Goal: Information Seeking & Learning: Learn about a topic

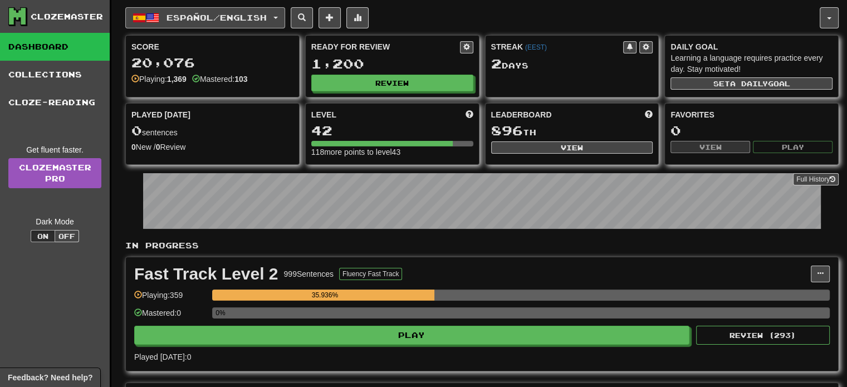
click at [247, 22] on span "Español / English" at bounding box center [216, 17] width 100 height 9
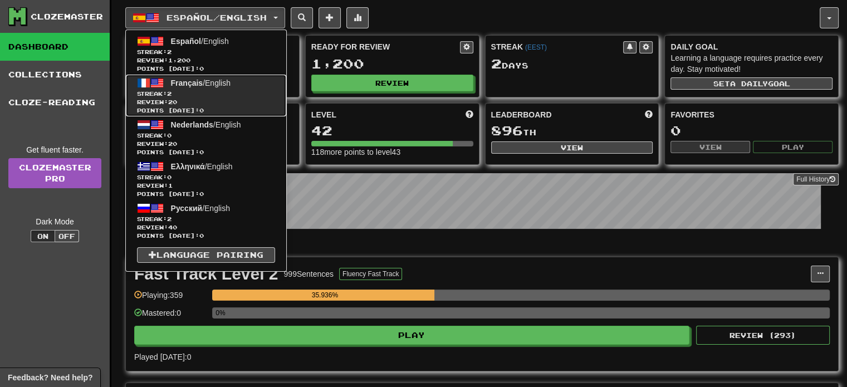
click at [245, 87] on link "Français / English Streak: 2 Review: 20 Points today: 0" at bounding box center [206, 96] width 160 height 42
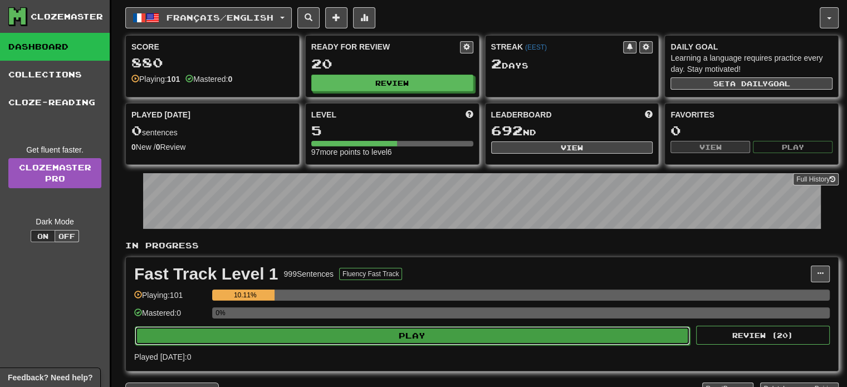
click at [393, 331] on button "Play" at bounding box center [412, 335] width 555 height 19
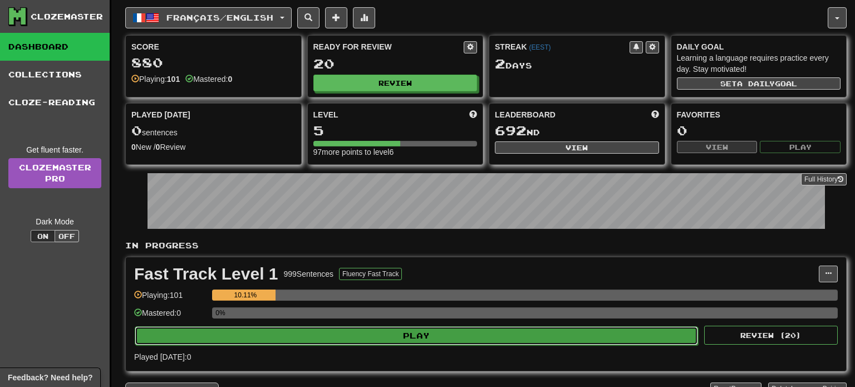
select select "**"
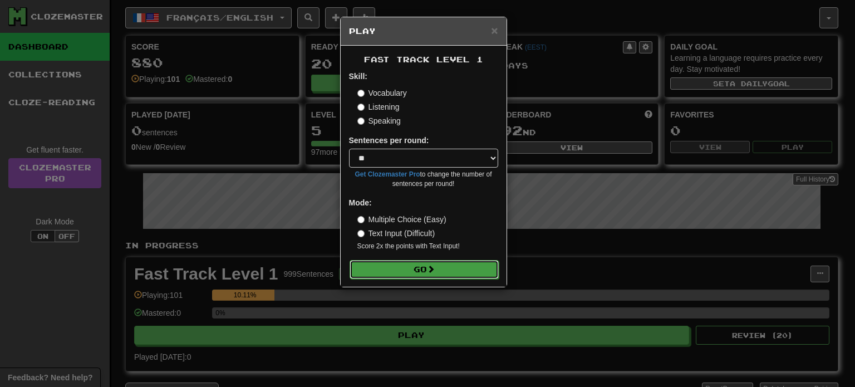
click at [428, 264] on button "Go" at bounding box center [424, 269] width 149 height 19
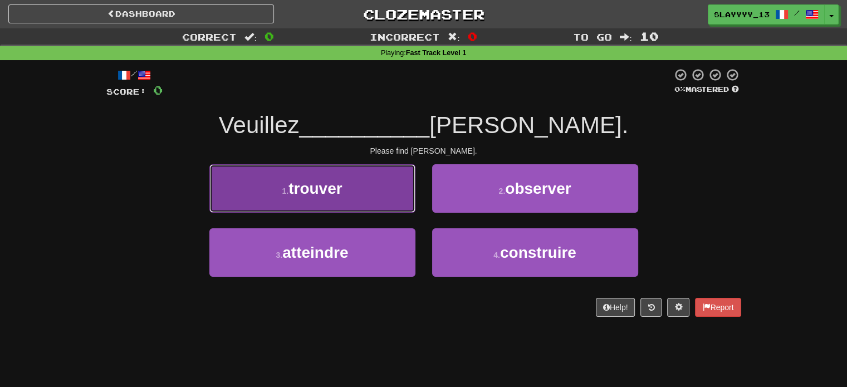
click at [372, 205] on button "1 . trouver" at bounding box center [312, 188] width 206 height 48
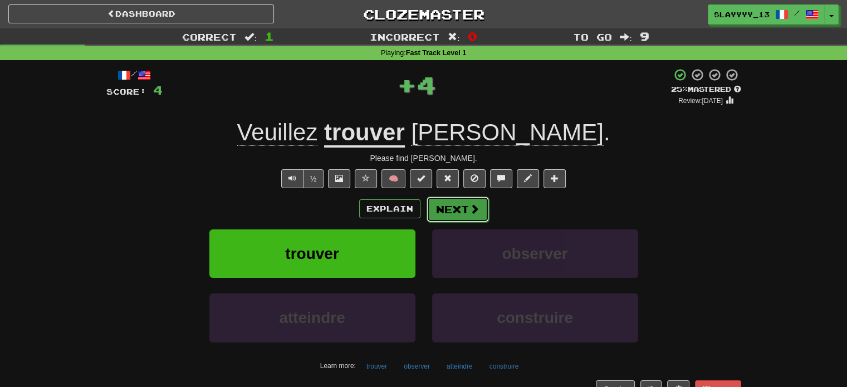
click at [448, 201] on button "Next" at bounding box center [457, 210] width 62 height 26
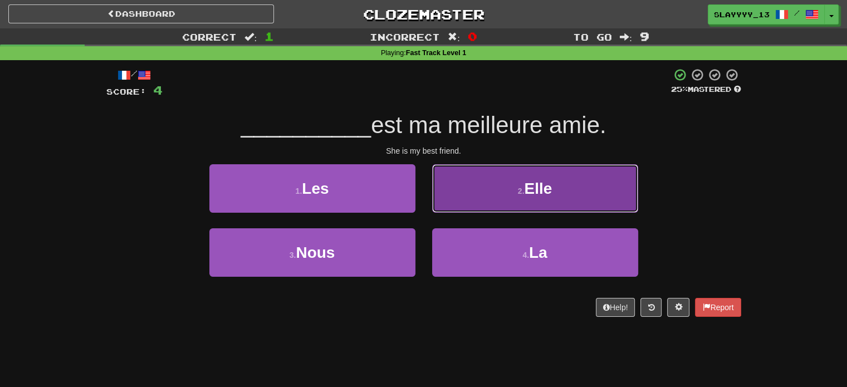
click at [480, 196] on button "2 . Elle" at bounding box center [535, 188] width 206 height 48
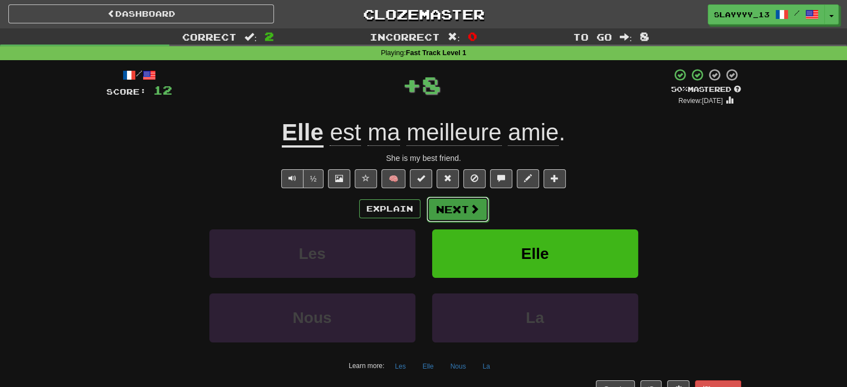
click at [453, 220] on button "Next" at bounding box center [457, 210] width 62 height 26
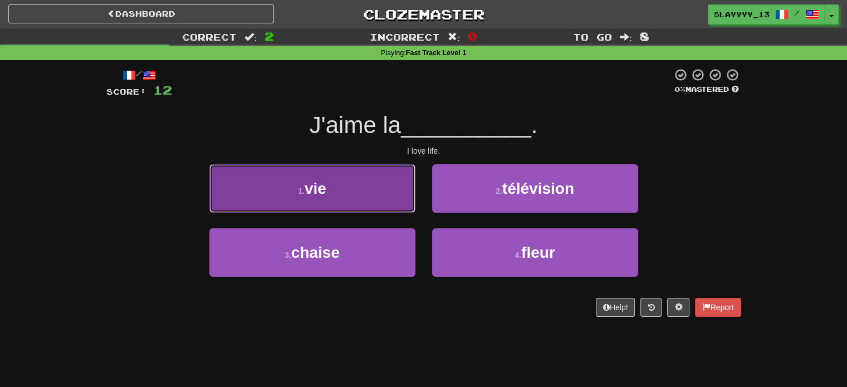
click at [390, 185] on button "1 . vie" at bounding box center [312, 188] width 206 height 48
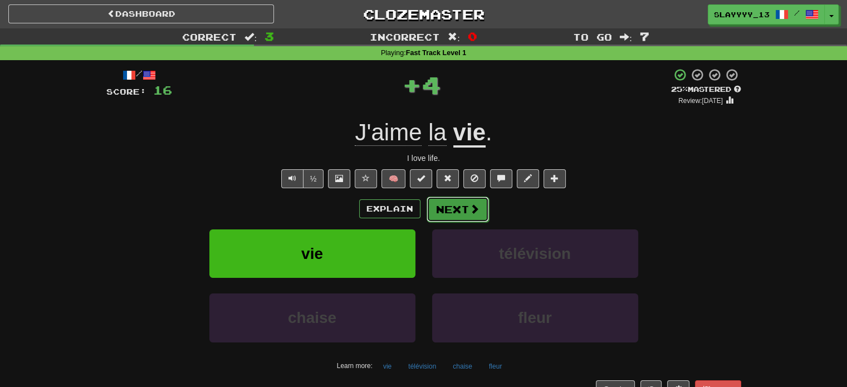
click at [466, 209] on button "Next" at bounding box center [457, 210] width 62 height 26
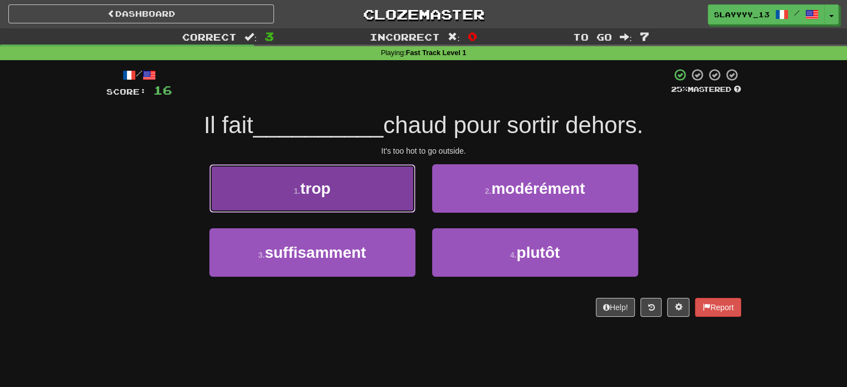
click at [374, 194] on button "1 . trop" at bounding box center [312, 188] width 206 height 48
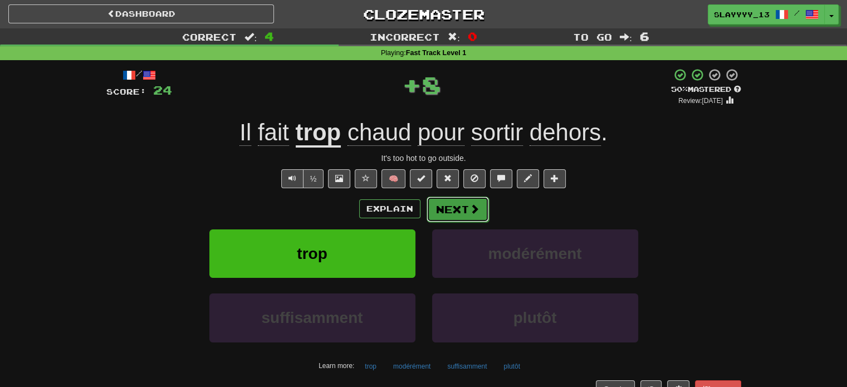
click at [449, 213] on button "Next" at bounding box center [457, 210] width 62 height 26
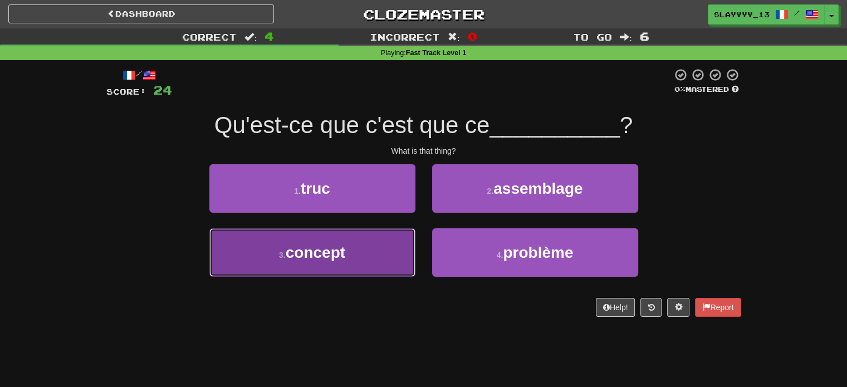
click at [301, 269] on button "3 . concept" at bounding box center [312, 252] width 206 height 48
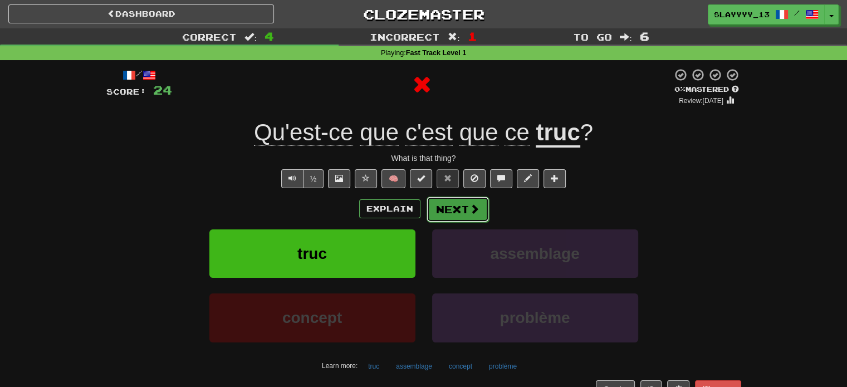
click at [443, 218] on button "Next" at bounding box center [457, 210] width 62 height 26
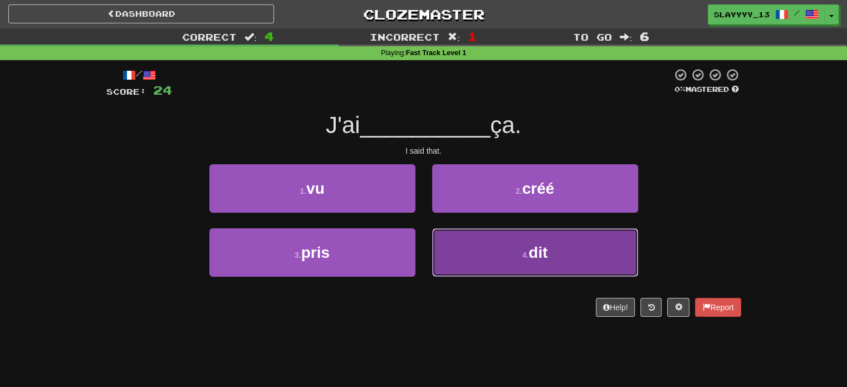
click at [479, 249] on button "4 . dit" at bounding box center [535, 252] width 206 height 48
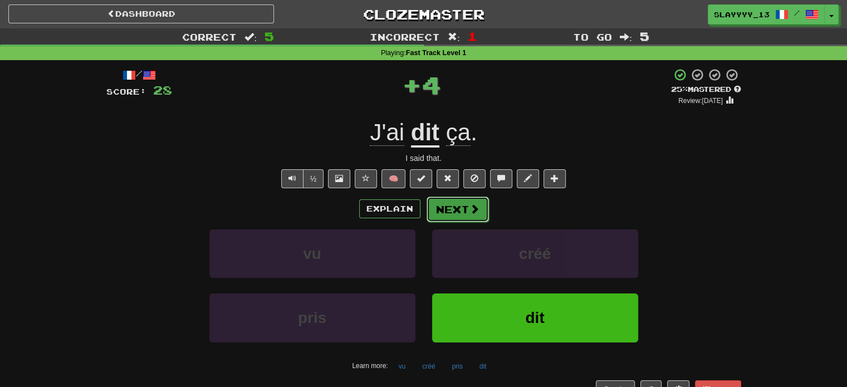
click at [445, 218] on button "Next" at bounding box center [457, 210] width 62 height 26
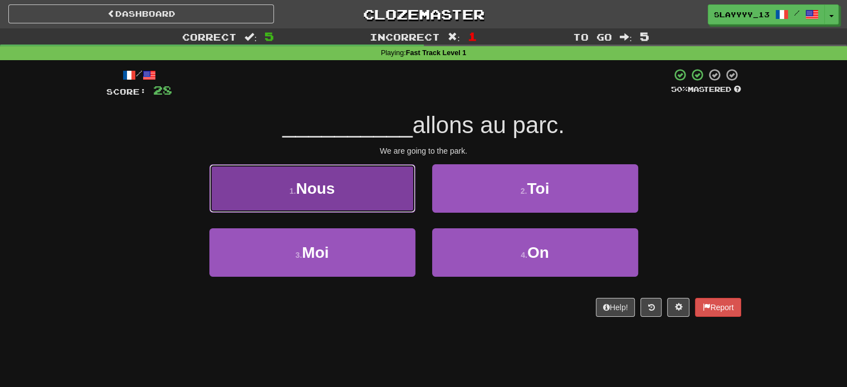
click at [360, 200] on button "1 . Nous" at bounding box center [312, 188] width 206 height 48
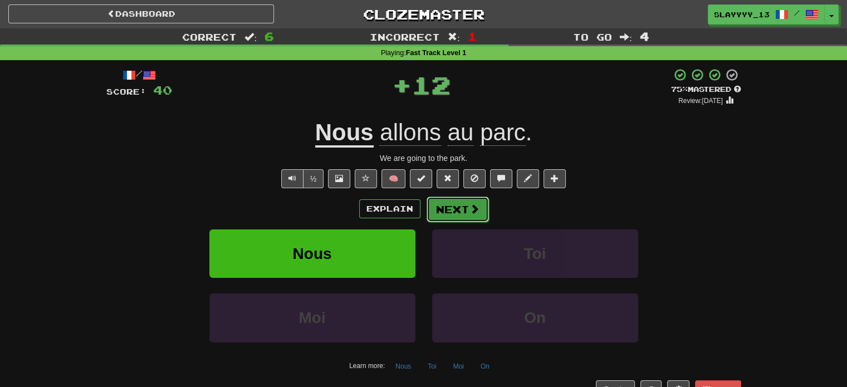
click at [458, 217] on button "Next" at bounding box center [457, 210] width 62 height 26
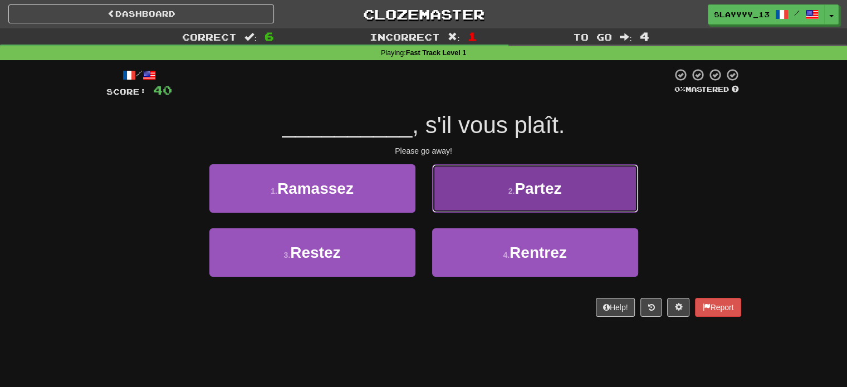
click at [489, 202] on button "2 . Partez" at bounding box center [535, 188] width 206 height 48
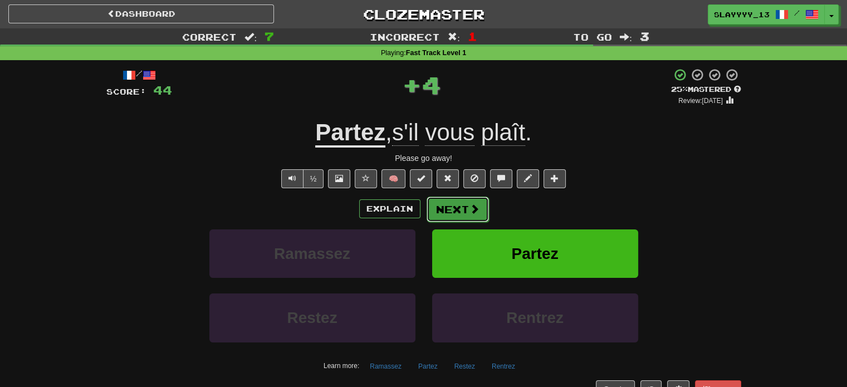
click at [458, 212] on button "Next" at bounding box center [457, 210] width 62 height 26
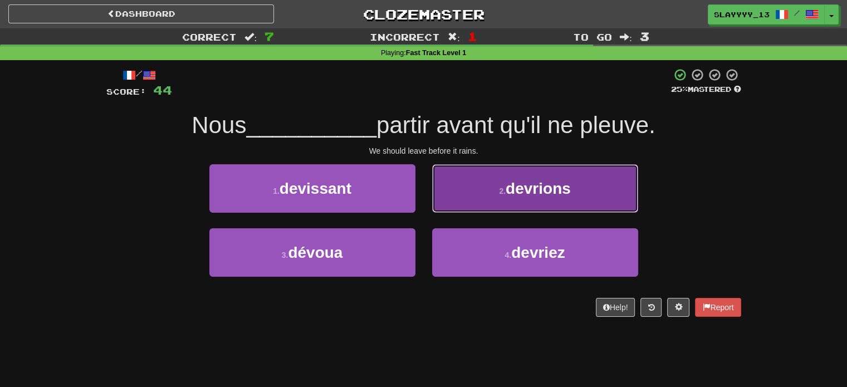
click at [479, 188] on button "2 . devrions" at bounding box center [535, 188] width 206 height 48
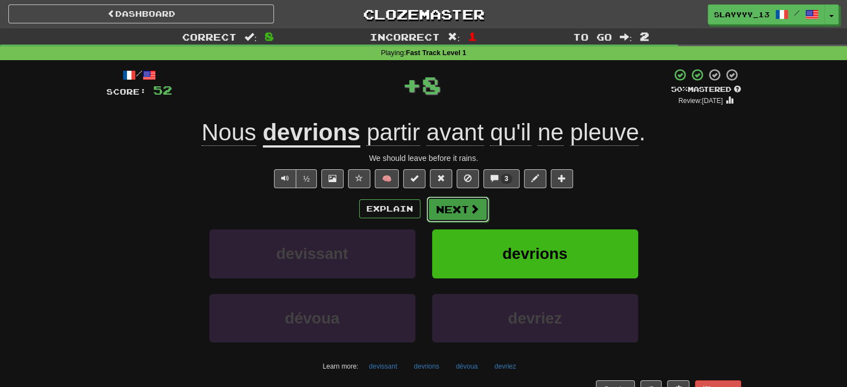
click at [465, 210] on button "Next" at bounding box center [457, 210] width 62 height 26
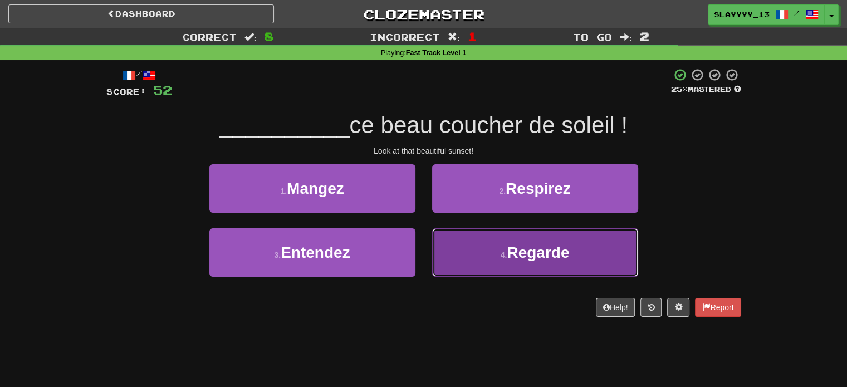
click at [518, 249] on span "Regarde" at bounding box center [538, 252] width 62 height 17
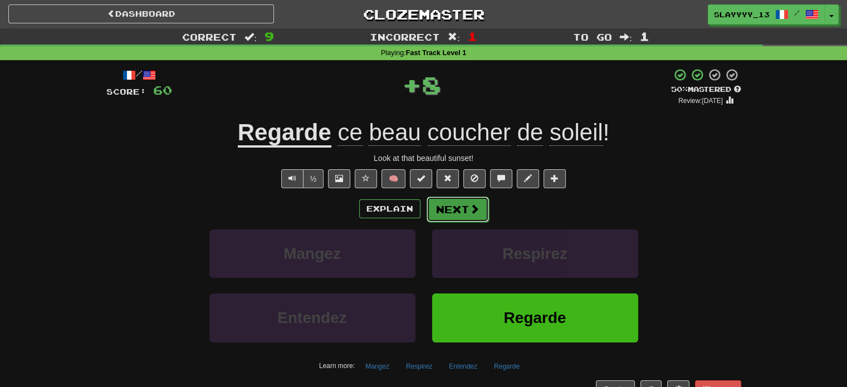
click at [447, 207] on button "Next" at bounding box center [457, 210] width 62 height 26
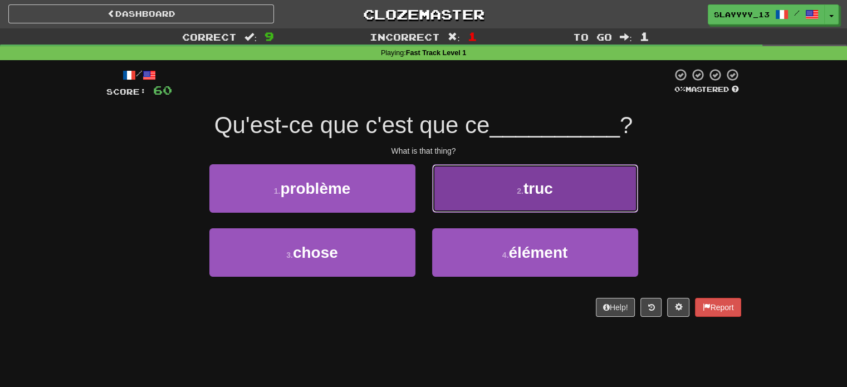
click at [565, 204] on button "2 . truc" at bounding box center [535, 188] width 206 height 48
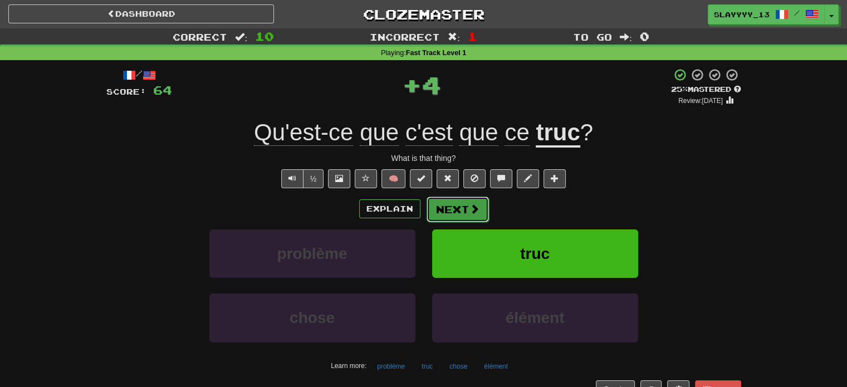
click at [443, 213] on button "Next" at bounding box center [457, 210] width 62 height 26
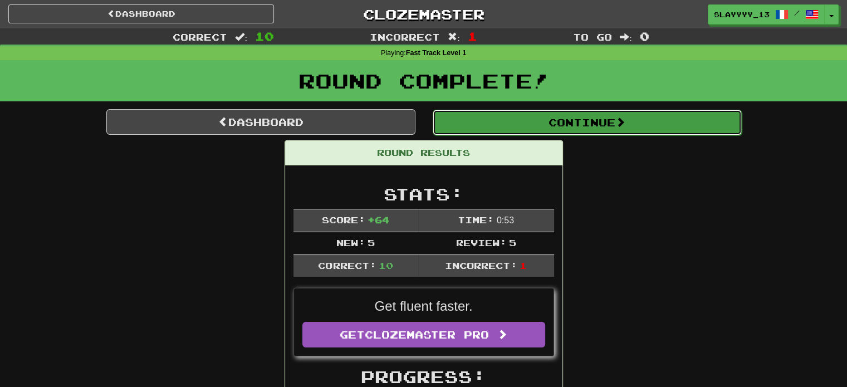
click at [443, 115] on button "Continue" at bounding box center [587, 123] width 309 height 26
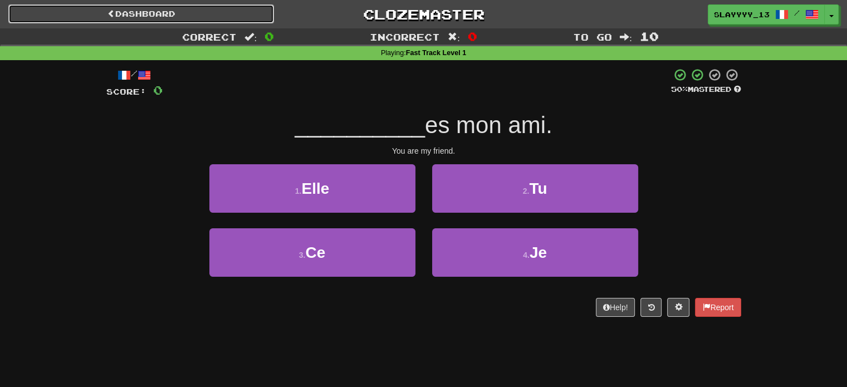
click at [172, 8] on link "Dashboard" at bounding box center [141, 13] width 266 height 19
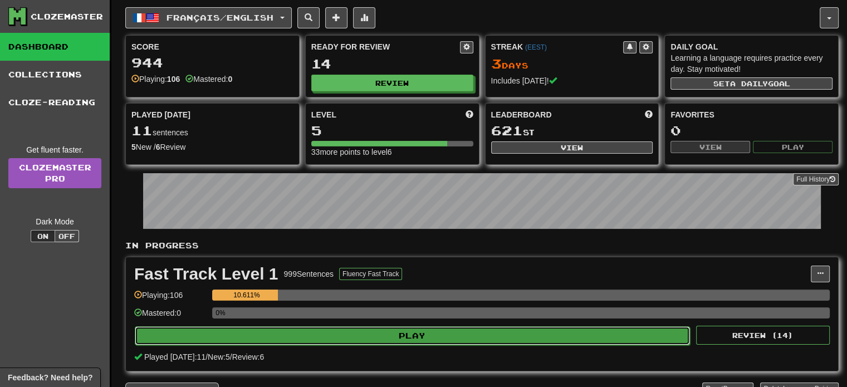
click at [445, 326] on button "Play" at bounding box center [412, 335] width 555 height 19
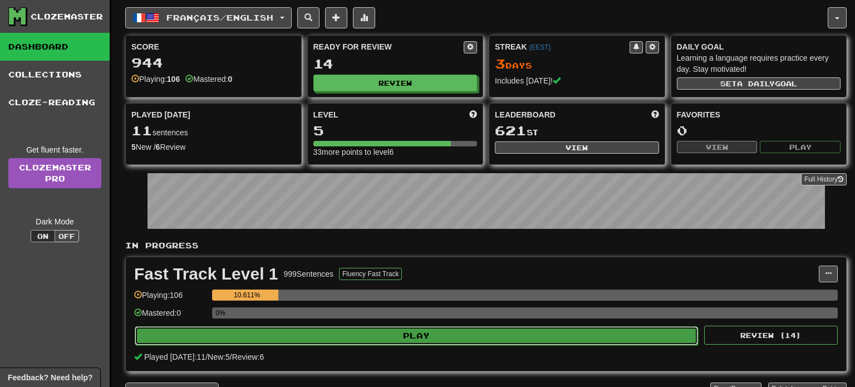
select select "**"
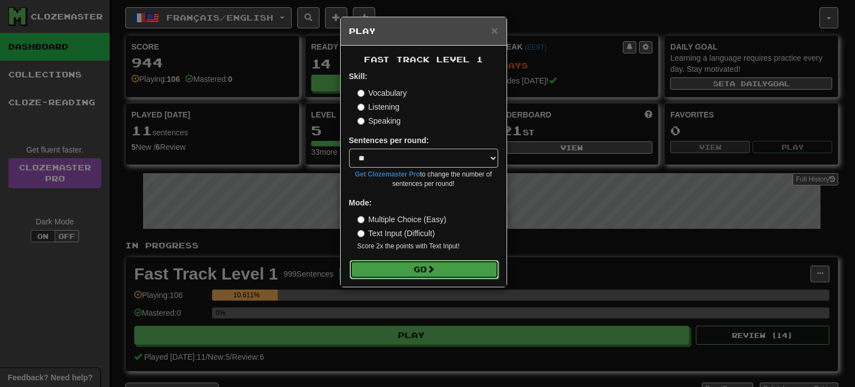
click at [440, 267] on button "Go" at bounding box center [424, 269] width 149 height 19
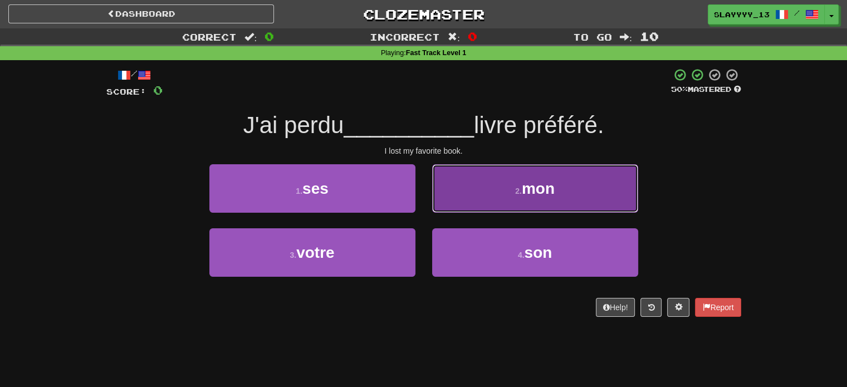
click at [529, 180] on span "mon" at bounding box center [538, 188] width 33 height 17
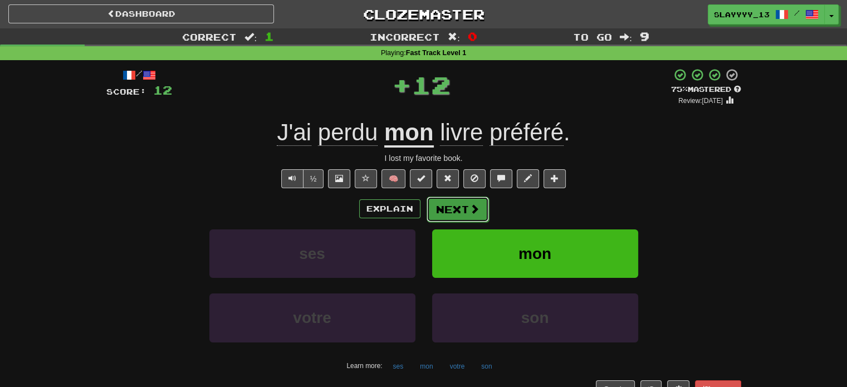
click at [461, 214] on button "Next" at bounding box center [457, 210] width 62 height 26
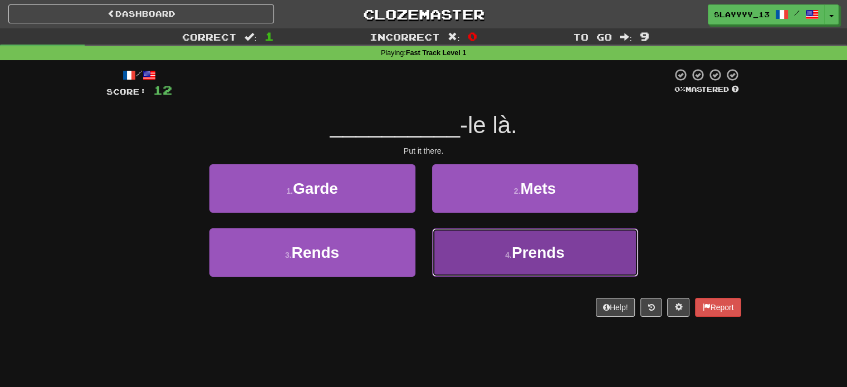
click at [443, 253] on button "4 . Prends" at bounding box center [535, 252] width 206 height 48
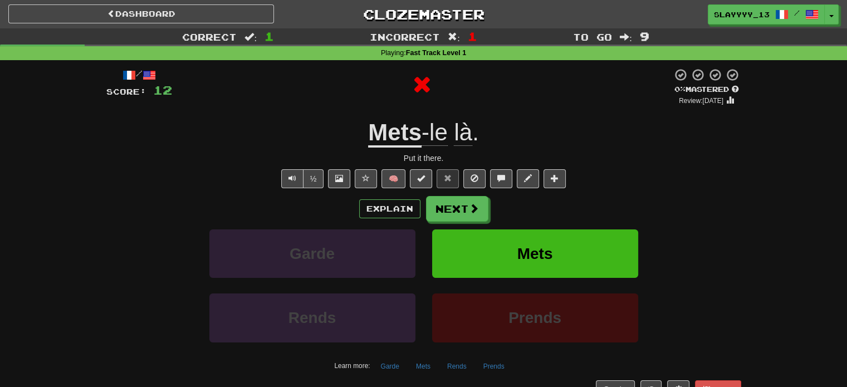
click at [467, 224] on div "Explain Next Garde Mets Rends Prends Learn more: Garde Mets Rends Prends" at bounding box center [423, 285] width 635 height 179
click at [454, 210] on button "Next" at bounding box center [457, 210] width 62 height 26
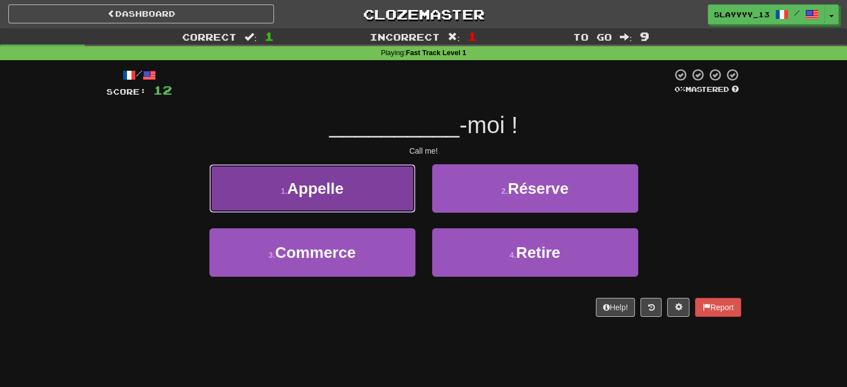
click at [355, 205] on button "1 . Appelle" at bounding box center [312, 188] width 206 height 48
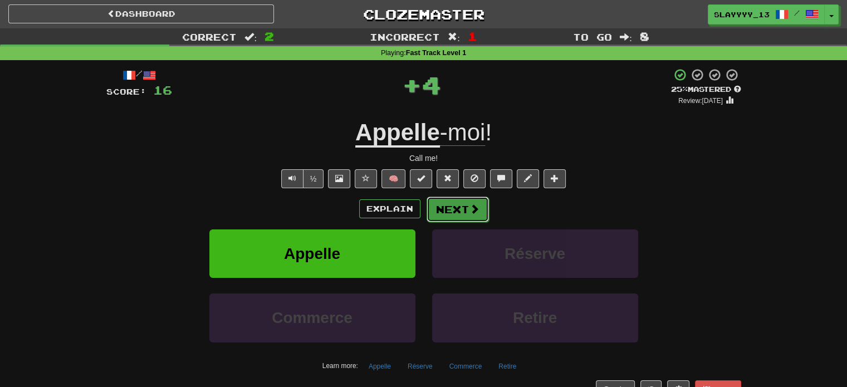
click at [452, 207] on button "Next" at bounding box center [457, 210] width 62 height 26
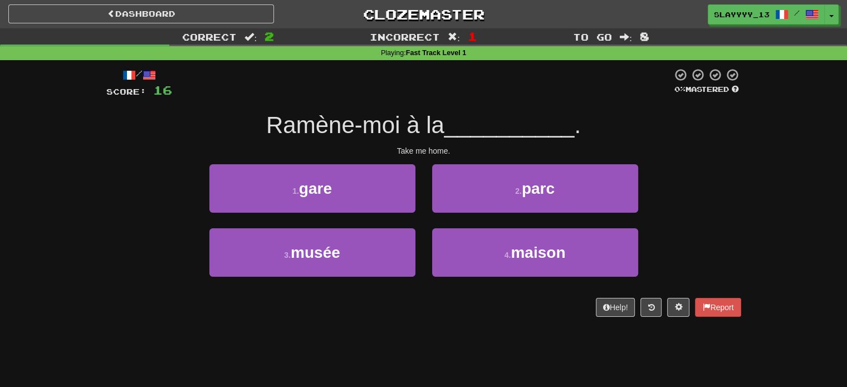
click at [435, 133] on span "Ramène-moi à la" at bounding box center [355, 125] width 178 height 26
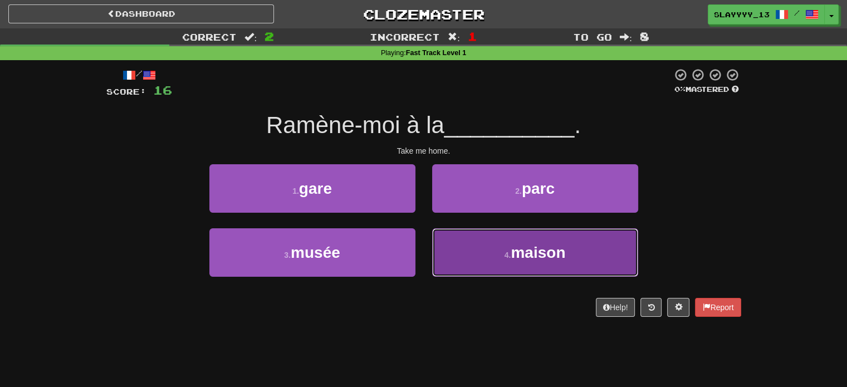
click at [510, 249] on button "4 . maison" at bounding box center [535, 252] width 206 height 48
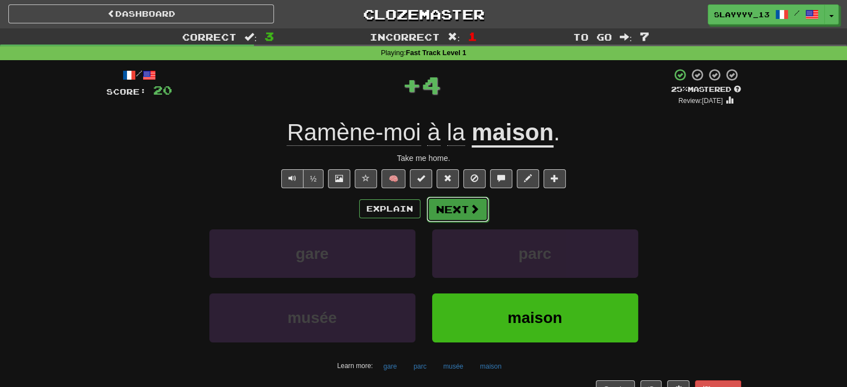
click at [463, 213] on button "Next" at bounding box center [457, 210] width 62 height 26
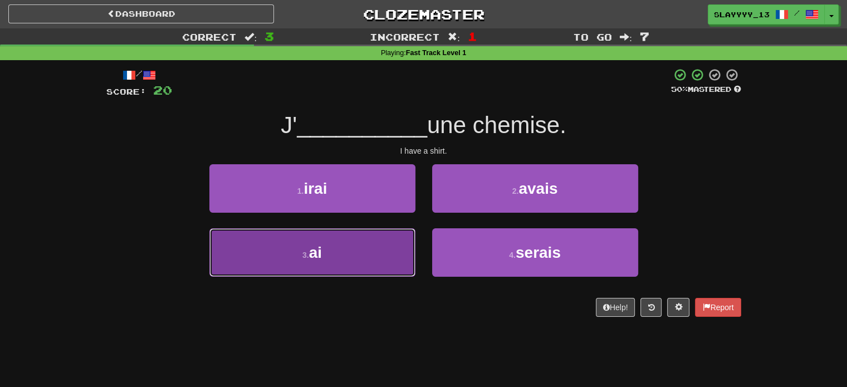
click at [355, 257] on button "3 . ai" at bounding box center [312, 252] width 206 height 48
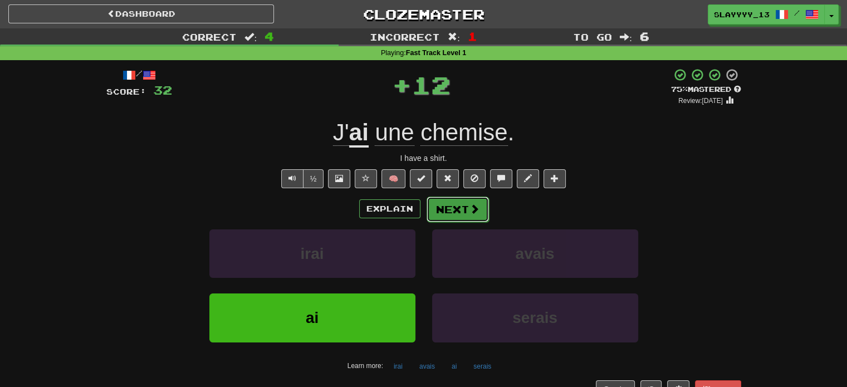
click at [439, 207] on button "Next" at bounding box center [457, 210] width 62 height 26
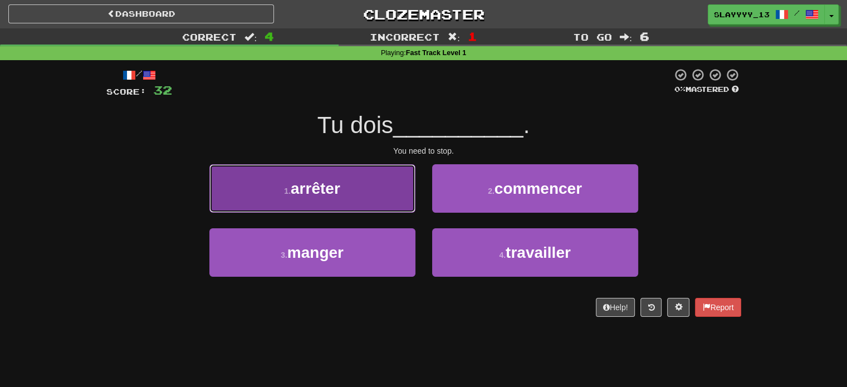
click at [327, 180] on span "arrêter" at bounding box center [316, 188] width 50 height 17
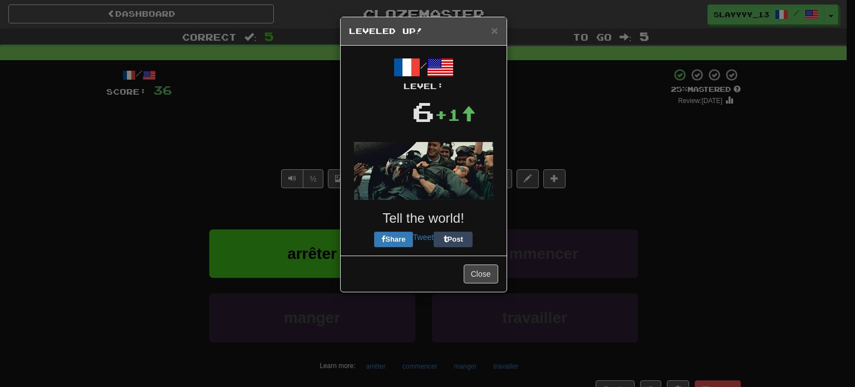
click at [490, 31] on h5 "Leveled Up!" at bounding box center [423, 31] width 149 height 11
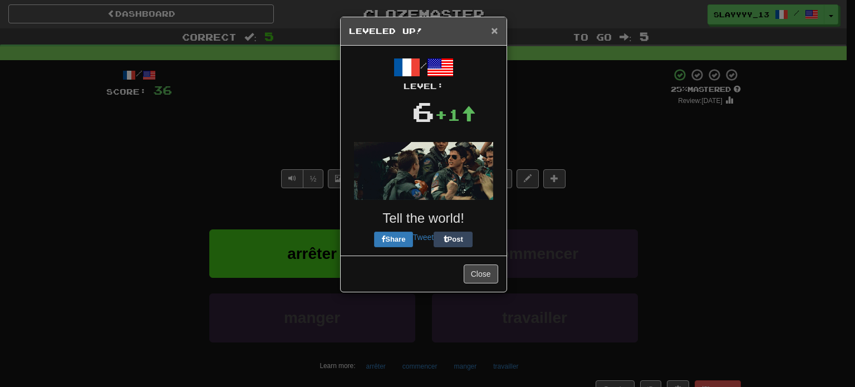
click at [495, 32] on span "×" at bounding box center [494, 30] width 7 height 13
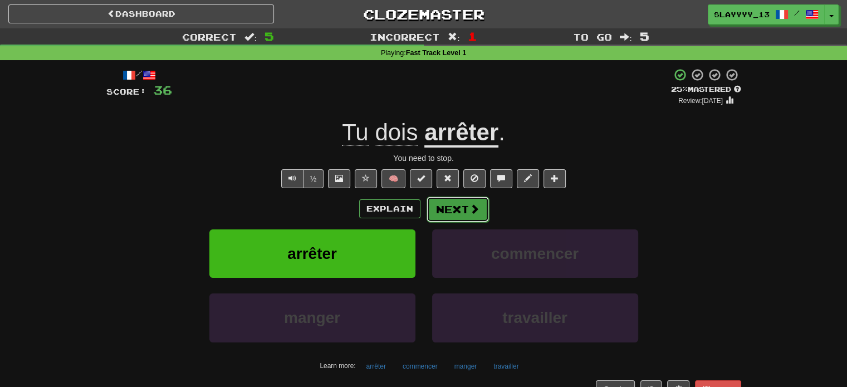
click at [458, 214] on button "Next" at bounding box center [457, 210] width 62 height 26
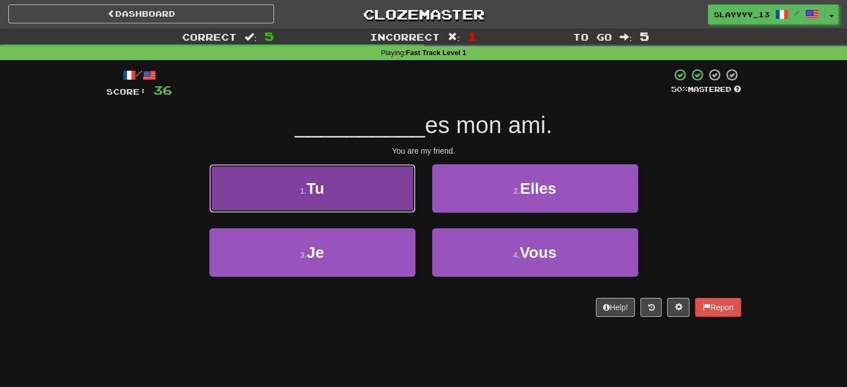
click at [391, 176] on button "1 . Tu" at bounding box center [312, 188] width 206 height 48
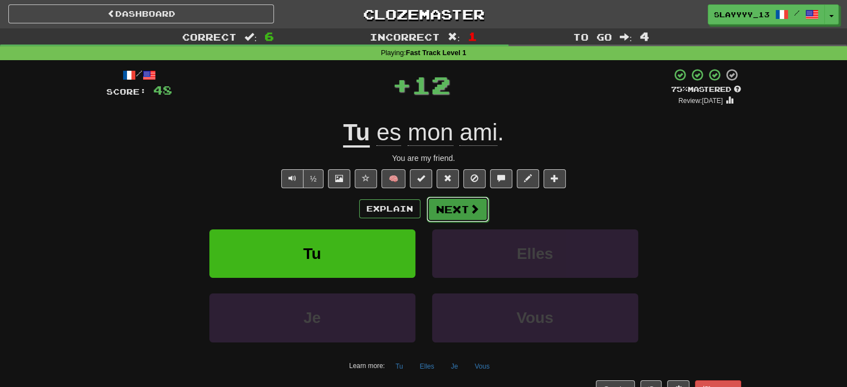
click at [463, 209] on button "Next" at bounding box center [457, 210] width 62 height 26
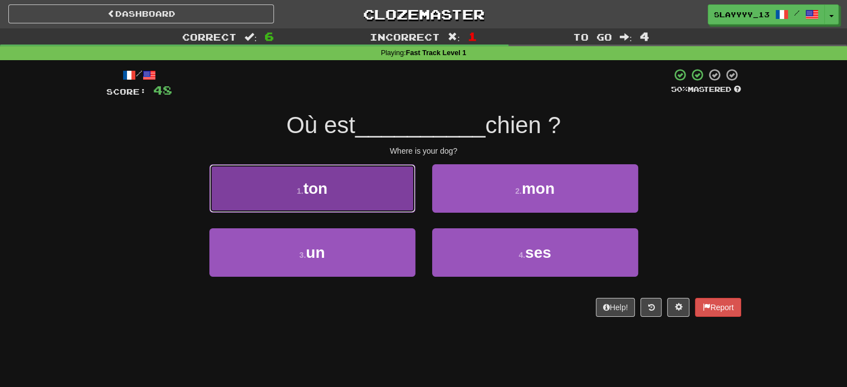
click at [359, 189] on button "1 . ton" at bounding box center [312, 188] width 206 height 48
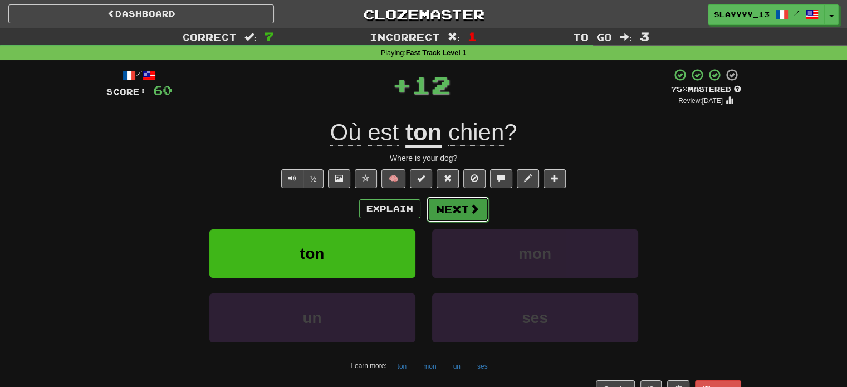
click at [469, 204] on span at bounding box center [474, 209] width 10 height 10
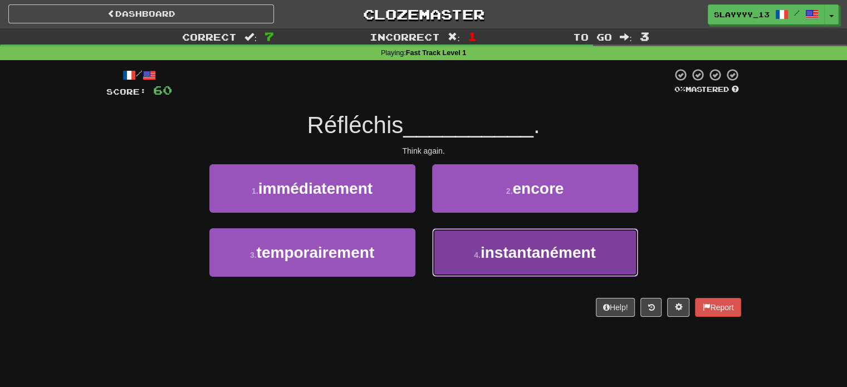
click at [526, 252] on span "instantanément" at bounding box center [537, 252] width 115 height 17
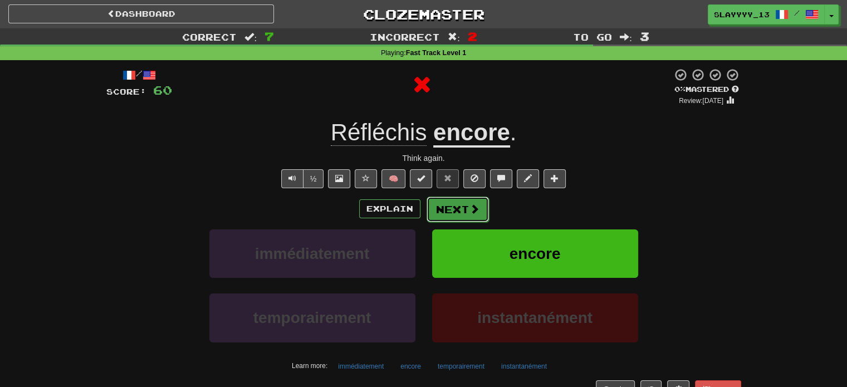
click at [457, 204] on button "Next" at bounding box center [457, 210] width 62 height 26
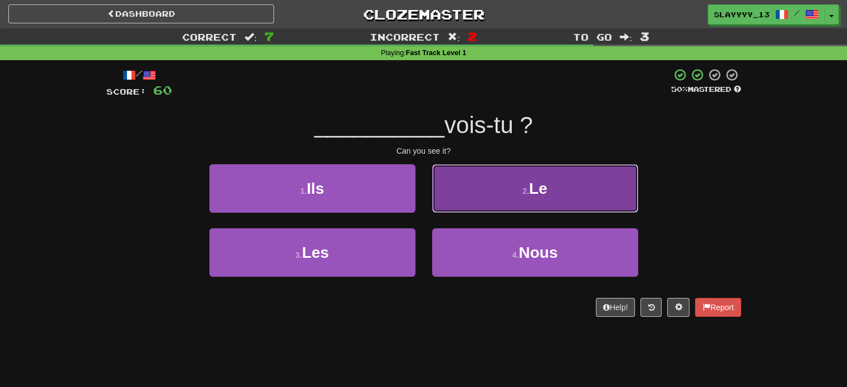
click at [469, 199] on button "2 . Le" at bounding box center [535, 188] width 206 height 48
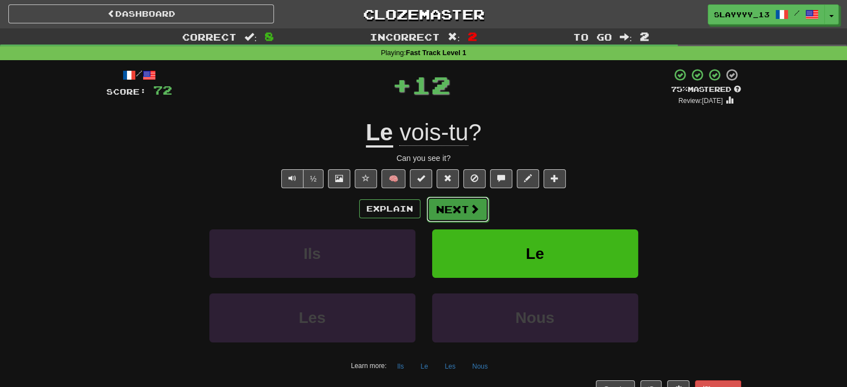
click at [445, 205] on button "Next" at bounding box center [457, 210] width 62 height 26
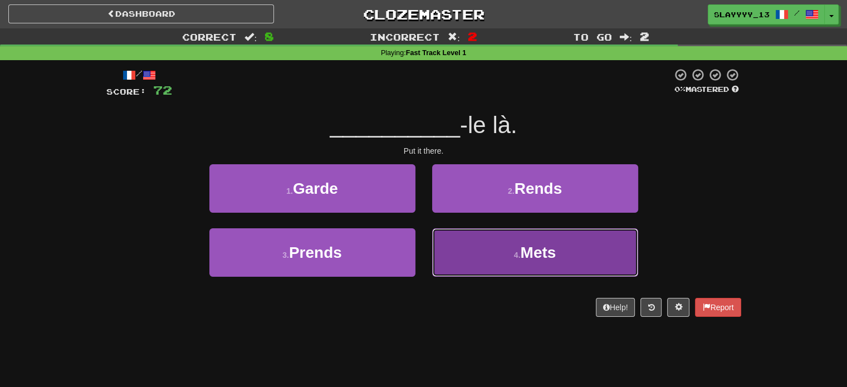
click at [493, 249] on button "4 . Mets" at bounding box center [535, 252] width 206 height 48
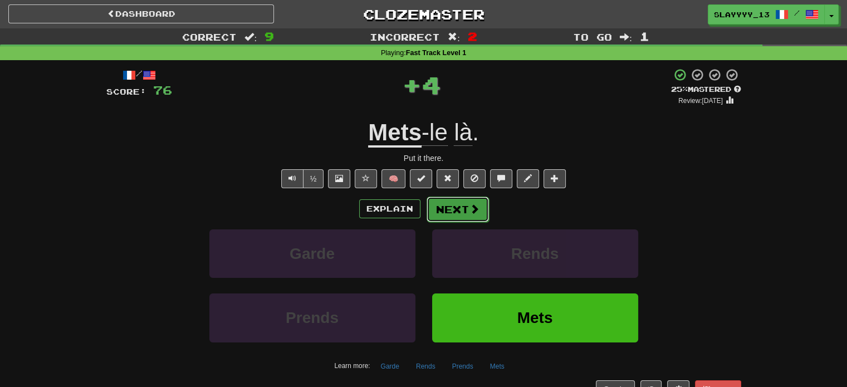
click at [467, 205] on button "Next" at bounding box center [457, 210] width 62 height 26
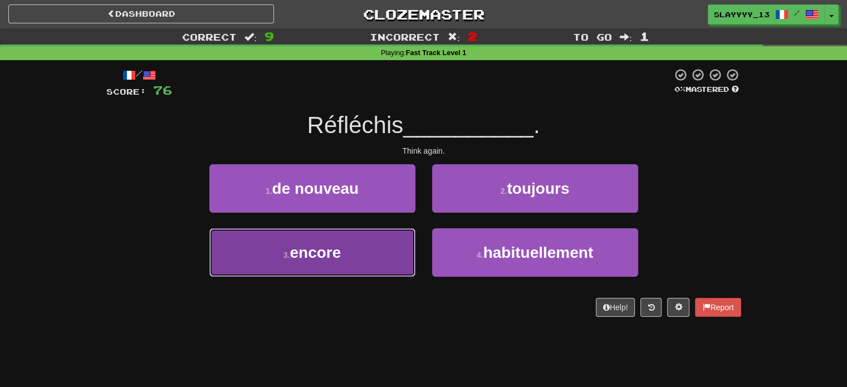
click at [350, 239] on button "3 . encore" at bounding box center [312, 252] width 206 height 48
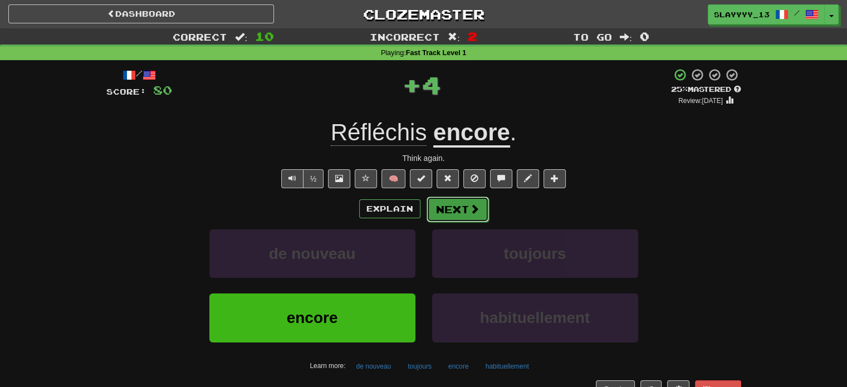
click at [457, 209] on button "Next" at bounding box center [457, 210] width 62 height 26
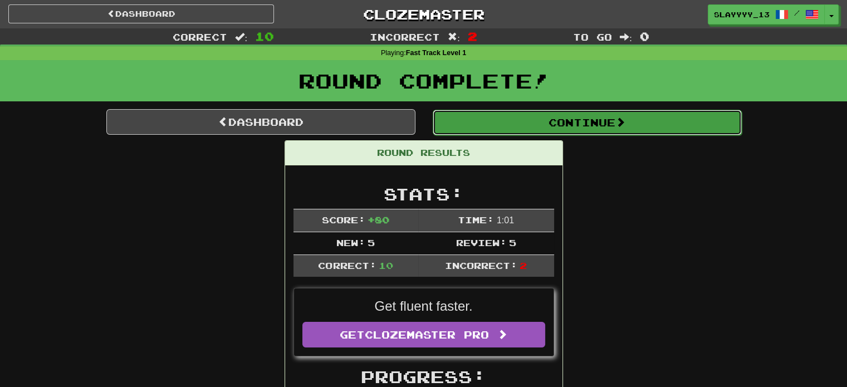
click at [482, 130] on button "Continue" at bounding box center [587, 123] width 309 height 26
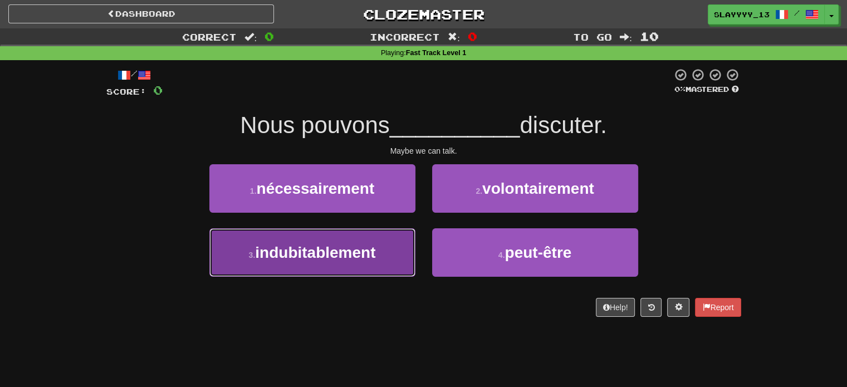
click at [375, 258] on span "indubitablement" at bounding box center [315, 252] width 120 height 17
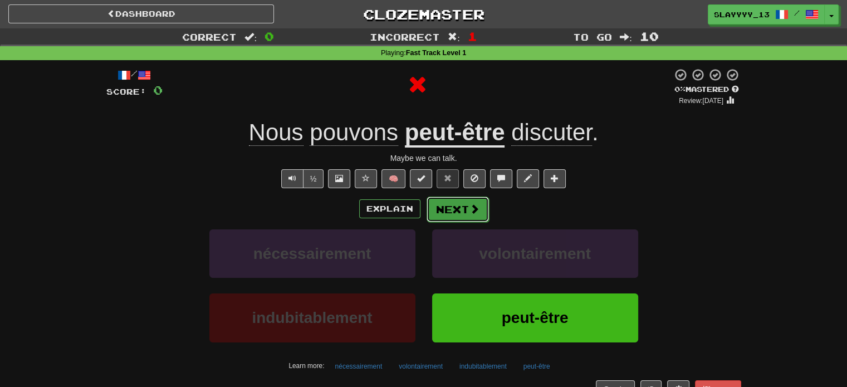
click at [456, 213] on button "Next" at bounding box center [457, 210] width 62 height 26
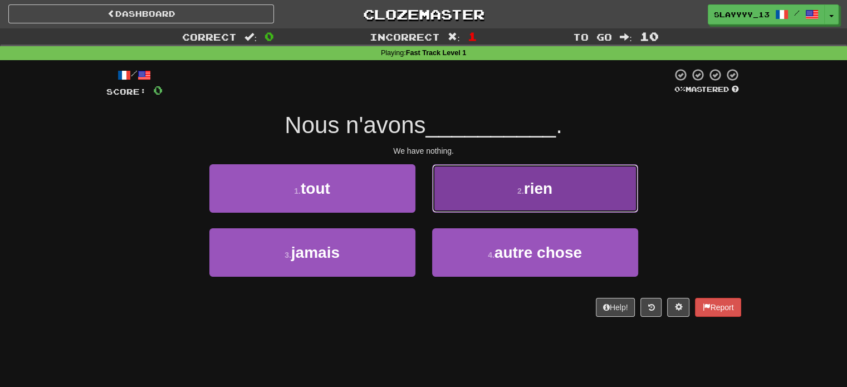
click at [467, 195] on button "2 . rien" at bounding box center [535, 188] width 206 height 48
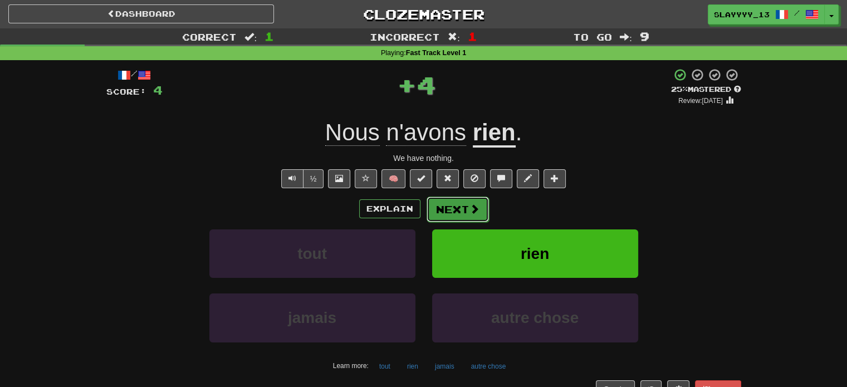
click at [455, 204] on button "Next" at bounding box center [457, 210] width 62 height 26
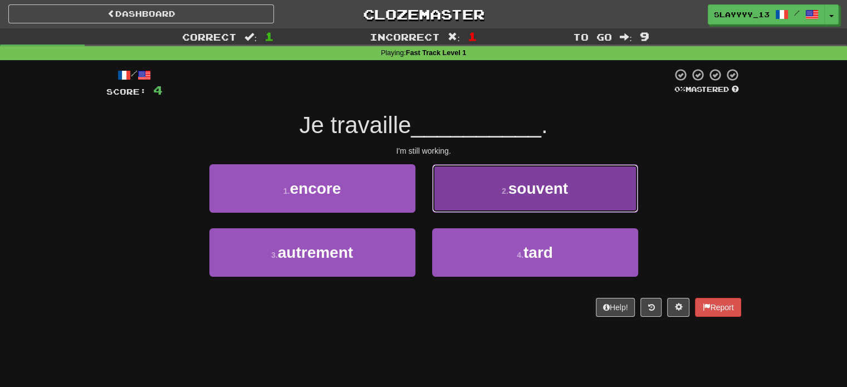
click at [470, 188] on button "2 . souvent" at bounding box center [535, 188] width 206 height 48
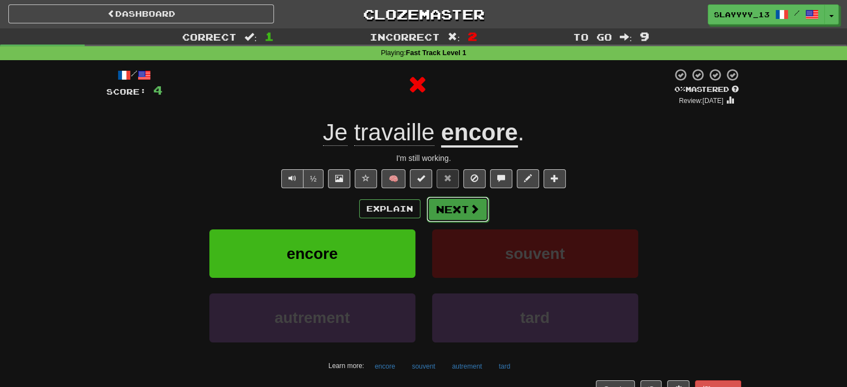
click at [455, 212] on button "Next" at bounding box center [457, 210] width 62 height 26
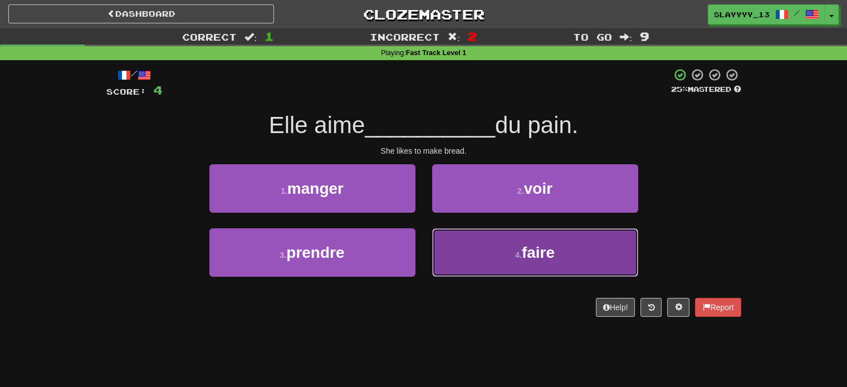
click at [493, 238] on button "4 . faire" at bounding box center [535, 252] width 206 height 48
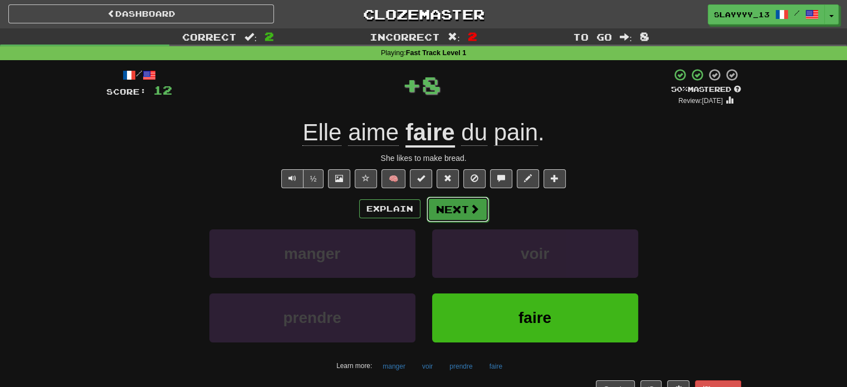
click at [463, 204] on button "Next" at bounding box center [457, 210] width 62 height 26
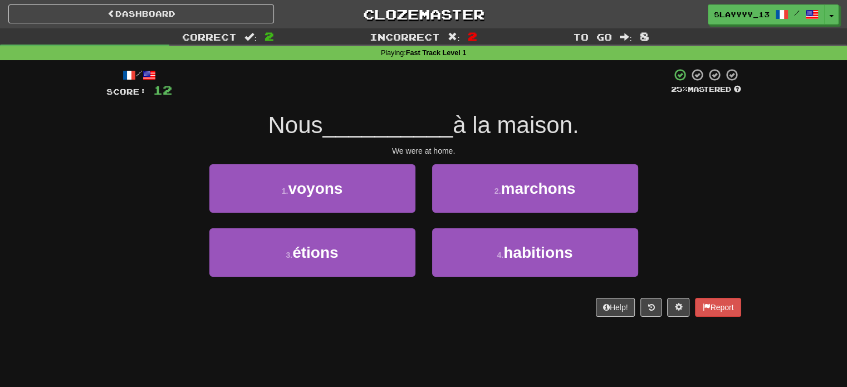
click at [335, 154] on div "We were at home." at bounding box center [423, 150] width 635 height 11
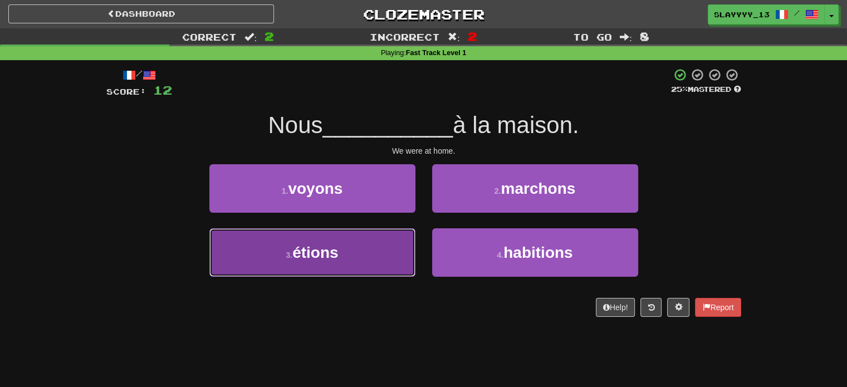
click at [392, 247] on button "3 . étions" at bounding box center [312, 252] width 206 height 48
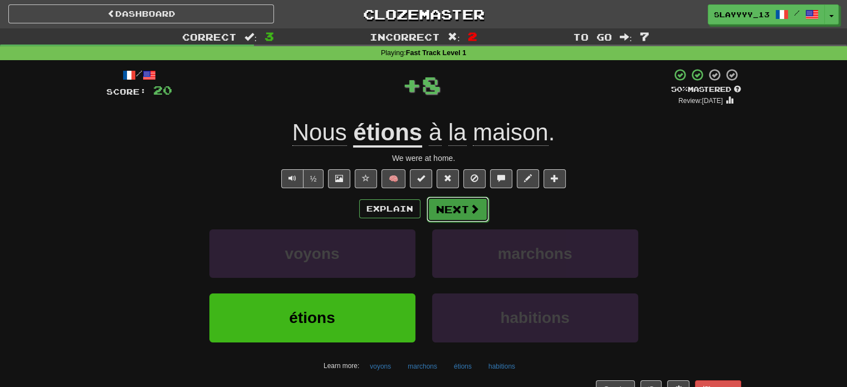
click at [473, 201] on button "Next" at bounding box center [457, 210] width 62 height 26
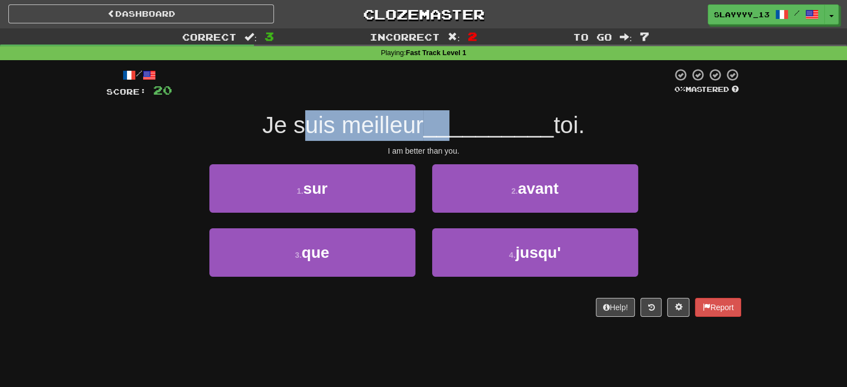
drag, startPoint x: 293, startPoint y: 118, endPoint x: 445, endPoint y: 119, distance: 151.4
click at [445, 119] on div "Je suis meilleur __________ toi." at bounding box center [423, 125] width 635 height 31
click at [445, 119] on span "__________" at bounding box center [488, 125] width 130 height 26
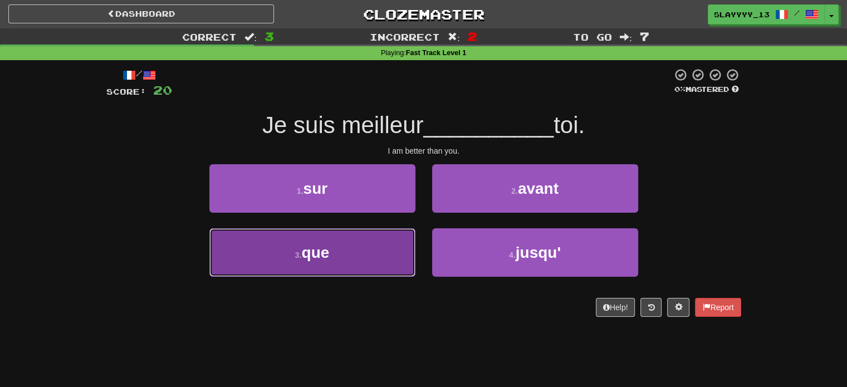
click at [388, 250] on button "3 . que" at bounding box center [312, 252] width 206 height 48
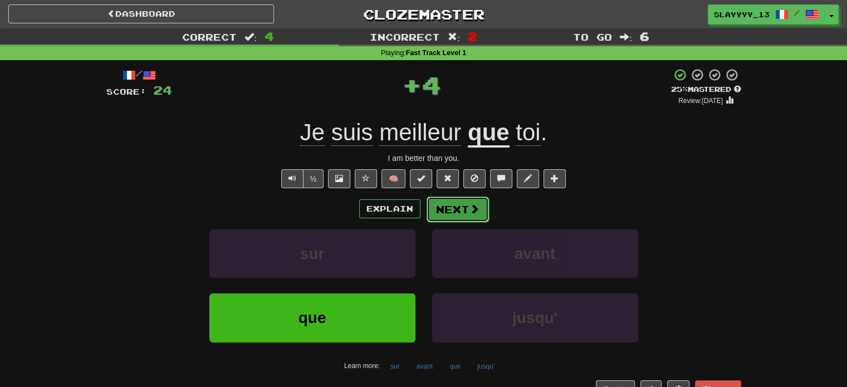
click at [469, 219] on button "Next" at bounding box center [457, 210] width 62 height 26
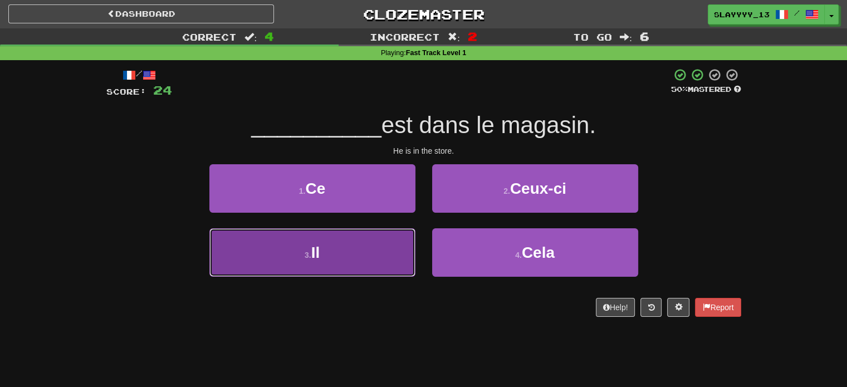
click at [363, 248] on button "3 . Il" at bounding box center [312, 252] width 206 height 48
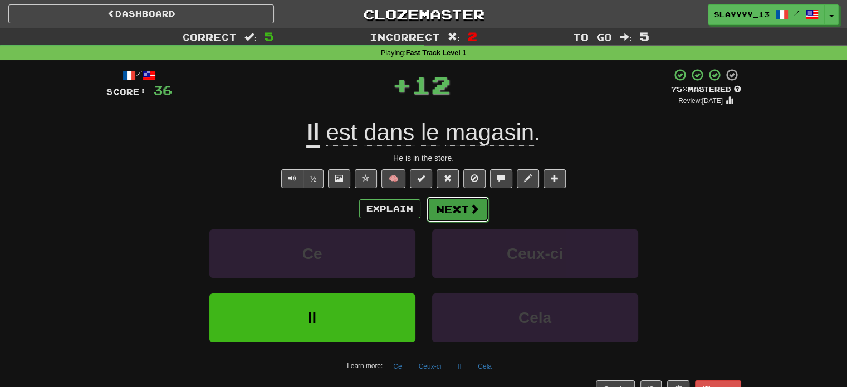
click at [454, 220] on button "Next" at bounding box center [457, 210] width 62 height 26
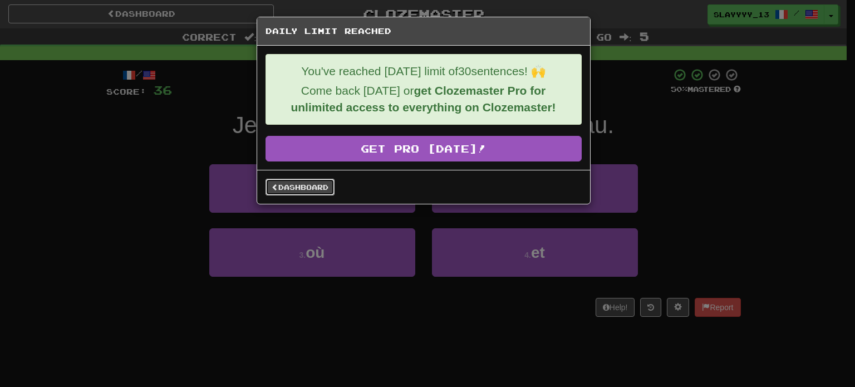
click at [277, 185] on span at bounding box center [275, 187] width 7 height 7
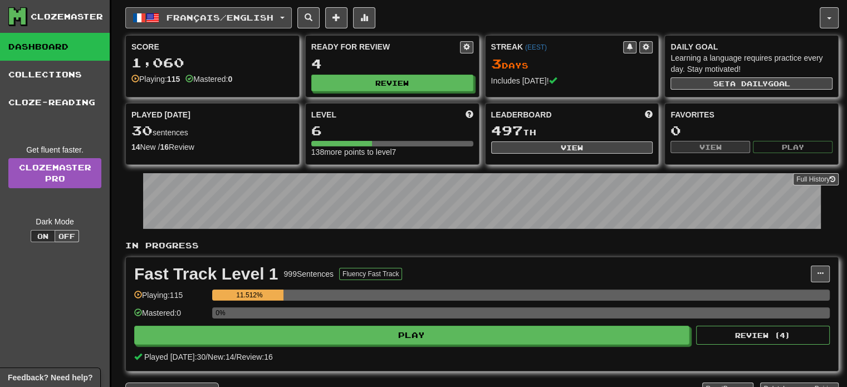
click at [191, 11] on button "Français / English" at bounding box center [208, 17] width 166 height 21
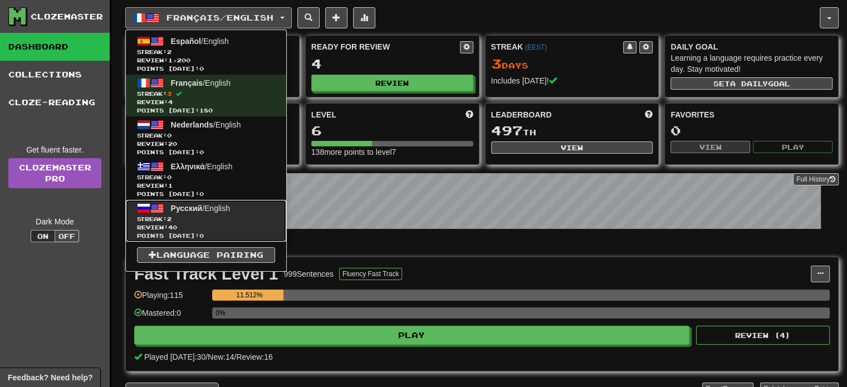
click at [197, 215] on span "Streak: 2" at bounding box center [206, 219] width 138 height 8
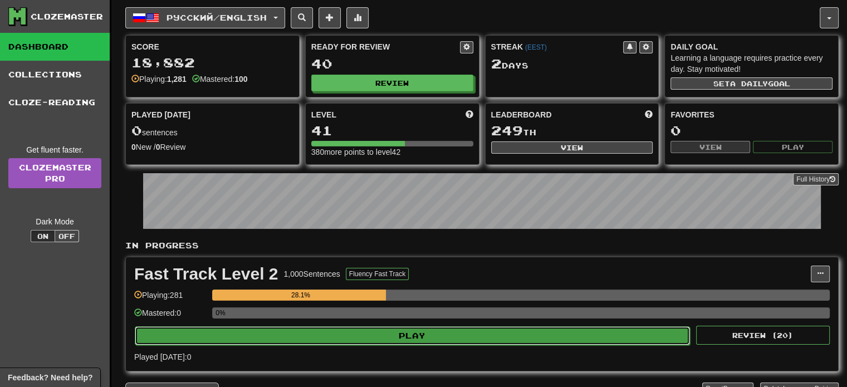
click at [366, 329] on button "Play" at bounding box center [412, 335] width 555 height 19
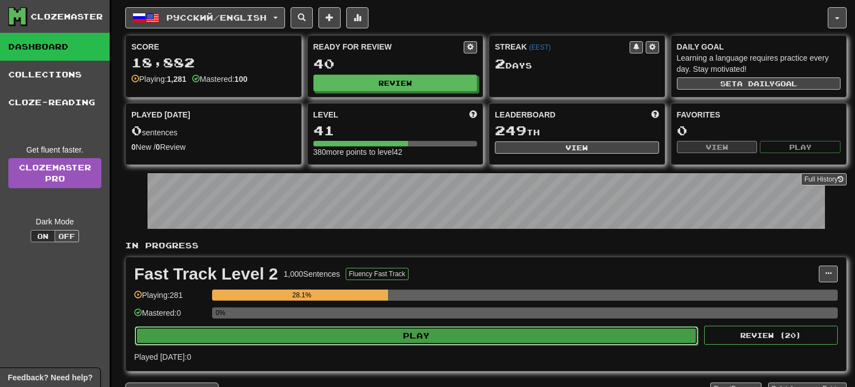
select select "**"
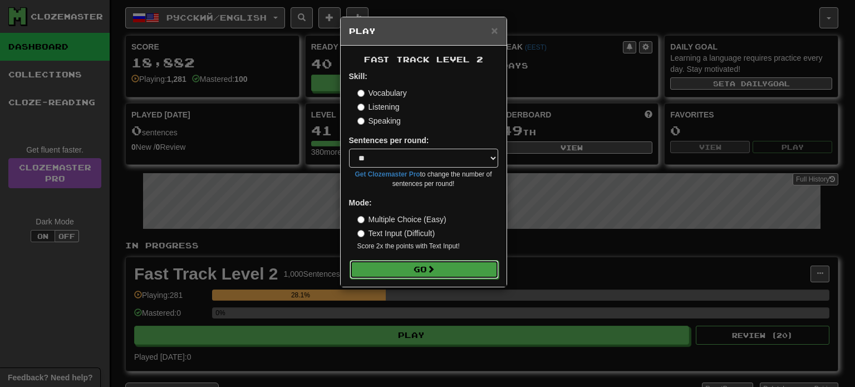
click at [409, 261] on button "Go" at bounding box center [424, 269] width 149 height 19
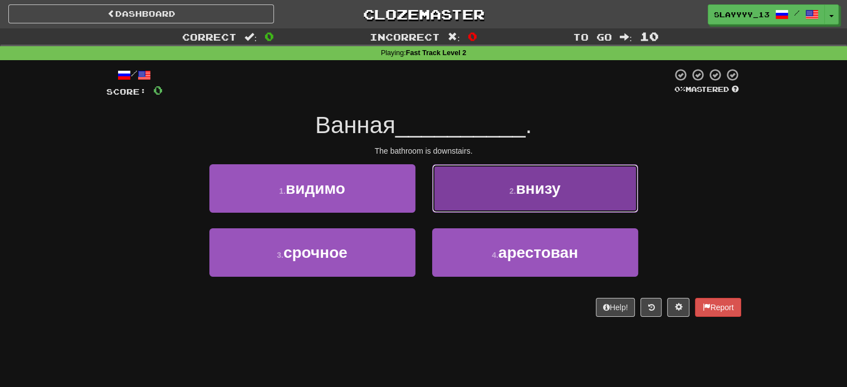
click at [486, 182] on button "2 . внизу" at bounding box center [535, 188] width 206 height 48
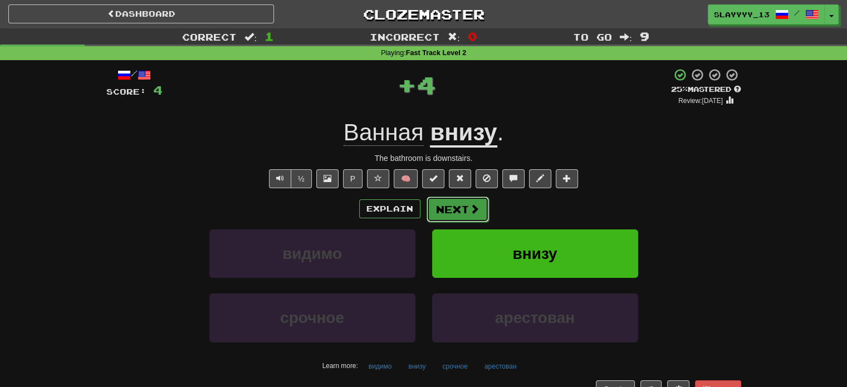
click at [447, 213] on button "Next" at bounding box center [457, 210] width 62 height 26
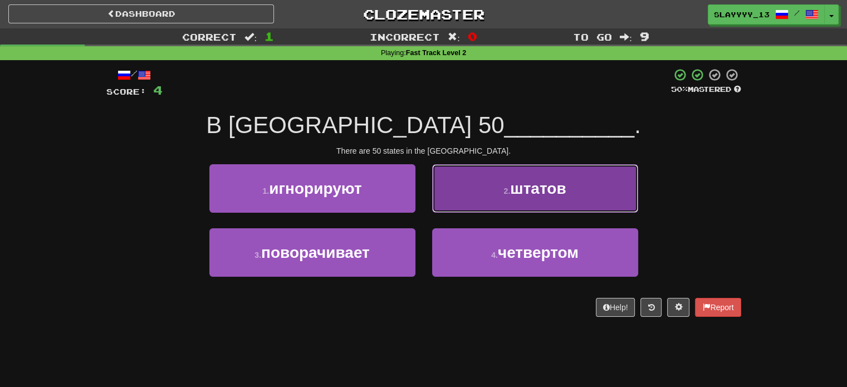
click at [454, 204] on button "2 . штатов" at bounding box center [535, 188] width 206 height 48
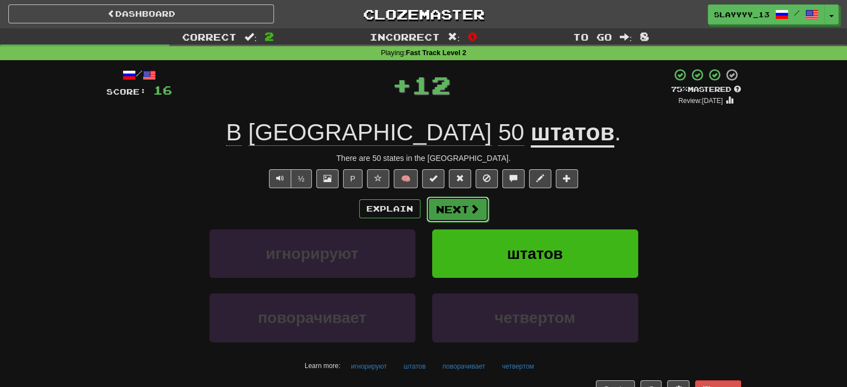
click at [447, 213] on button "Next" at bounding box center [457, 210] width 62 height 26
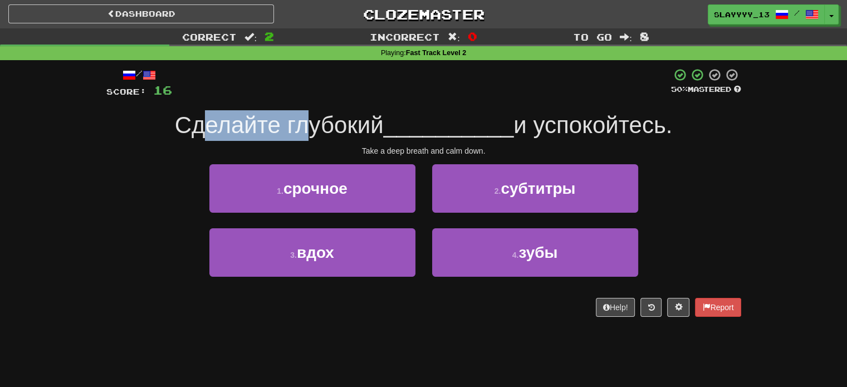
drag, startPoint x: 197, startPoint y: 106, endPoint x: 300, endPoint y: 113, distance: 103.2
click at [300, 113] on div "/ Score: 16 50 % Mastered Сделайте глубокий __________ и успокойтесь. Take a de…" at bounding box center [423, 192] width 635 height 249
click at [300, 113] on span "Сделайте глубокий" at bounding box center [279, 125] width 209 height 26
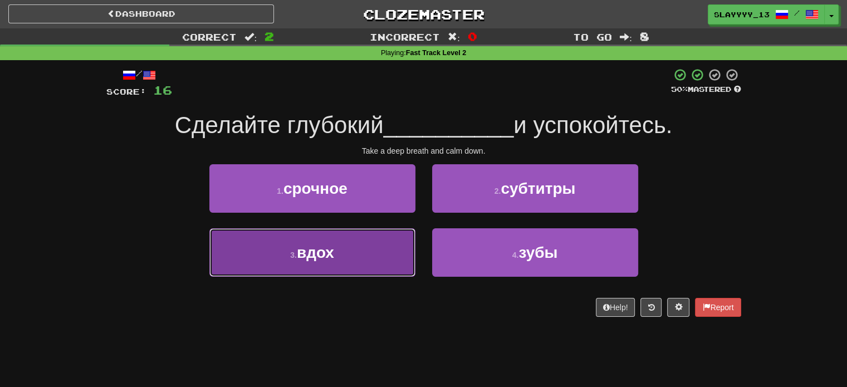
click at [386, 244] on button "3 . вдох" at bounding box center [312, 252] width 206 height 48
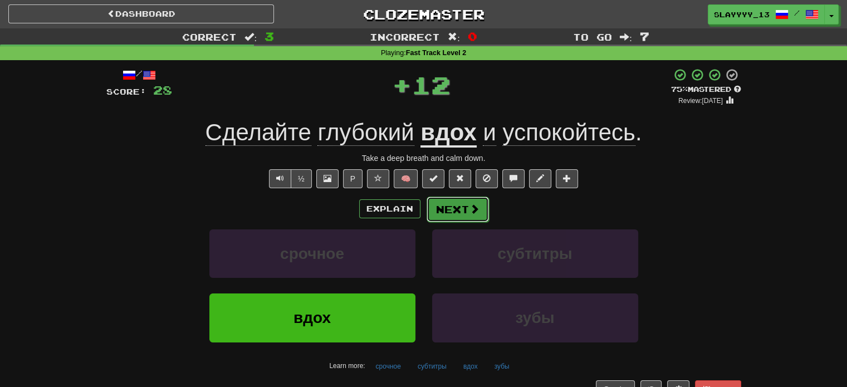
click at [459, 214] on button "Next" at bounding box center [457, 210] width 62 height 26
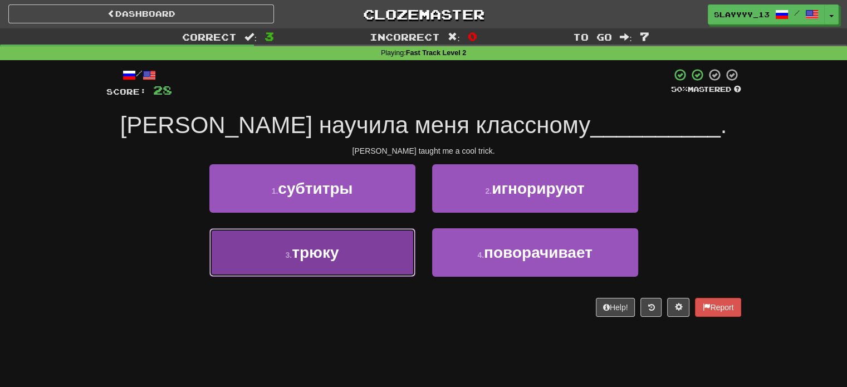
click at [365, 270] on button "3 . трюку" at bounding box center [312, 252] width 206 height 48
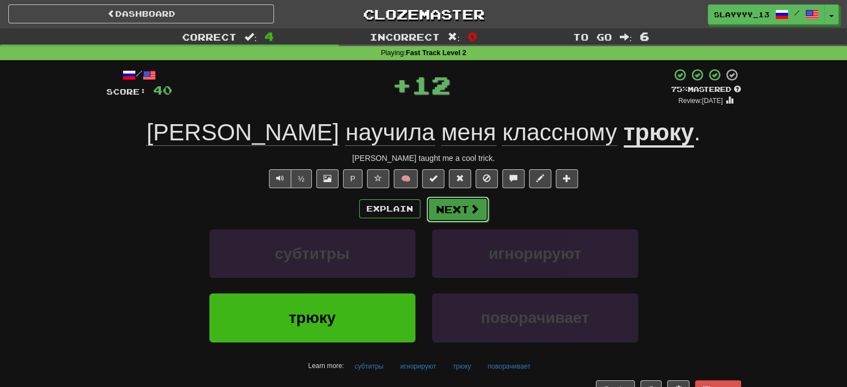
click at [434, 206] on button "Next" at bounding box center [457, 210] width 62 height 26
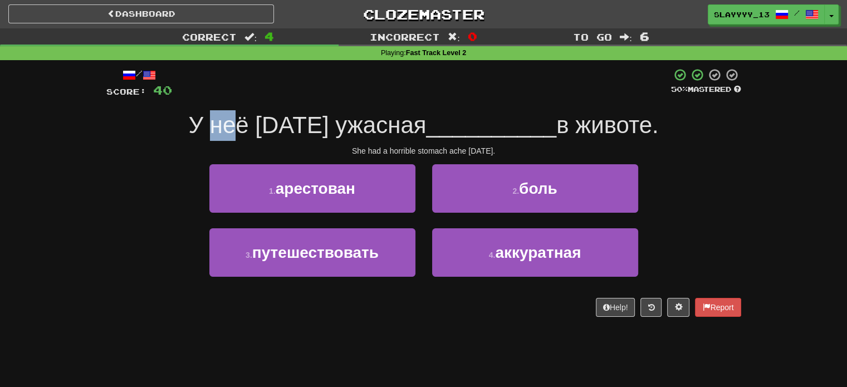
drag, startPoint x: 203, startPoint y: 124, endPoint x: 223, endPoint y: 125, distance: 19.6
click at [223, 125] on span "У неё сегодня ужасная" at bounding box center [307, 125] width 238 height 26
click at [229, 127] on span "У неё сегодня ужасная" at bounding box center [307, 125] width 238 height 26
drag, startPoint x: 184, startPoint y: 119, endPoint x: 236, endPoint y: 124, distance: 52.6
click at [236, 124] on span "У неё сегодня ужасная" at bounding box center [307, 125] width 238 height 26
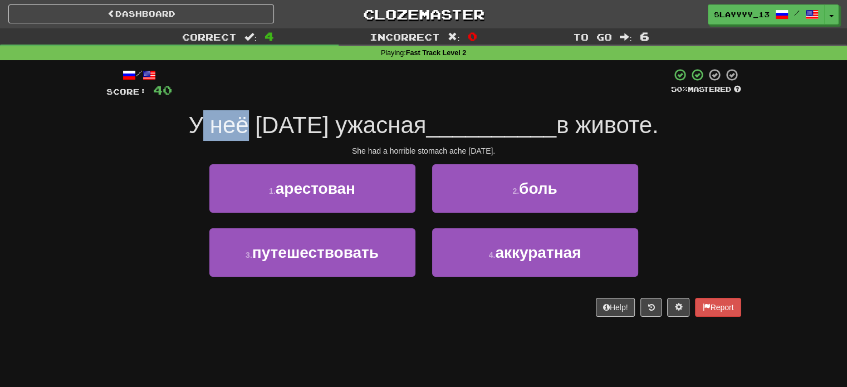
click at [236, 124] on span "У неё сегодня ужасная" at bounding box center [307, 125] width 238 height 26
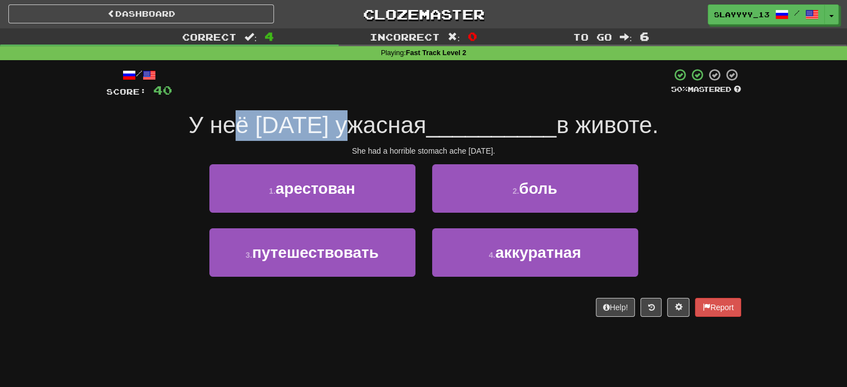
drag, startPoint x: 217, startPoint y: 133, endPoint x: 360, endPoint y: 105, distance: 145.2
click at [360, 105] on div "/ Score: 40 50 % Mastered У неё сегодня ужасная __________ в животе. She had a …" at bounding box center [423, 192] width 635 height 249
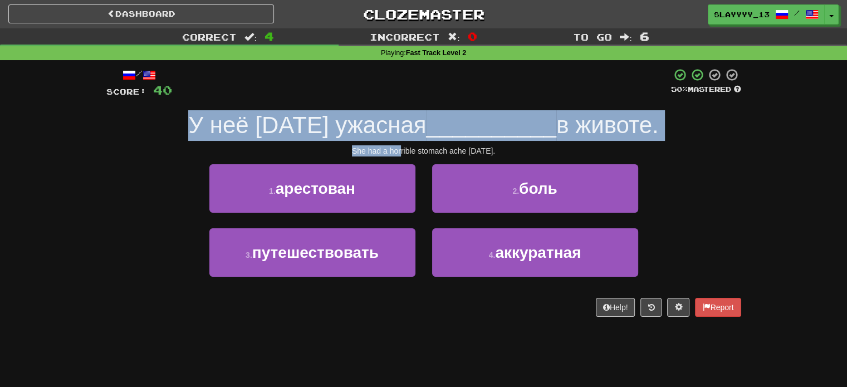
drag, startPoint x: 183, startPoint y: 130, endPoint x: 404, endPoint y: 143, distance: 220.8
click at [404, 143] on div "/ Score: 40 50 % Mastered У неё сегодня ужасная __________ в животе. She had a …" at bounding box center [423, 192] width 635 height 249
click at [408, 128] on span "У неё сегодня ужасная" at bounding box center [307, 125] width 238 height 26
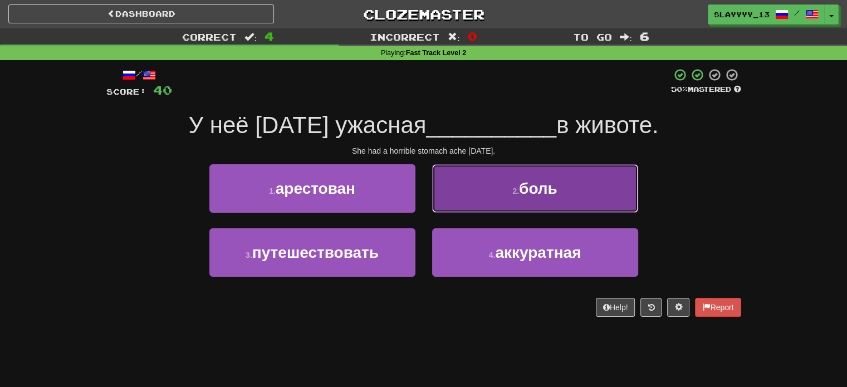
click at [462, 195] on button "2 . боль" at bounding box center [535, 188] width 206 height 48
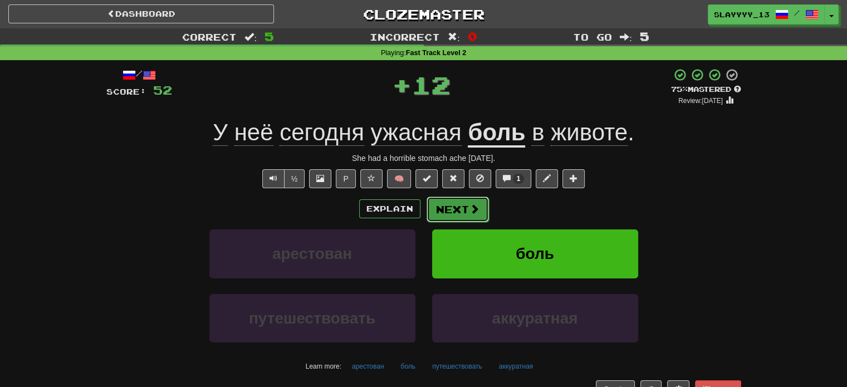
click at [457, 212] on button "Next" at bounding box center [457, 210] width 62 height 26
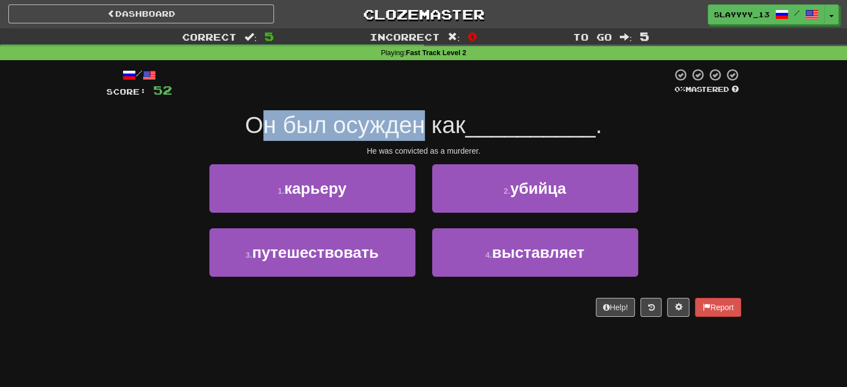
drag, startPoint x: 254, startPoint y: 119, endPoint x: 423, endPoint y: 119, distance: 168.1
click at [423, 119] on span "Он был осужден как" at bounding box center [355, 125] width 220 height 26
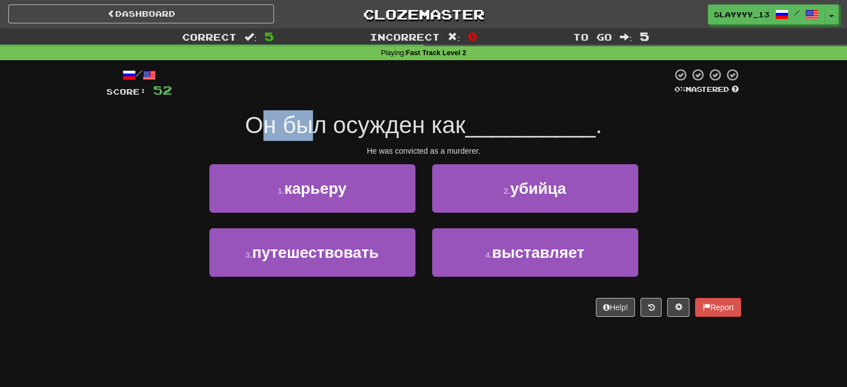
drag, startPoint x: 261, startPoint y: 117, endPoint x: 305, endPoint y: 133, distance: 46.0
click at [305, 133] on span "Он был осужден как" at bounding box center [355, 125] width 220 height 26
click at [341, 117] on span "Он был осужден как" at bounding box center [355, 125] width 220 height 26
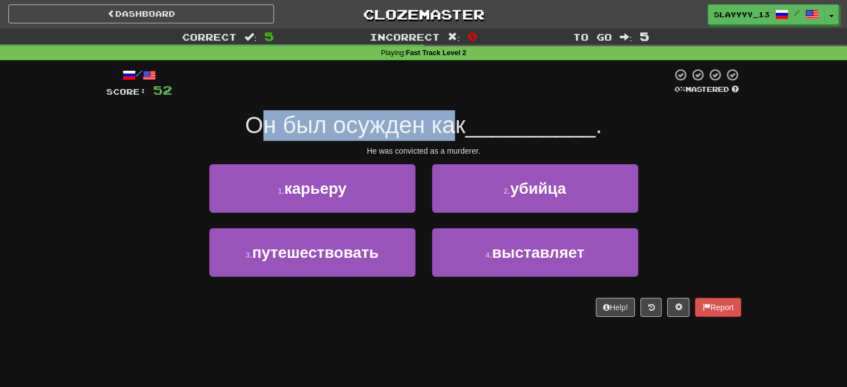
drag, startPoint x: 253, startPoint y: 120, endPoint x: 456, endPoint y: 104, distance: 203.9
click at [456, 104] on div "/ Score: 52 0 % Mastered Он был осужден как __________ . He was convicted as a …" at bounding box center [423, 192] width 635 height 249
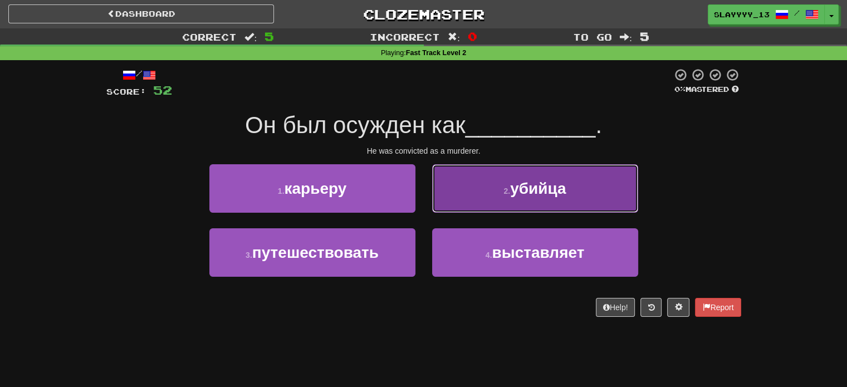
click at [485, 170] on button "2 . убийца" at bounding box center [535, 188] width 206 height 48
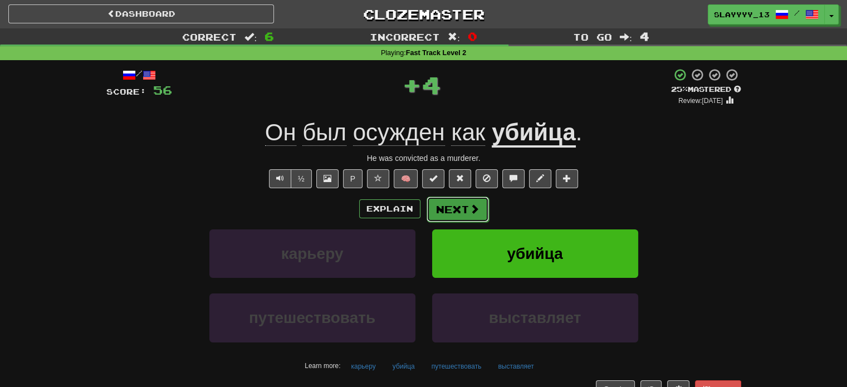
click at [467, 203] on button "Next" at bounding box center [457, 210] width 62 height 26
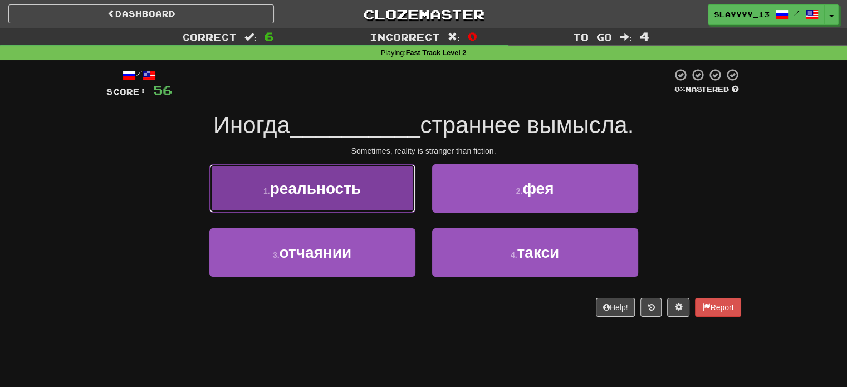
click at [403, 180] on button "1 . реальность" at bounding box center [312, 188] width 206 height 48
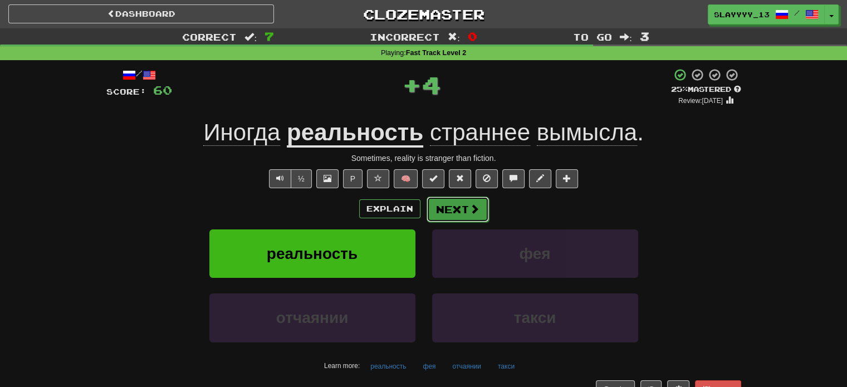
click at [448, 207] on button "Next" at bounding box center [457, 210] width 62 height 26
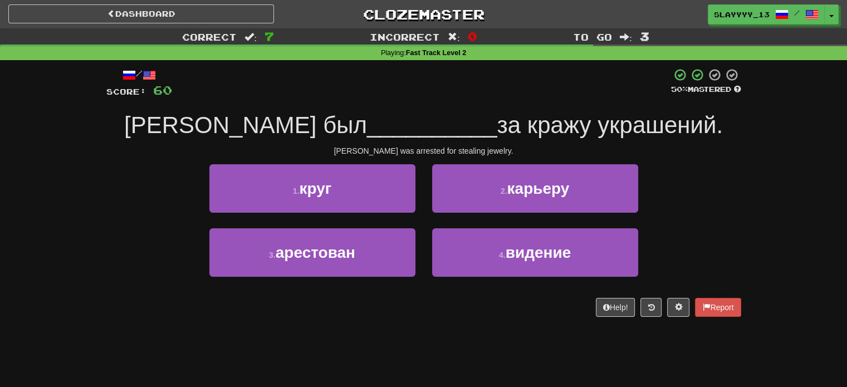
drag, startPoint x: 258, startPoint y: 126, endPoint x: 290, endPoint y: 122, distance: 31.4
click at [290, 122] on span "Джон был" at bounding box center [245, 125] width 243 height 26
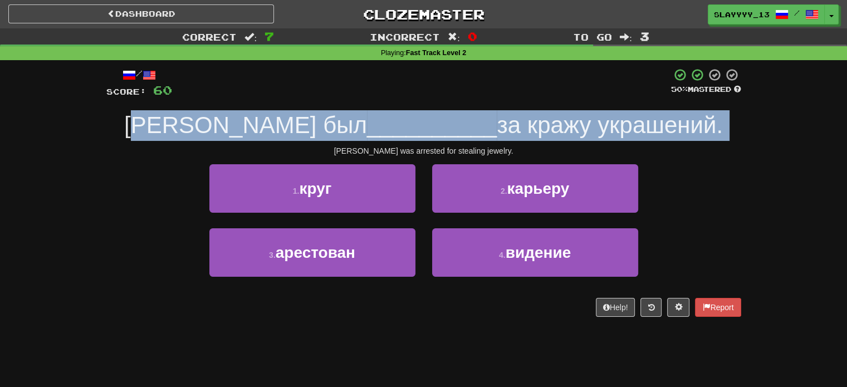
drag, startPoint x: 202, startPoint y: 138, endPoint x: 265, endPoint y: 146, distance: 64.1
click at [265, 146] on div "/ Score: 60 50 % Mastered Джон был __________ за кражу украшений. John was arre…" at bounding box center [423, 192] width 635 height 249
click at [263, 133] on span "Джон был" at bounding box center [245, 125] width 243 height 26
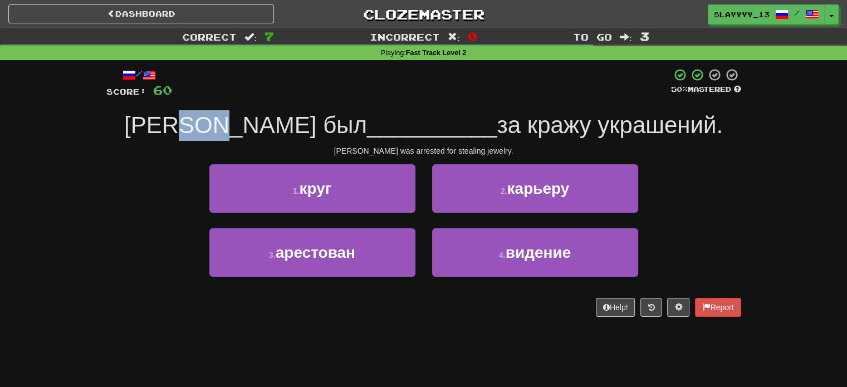
drag, startPoint x: 240, startPoint y: 129, endPoint x: 277, endPoint y: 130, distance: 37.3
click at [277, 130] on span "Джон был" at bounding box center [245, 125] width 243 height 26
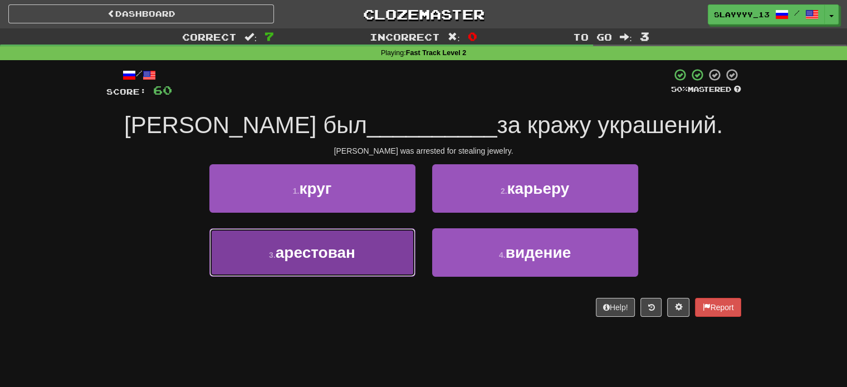
click at [391, 269] on button "3 . арестован" at bounding box center [312, 252] width 206 height 48
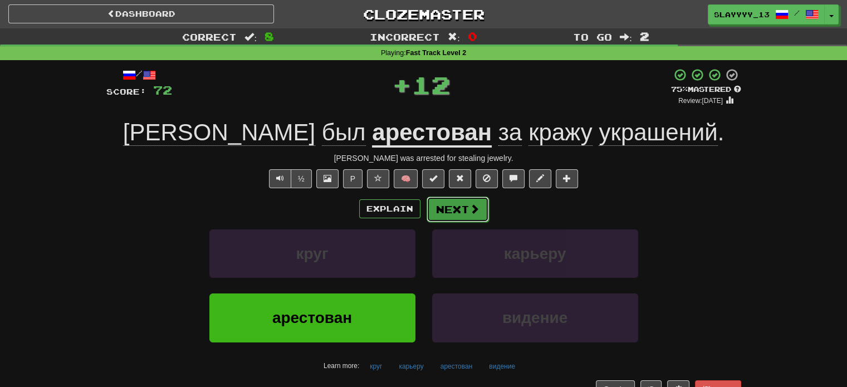
click at [449, 209] on button "Next" at bounding box center [457, 210] width 62 height 26
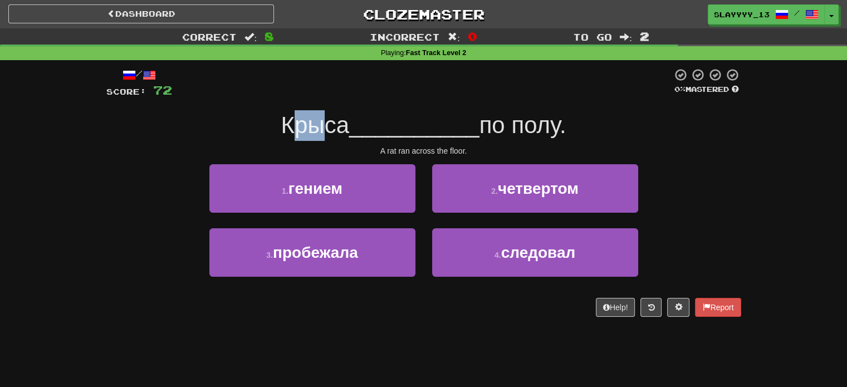
drag, startPoint x: 288, startPoint y: 116, endPoint x: 331, endPoint y: 119, distance: 42.9
click at [331, 119] on span "Крыса" at bounding box center [315, 125] width 68 height 26
click at [513, 277] on div "4 . следовал" at bounding box center [535, 260] width 223 height 64
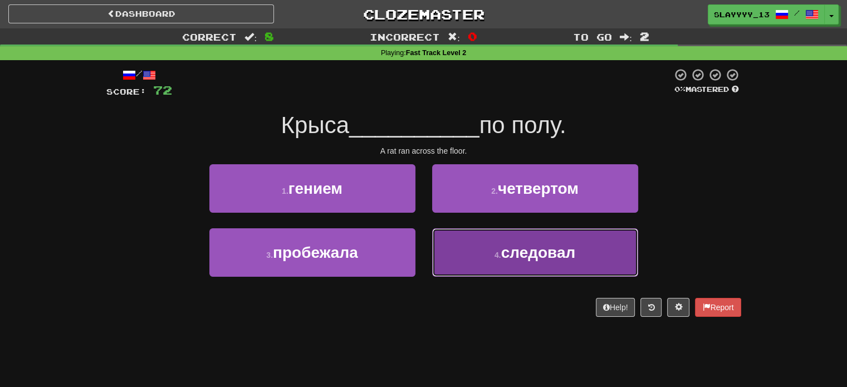
click at [501, 245] on span "следовал" at bounding box center [538, 252] width 75 height 17
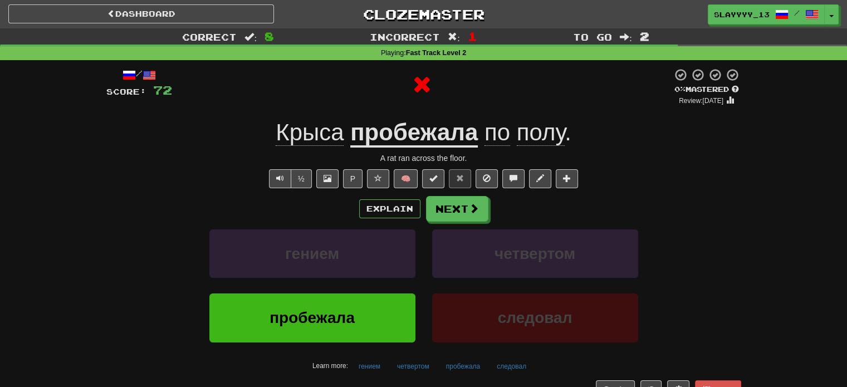
click at [435, 222] on div "Explain Next гением четвертом пробежала следовал Learn more: гением четвертом п…" at bounding box center [423, 285] width 635 height 179
click at [442, 211] on button "Next" at bounding box center [457, 210] width 62 height 26
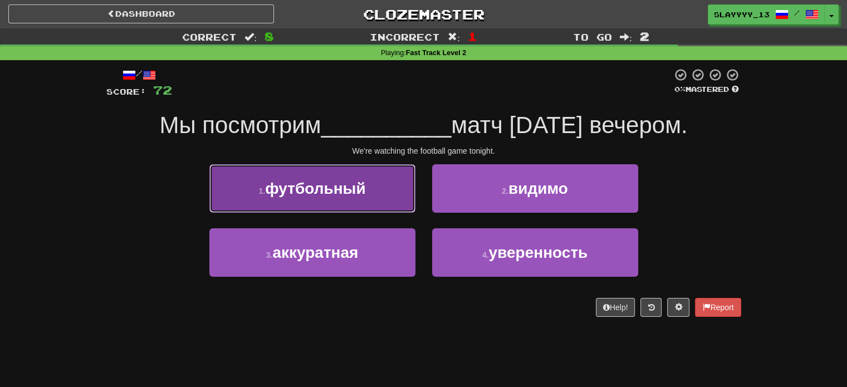
click at [369, 202] on button "1 . футбольный" at bounding box center [312, 188] width 206 height 48
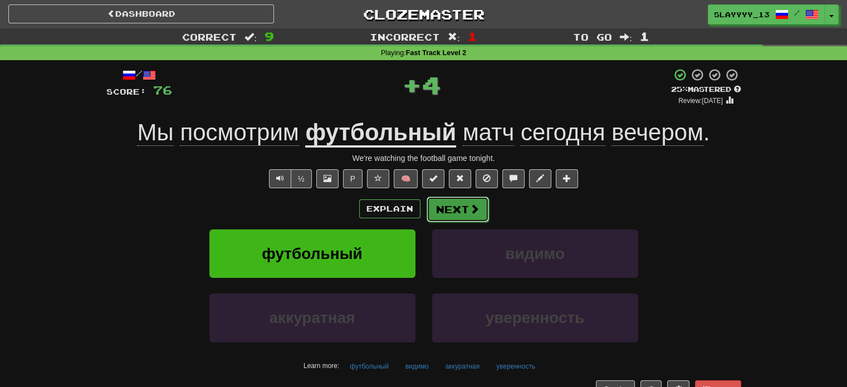
click at [457, 203] on button "Next" at bounding box center [457, 210] width 62 height 26
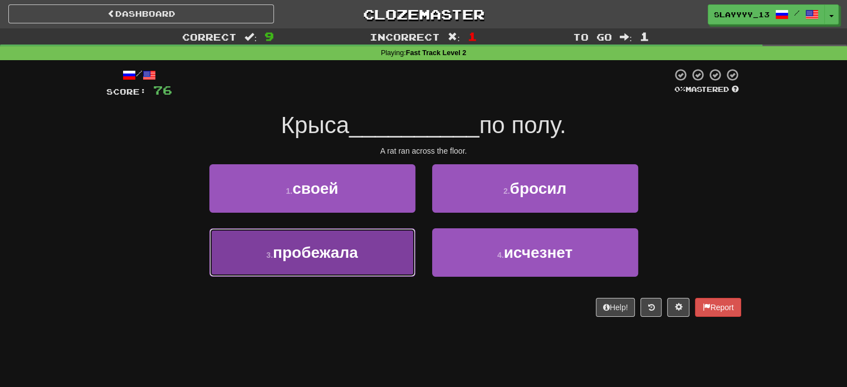
click at [391, 255] on button "3 . пробежала" at bounding box center [312, 252] width 206 height 48
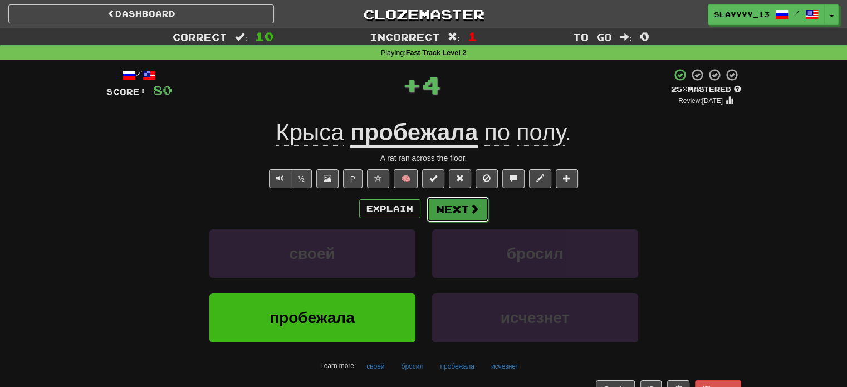
click at [432, 220] on button "Next" at bounding box center [457, 210] width 62 height 26
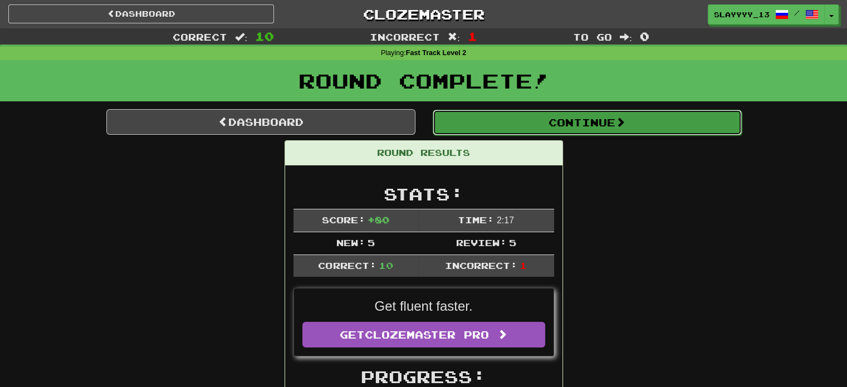
click at [468, 122] on button "Continue" at bounding box center [587, 123] width 309 height 26
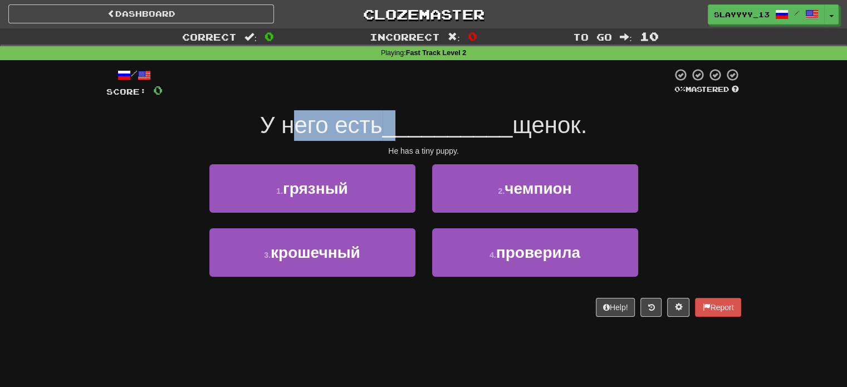
drag, startPoint x: 292, startPoint y: 131, endPoint x: 412, endPoint y: 126, distance: 120.3
click at [412, 126] on div "У него есть __________ щенок." at bounding box center [423, 125] width 635 height 31
click at [412, 126] on span "__________" at bounding box center [447, 125] width 130 height 26
drag, startPoint x: 269, startPoint y: 126, endPoint x: 345, endPoint y: 122, distance: 75.8
click at [345, 122] on span "У него есть" at bounding box center [321, 125] width 122 height 26
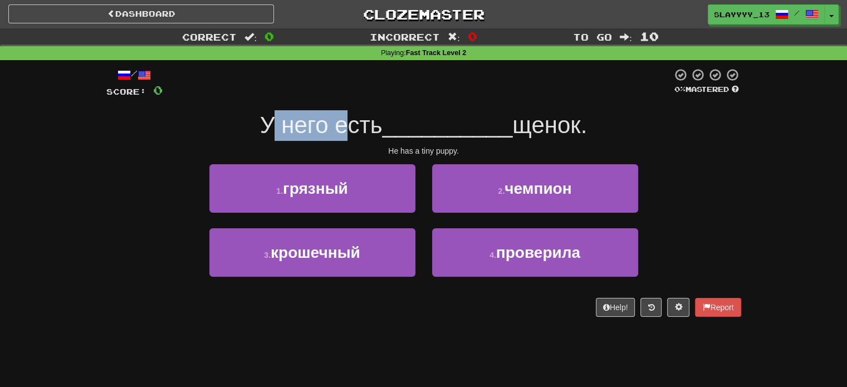
click at [345, 122] on span "У него есть" at bounding box center [321, 125] width 122 height 26
drag, startPoint x: 260, startPoint y: 117, endPoint x: 350, endPoint y: 121, distance: 89.7
click at [350, 121] on span "У него есть" at bounding box center [321, 125] width 122 height 26
drag, startPoint x: 281, startPoint y: 108, endPoint x: 379, endPoint y: 124, distance: 99.3
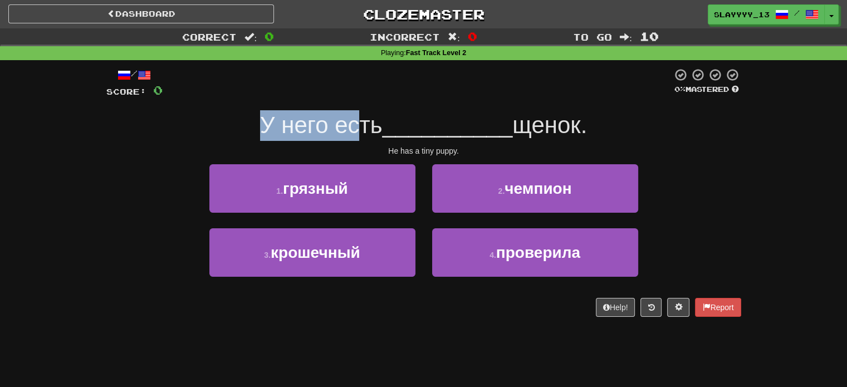
click at [379, 124] on div "/ Score: 0 0 % Mastered У него есть __________ щенок. He has a tiny puppy. 1 . …" at bounding box center [423, 192] width 635 height 249
click at [379, 124] on span "У него есть" at bounding box center [321, 125] width 122 height 26
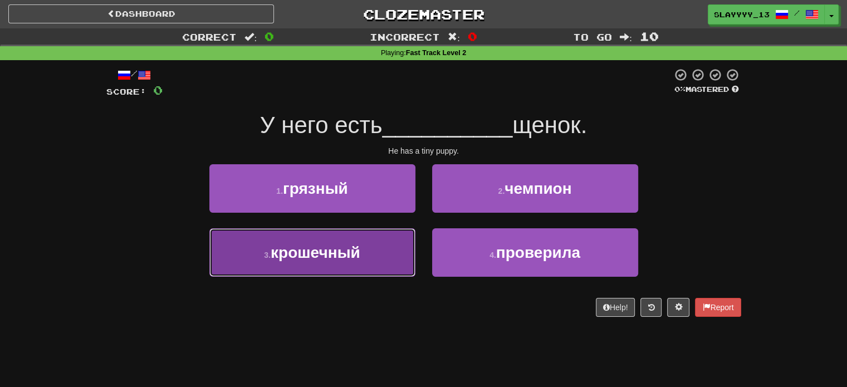
click at [355, 246] on span "крошечный" at bounding box center [316, 252] width 90 height 17
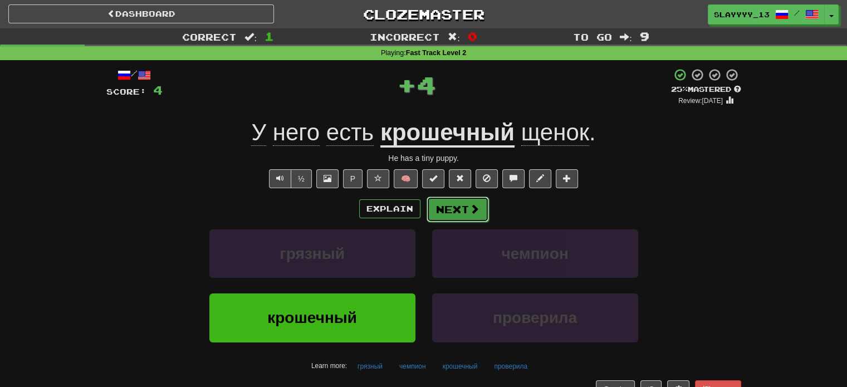
click at [472, 211] on span at bounding box center [474, 209] width 10 height 10
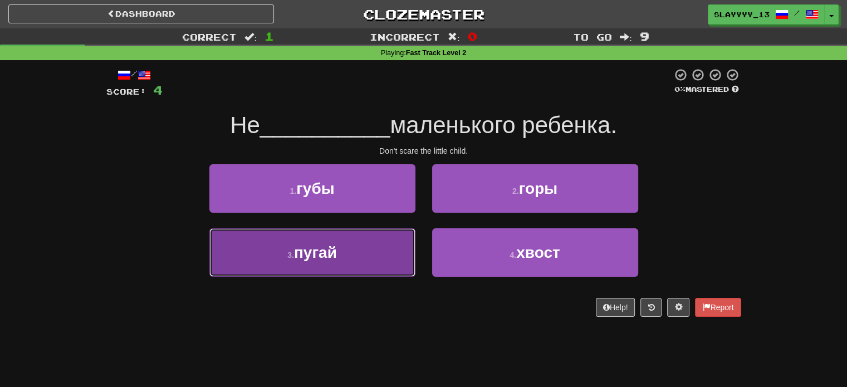
click at [389, 264] on button "3 . пугай" at bounding box center [312, 252] width 206 height 48
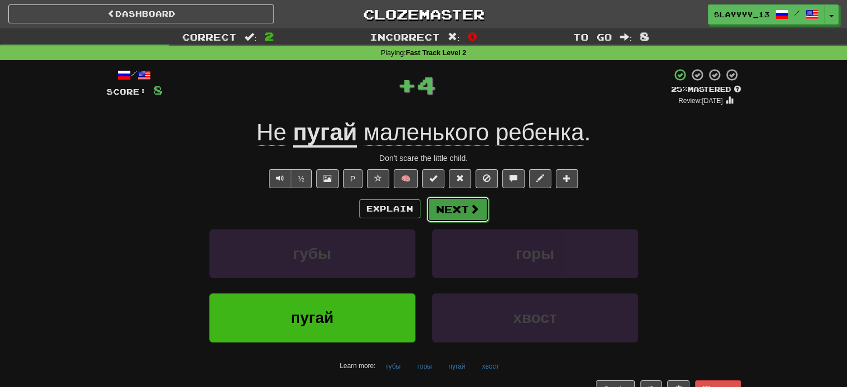
click at [441, 209] on button "Next" at bounding box center [457, 210] width 62 height 26
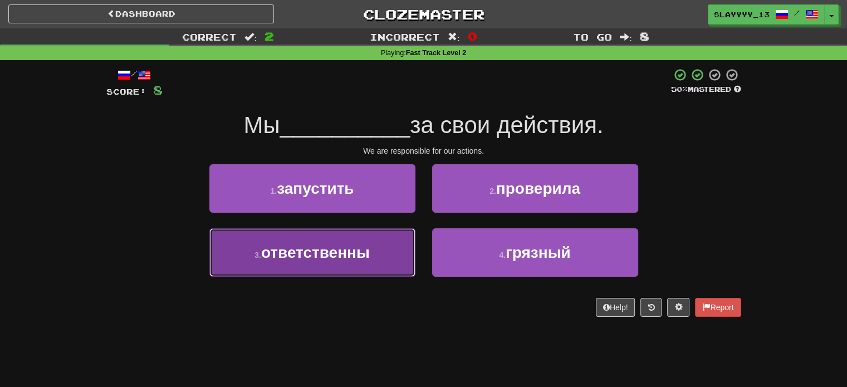
click at [369, 256] on span "ответственны" at bounding box center [315, 252] width 109 height 17
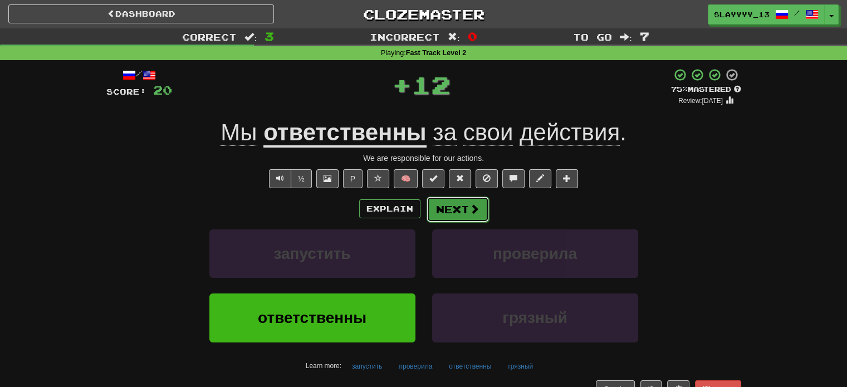
click at [470, 207] on span at bounding box center [474, 209] width 10 height 10
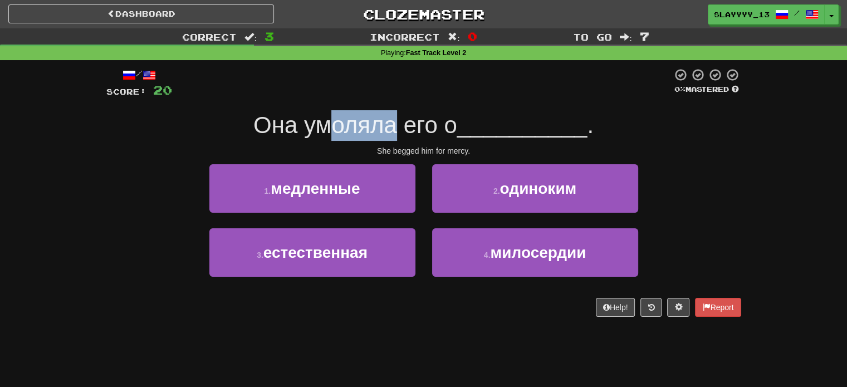
drag, startPoint x: 327, startPoint y: 124, endPoint x: 393, endPoint y: 128, distance: 65.3
click at [393, 128] on span "Она умоляла его о" at bounding box center [355, 125] width 204 height 26
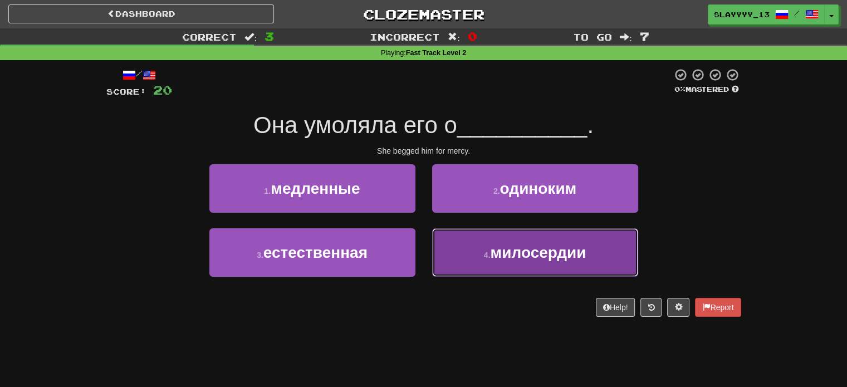
click at [477, 247] on button "4 . милосердии" at bounding box center [535, 252] width 206 height 48
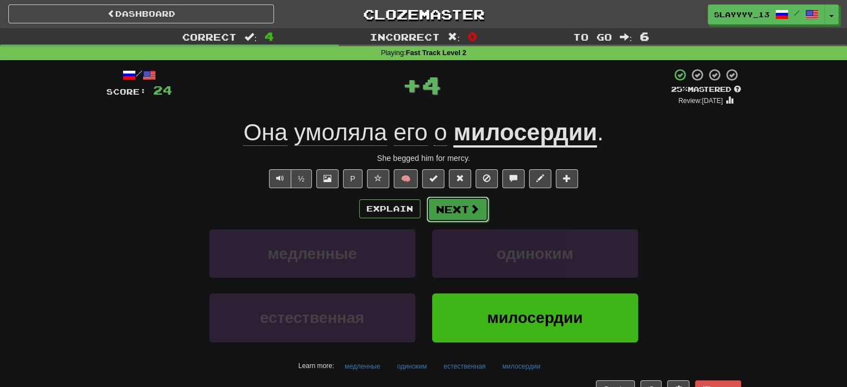
click at [458, 197] on button "Next" at bounding box center [457, 210] width 62 height 26
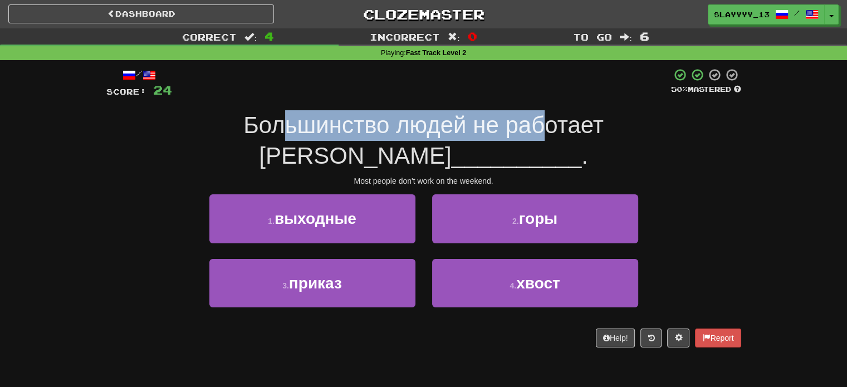
drag, startPoint x: 203, startPoint y: 127, endPoint x: 463, endPoint y: 134, distance: 259.5
click at [463, 134] on span "Большинство людей не работает в" at bounding box center [423, 140] width 360 height 57
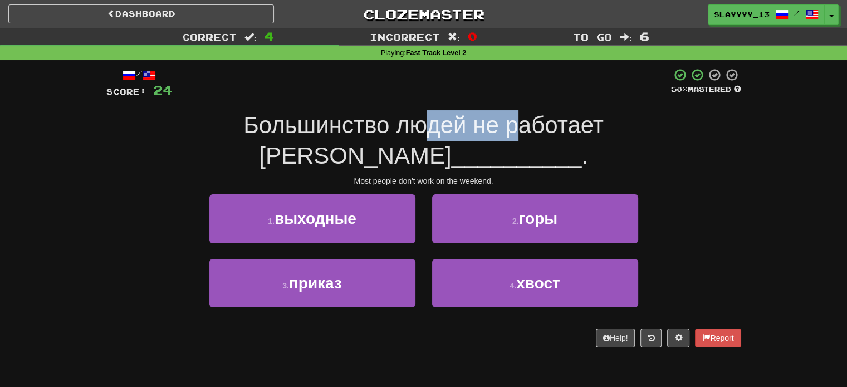
drag, startPoint x: 342, startPoint y: 135, endPoint x: 432, endPoint y: 133, distance: 89.7
click at [432, 133] on span "Большинство людей не работает в" at bounding box center [423, 140] width 360 height 57
drag, startPoint x: 332, startPoint y: 130, endPoint x: 482, endPoint y: 130, distance: 149.8
click at [482, 130] on span "Большинство людей не работает в" at bounding box center [423, 140] width 360 height 57
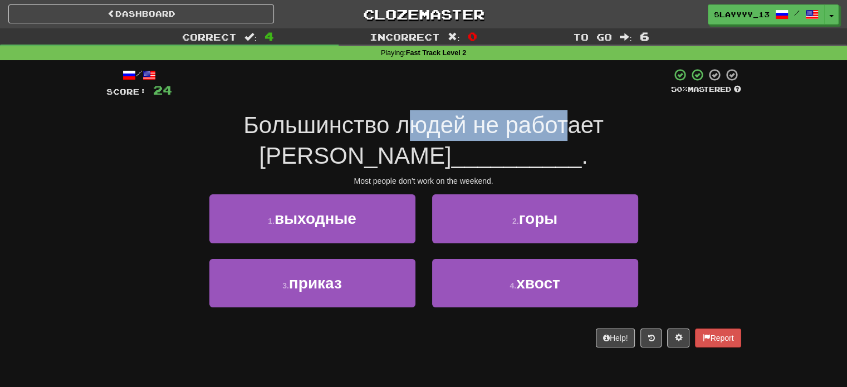
click at [482, 130] on span "Большинство людей не работает в" at bounding box center [423, 140] width 360 height 57
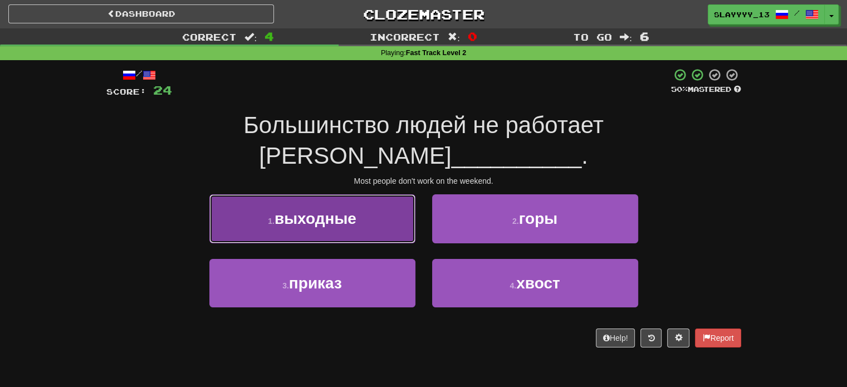
click at [398, 207] on button "1 . выходные" at bounding box center [312, 218] width 206 height 48
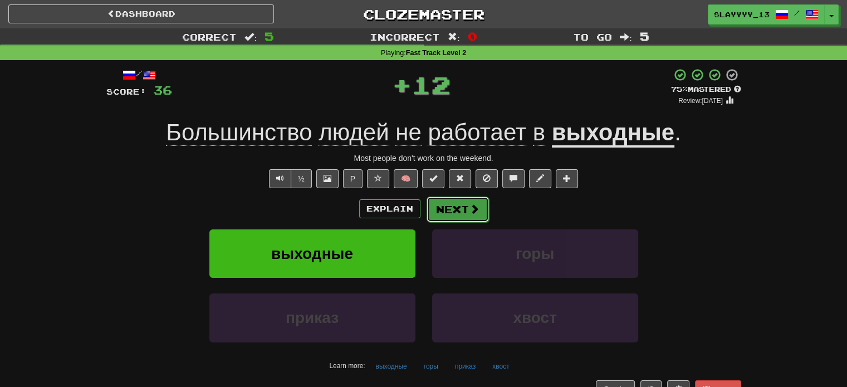
click at [452, 207] on button "Next" at bounding box center [457, 210] width 62 height 26
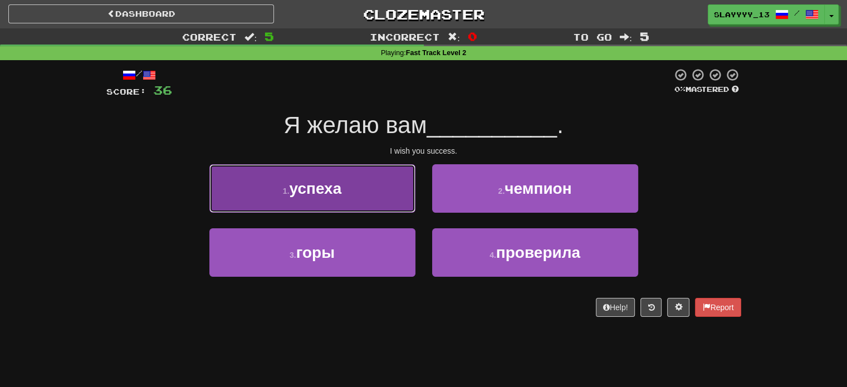
click at [358, 203] on button "1 . успеха" at bounding box center [312, 188] width 206 height 48
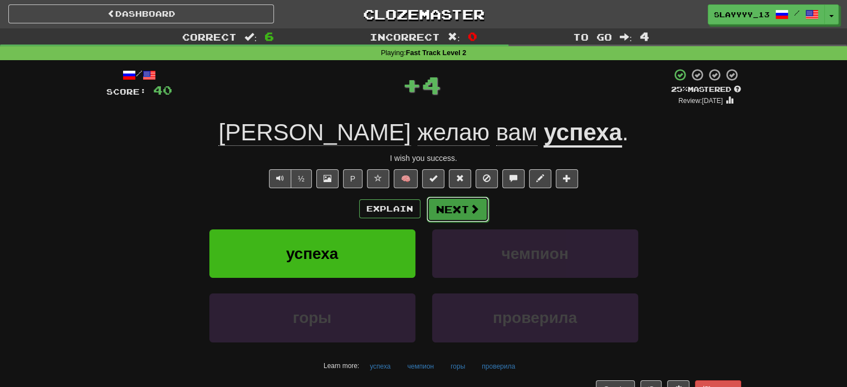
click at [435, 209] on button "Next" at bounding box center [457, 210] width 62 height 26
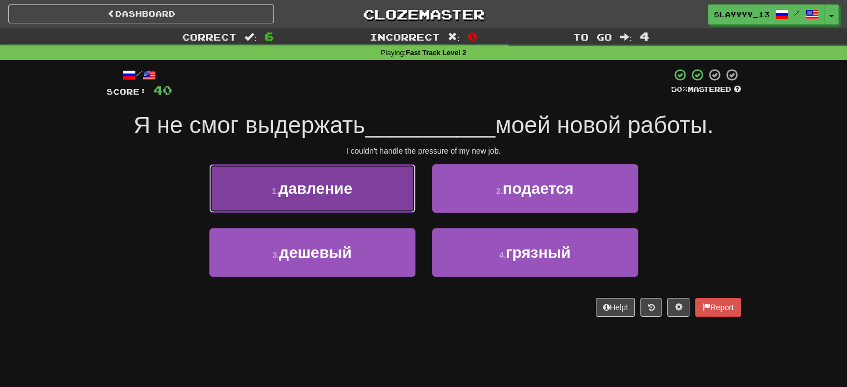
click at [379, 181] on button "1 . давление" at bounding box center [312, 188] width 206 height 48
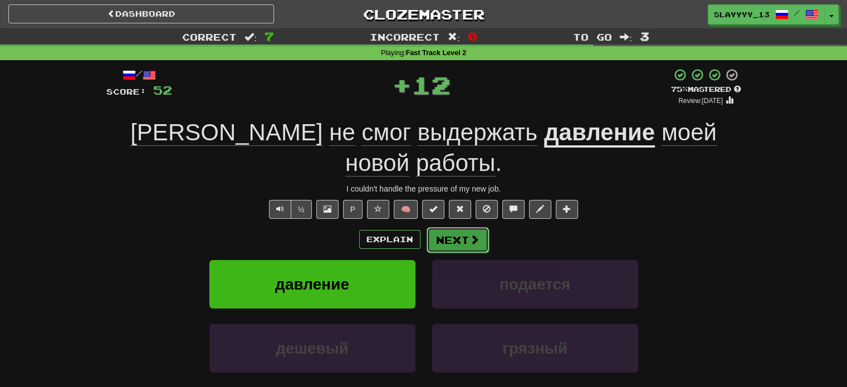
click at [467, 227] on button "Next" at bounding box center [457, 240] width 62 height 26
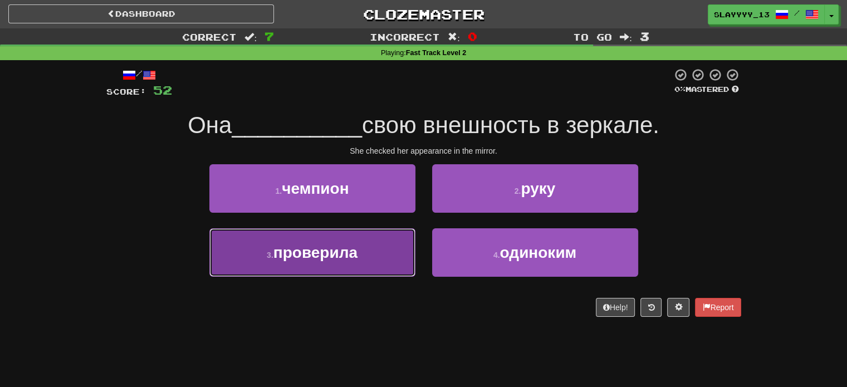
click at [377, 237] on button "3 . проверила" at bounding box center [312, 252] width 206 height 48
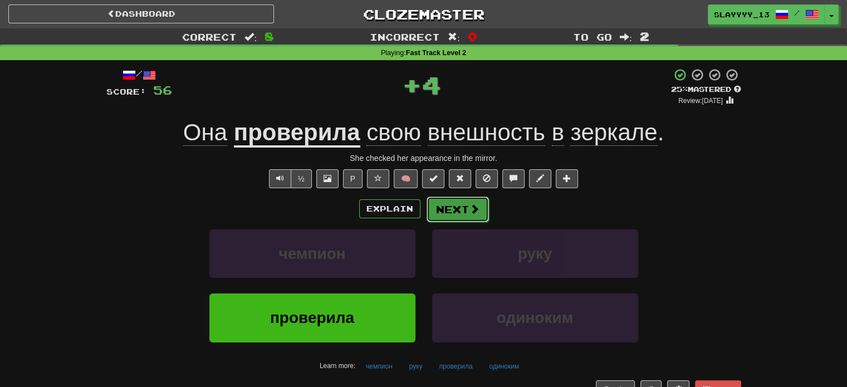
click at [455, 209] on button "Next" at bounding box center [457, 210] width 62 height 26
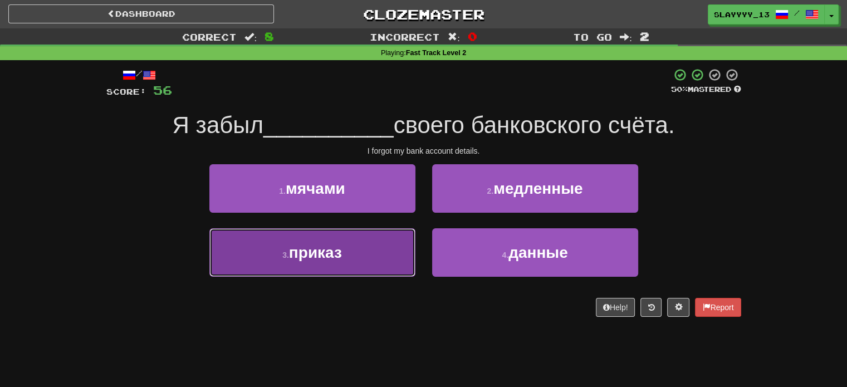
click at [352, 258] on button "3 . приказ" at bounding box center [312, 252] width 206 height 48
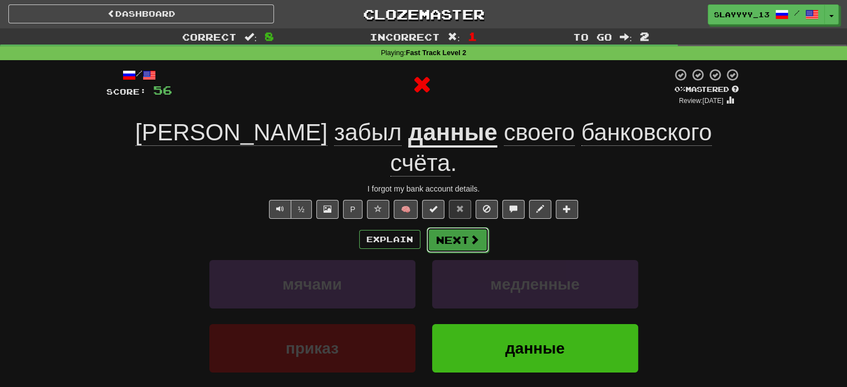
click at [443, 227] on button "Next" at bounding box center [457, 240] width 62 height 26
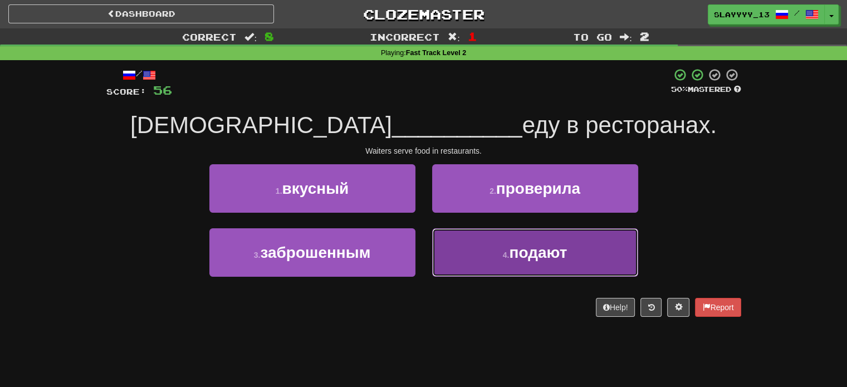
click at [533, 234] on button "4 . подают" at bounding box center [535, 252] width 206 height 48
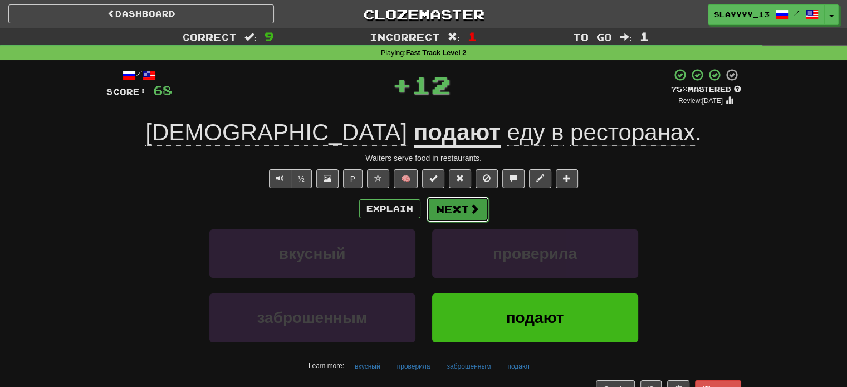
click at [478, 204] on span at bounding box center [474, 209] width 10 height 10
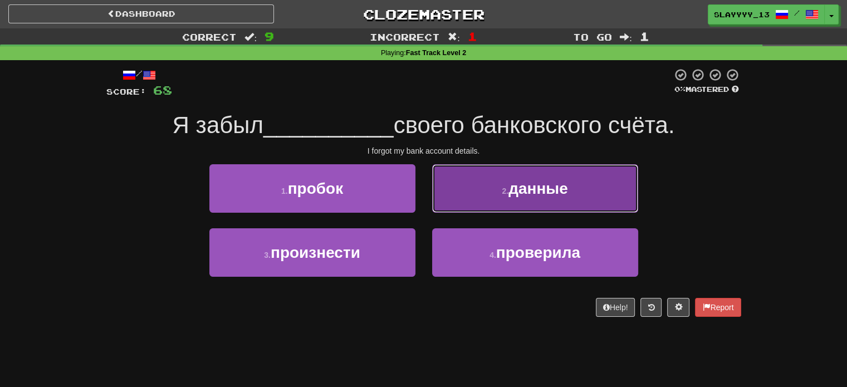
click at [514, 190] on span "данные" at bounding box center [538, 188] width 60 height 17
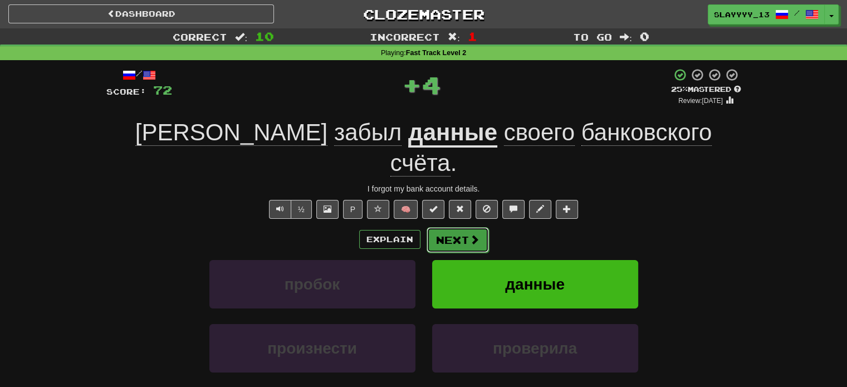
click at [484, 227] on button "Next" at bounding box center [457, 240] width 62 height 26
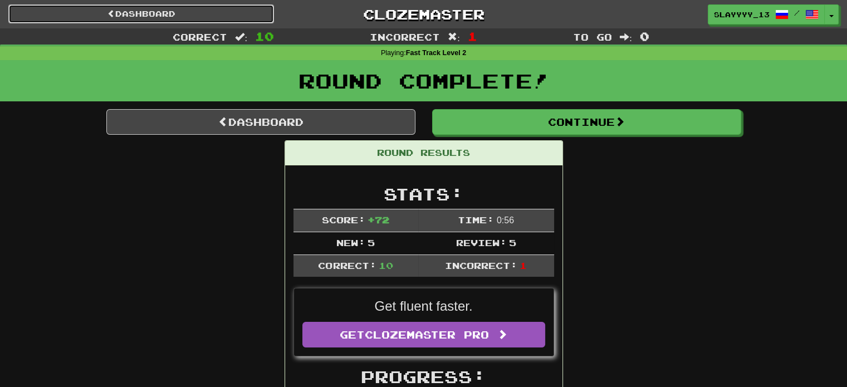
click at [193, 13] on link "Dashboard" at bounding box center [141, 13] width 266 height 19
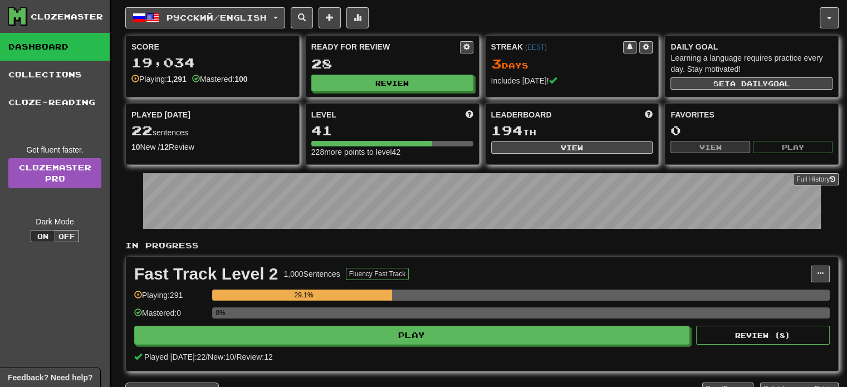
click at [336, 347] on div "Fast Track Level 2 1,000 Sentences Fluency Fast Track Manage Sentences Unpin fr…" at bounding box center [482, 314] width 712 height 114
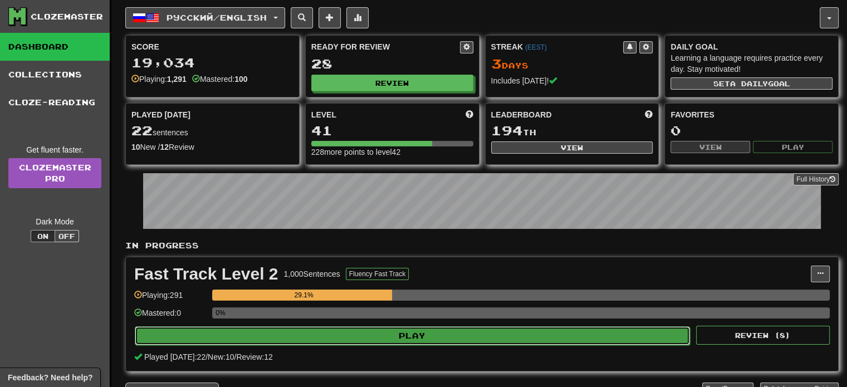
click at [330, 337] on button "Play" at bounding box center [412, 335] width 555 height 19
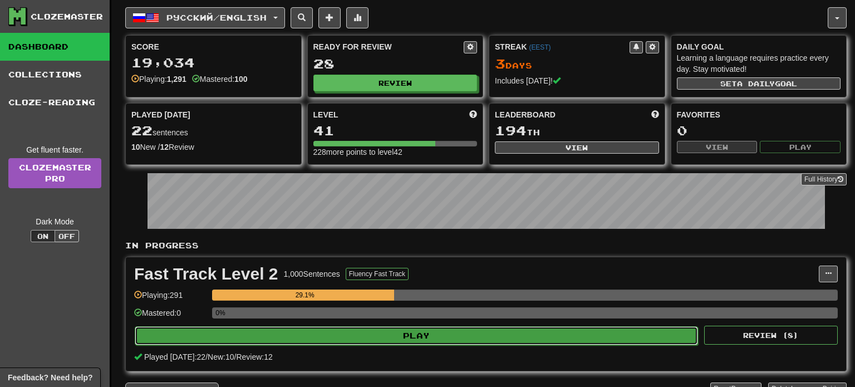
select select "**"
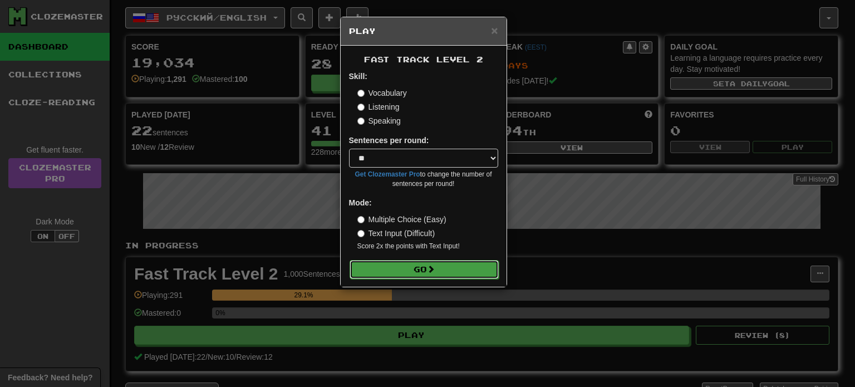
click at [420, 267] on button "Go" at bounding box center [424, 269] width 149 height 19
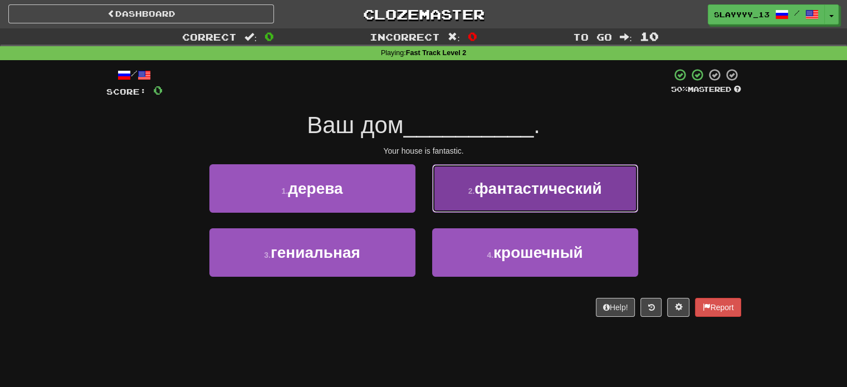
click at [518, 189] on span "фантастический" at bounding box center [537, 188] width 127 height 17
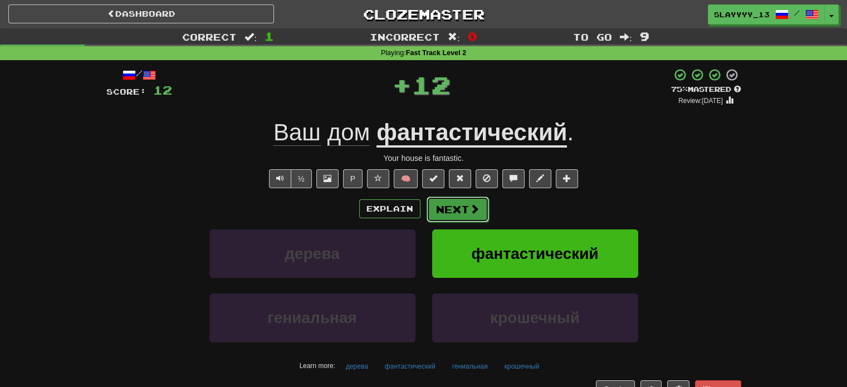
click at [469, 205] on span at bounding box center [474, 209] width 10 height 10
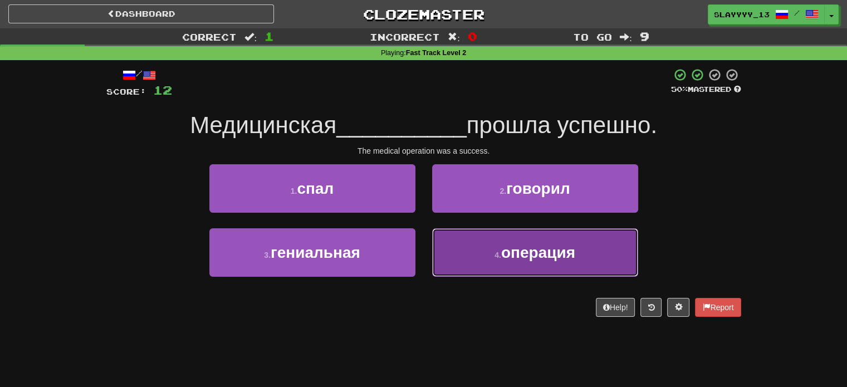
click at [526, 244] on span "операция" at bounding box center [538, 252] width 74 height 17
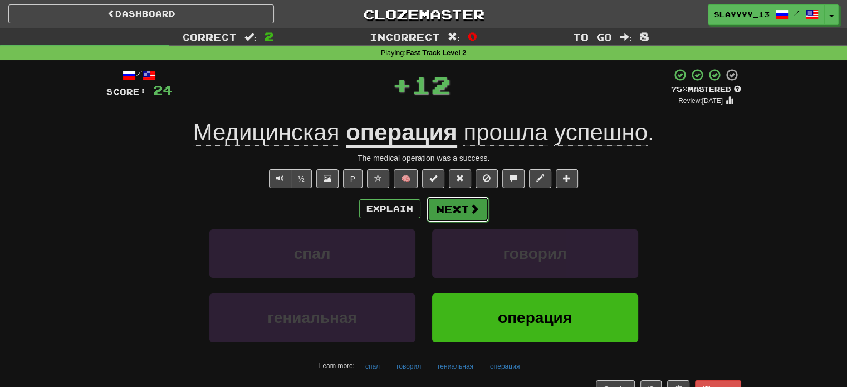
click at [433, 208] on button "Next" at bounding box center [457, 210] width 62 height 26
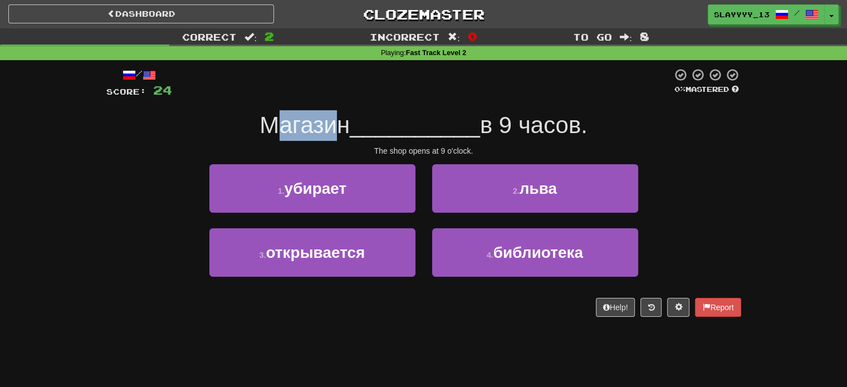
drag, startPoint x: 267, startPoint y: 119, endPoint x: 330, endPoint y: 125, distance: 62.7
click at [330, 125] on span "Магазин" at bounding box center [304, 125] width 90 height 26
drag, startPoint x: 309, startPoint y: 121, endPoint x: 365, endPoint y: 131, distance: 57.1
click at [365, 131] on div "Магазин __________ в 9 часов." at bounding box center [423, 125] width 635 height 31
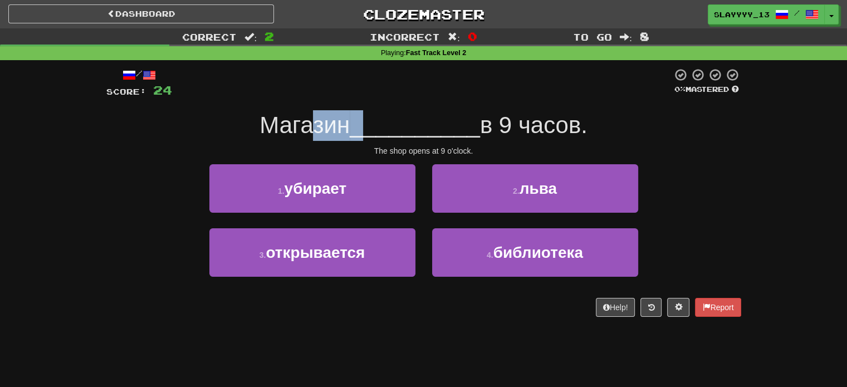
click at [365, 131] on span "__________" at bounding box center [415, 125] width 130 height 26
drag, startPoint x: 310, startPoint y: 133, endPoint x: 434, endPoint y: 134, distance: 124.7
click at [434, 134] on div "Магазин __________ в 9 часов." at bounding box center [423, 125] width 635 height 31
click at [434, 134] on span "__________" at bounding box center [415, 125] width 130 height 26
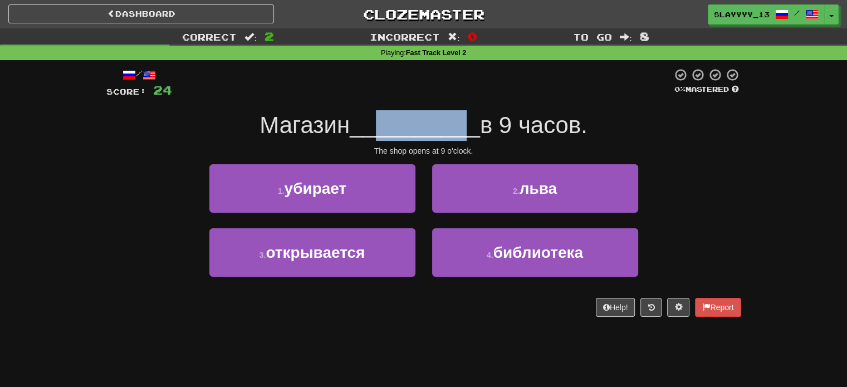
drag, startPoint x: 369, startPoint y: 128, endPoint x: 481, endPoint y: 113, distance: 112.9
click at [481, 113] on div "Магазин __________ в 9 часов." at bounding box center [423, 125] width 635 height 31
click at [481, 113] on span "в 9 часов." at bounding box center [533, 125] width 107 height 26
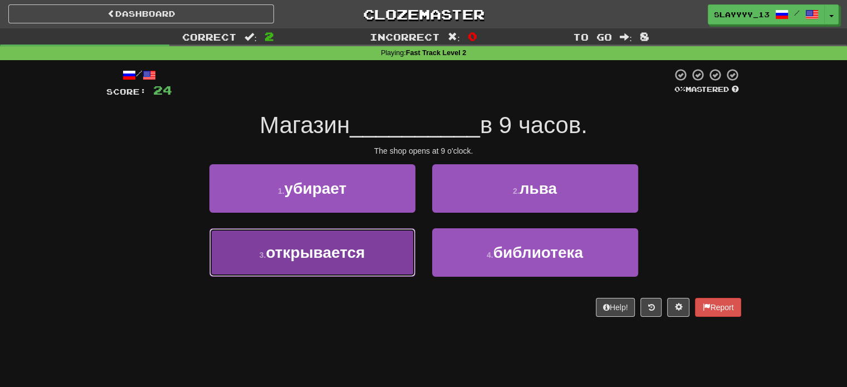
click at [382, 271] on button "3 . открывается" at bounding box center [312, 252] width 206 height 48
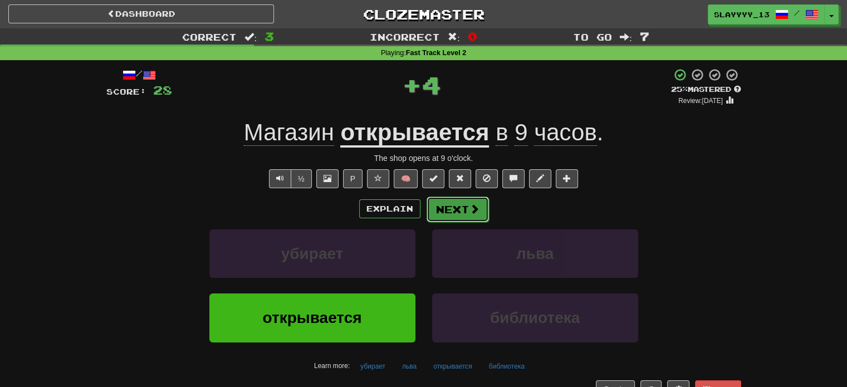
click at [469, 212] on span at bounding box center [474, 209] width 10 height 10
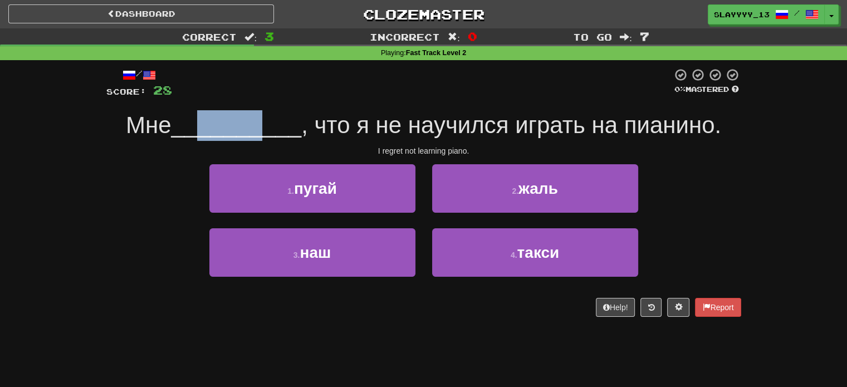
drag, startPoint x: 196, startPoint y: 122, endPoint x: 290, endPoint y: 125, distance: 93.6
click at [290, 125] on span "__________" at bounding box center [236, 125] width 130 height 26
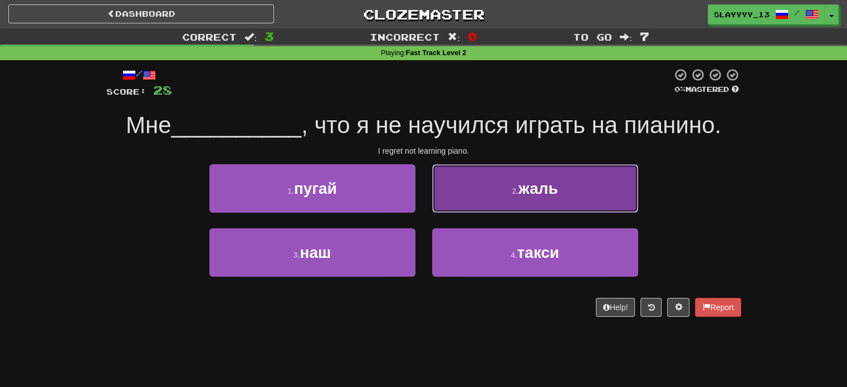
click at [492, 200] on button "2 . жаль" at bounding box center [535, 188] width 206 height 48
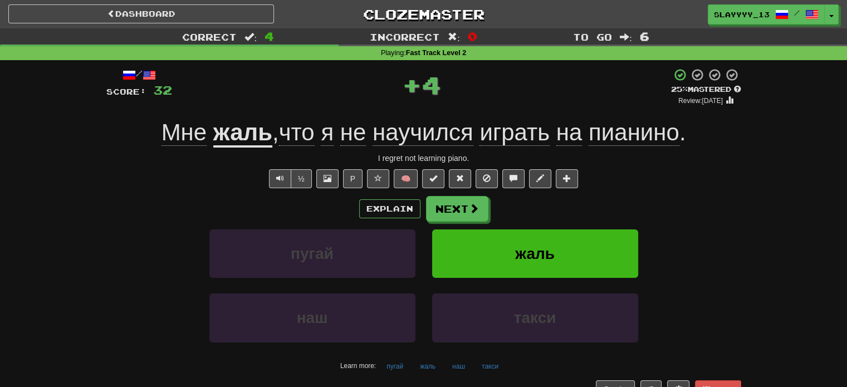
click at [492, 200] on div "Explain Next" at bounding box center [423, 209] width 635 height 26
click at [472, 215] on button "Next" at bounding box center [457, 210] width 62 height 26
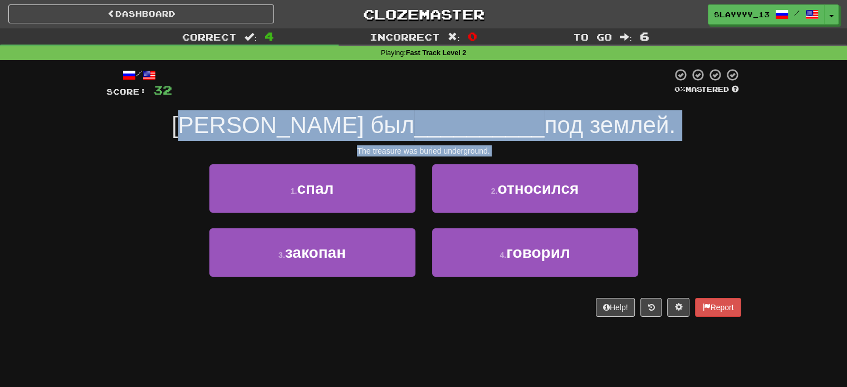
drag, startPoint x: 245, startPoint y: 131, endPoint x: 319, endPoint y: 160, distance: 79.5
click at [319, 160] on div "/ Score: 32 0 % Mastered Клад был __________ под землей. The treasure was burie…" at bounding box center [423, 192] width 635 height 249
click at [295, 121] on span "Клад был" at bounding box center [292, 125] width 243 height 26
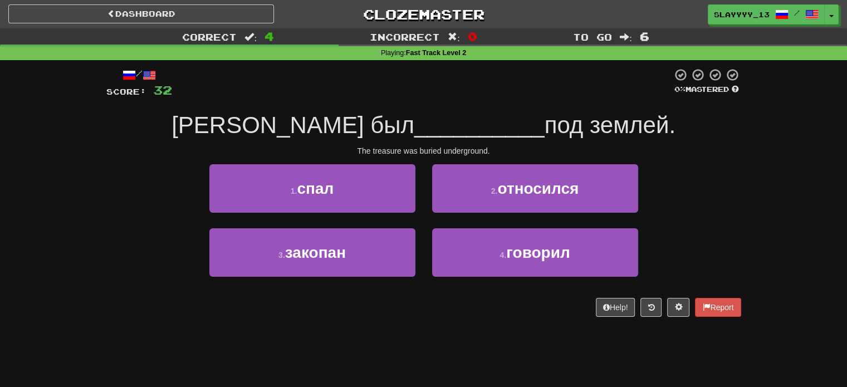
click at [345, 279] on div "3 . закопан" at bounding box center [312, 260] width 223 height 64
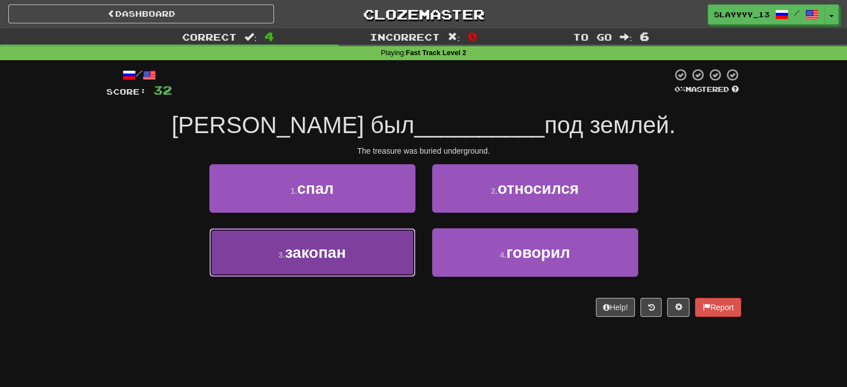
click at [339, 252] on span "закопан" at bounding box center [315, 252] width 61 height 17
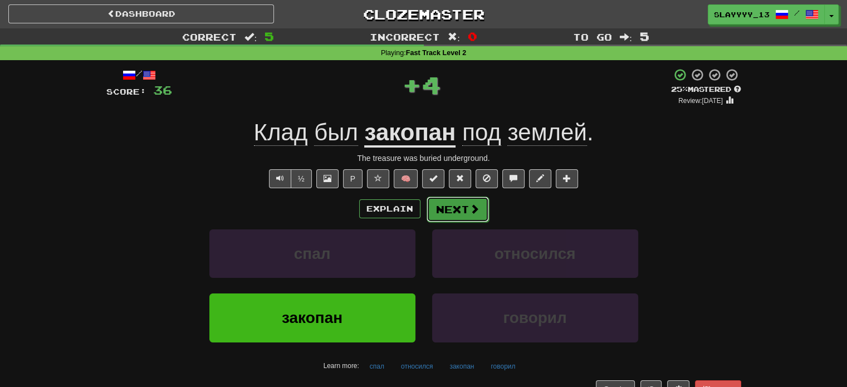
click at [437, 207] on button "Next" at bounding box center [457, 210] width 62 height 26
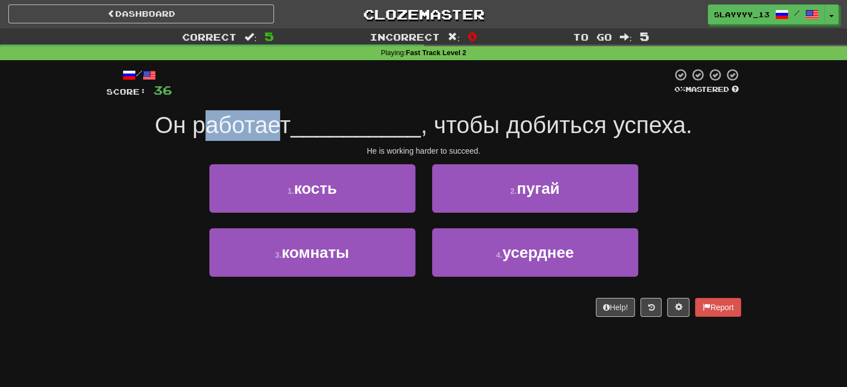
drag, startPoint x: 205, startPoint y: 124, endPoint x: 288, endPoint y: 121, distance: 82.4
click at [288, 121] on span "Он работает" at bounding box center [223, 125] width 136 height 26
drag, startPoint x: 221, startPoint y: 115, endPoint x: 282, endPoint y: 115, distance: 60.7
click at [282, 115] on span "Он работает" at bounding box center [223, 125] width 136 height 26
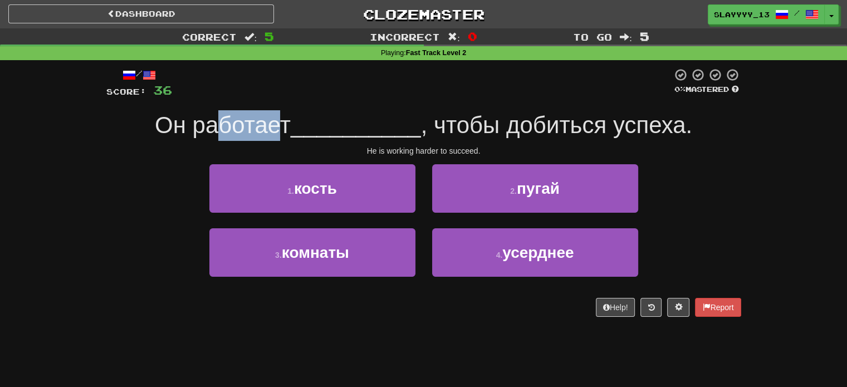
click at [282, 115] on span "Он работает" at bounding box center [223, 125] width 136 height 26
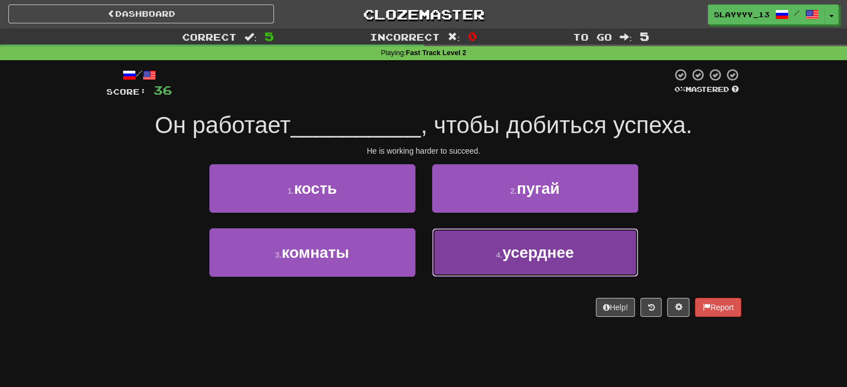
click at [491, 261] on button "4 . усерднее" at bounding box center [535, 252] width 206 height 48
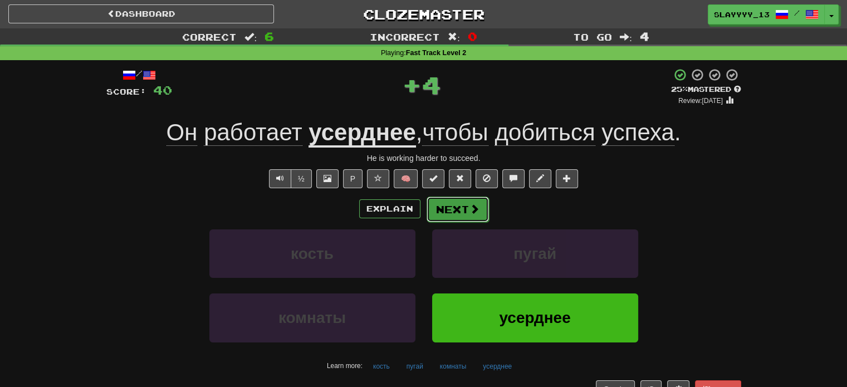
click at [466, 214] on button "Next" at bounding box center [457, 210] width 62 height 26
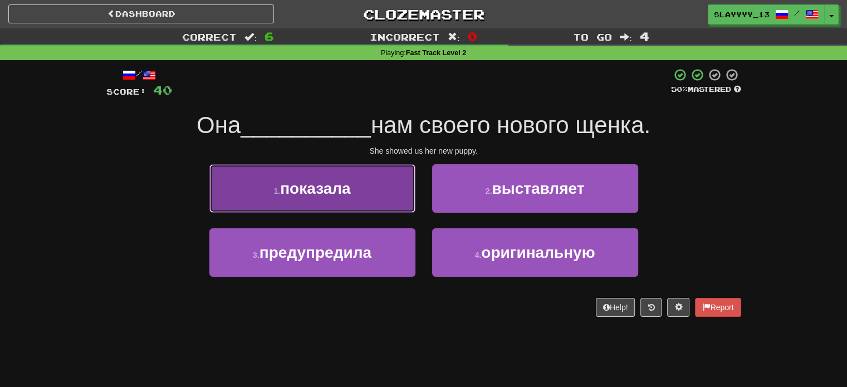
click at [262, 188] on button "1 . показала" at bounding box center [312, 188] width 206 height 48
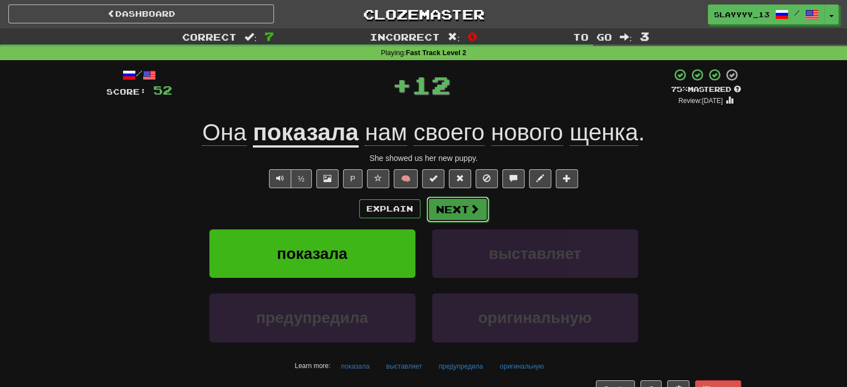
click at [435, 215] on button "Next" at bounding box center [457, 210] width 62 height 26
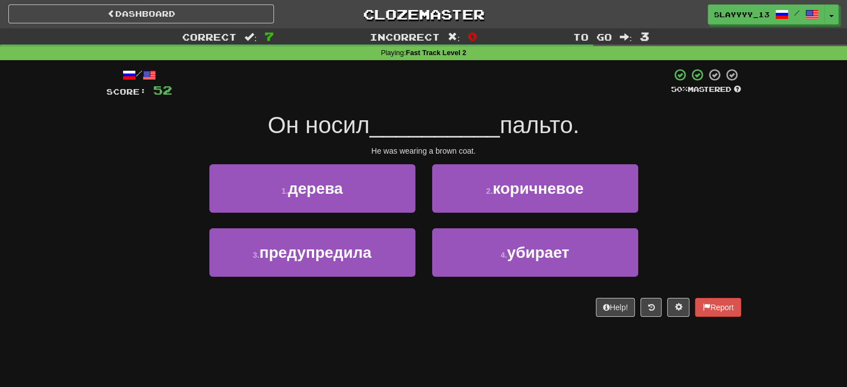
click at [302, 126] on span "Он носил" at bounding box center [319, 125] width 102 height 26
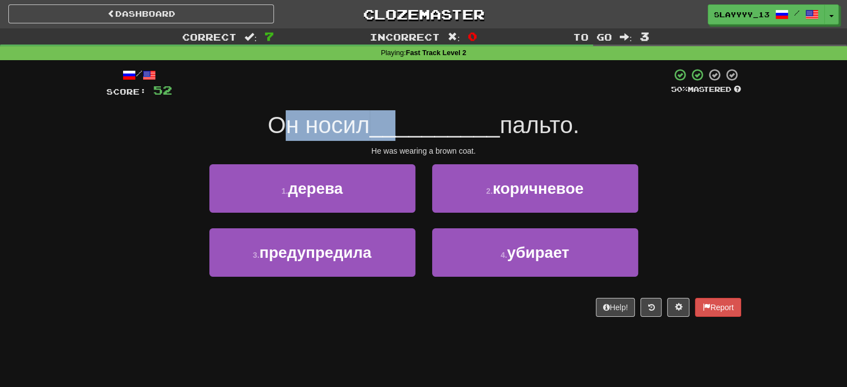
drag, startPoint x: 282, startPoint y: 125, endPoint x: 396, endPoint y: 130, distance: 114.8
click at [396, 130] on div "Он носил __________ пальто." at bounding box center [423, 125] width 635 height 31
click at [396, 130] on span "__________" at bounding box center [435, 125] width 130 height 26
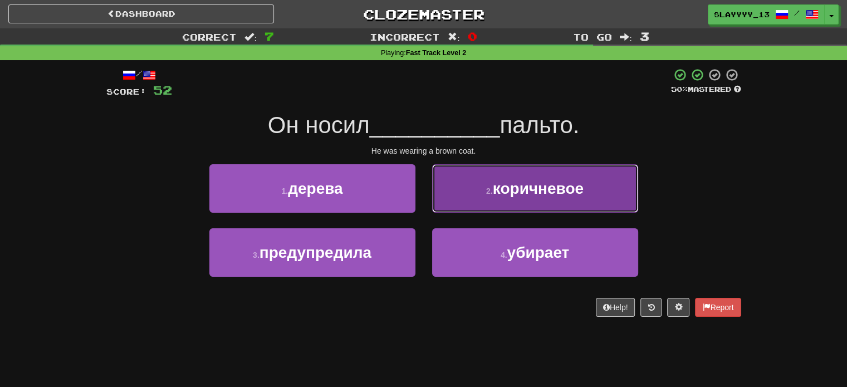
click at [546, 193] on span "коричневое" at bounding box center [538, 188] width 91 height 17
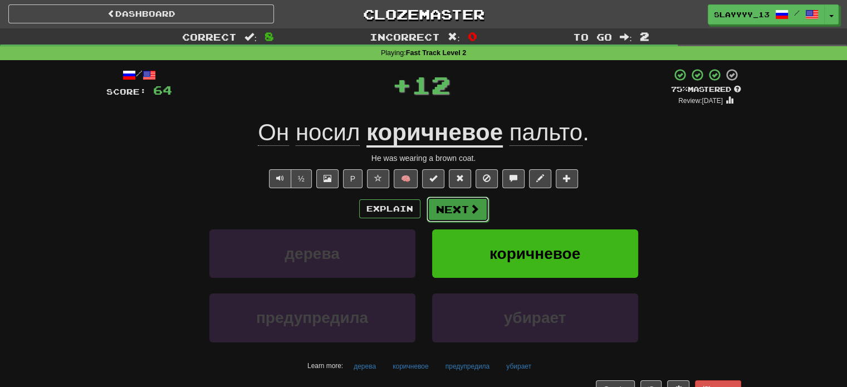
click at [450, 220] on button "Next" at bounding box center [457, 210] width 62 height 26
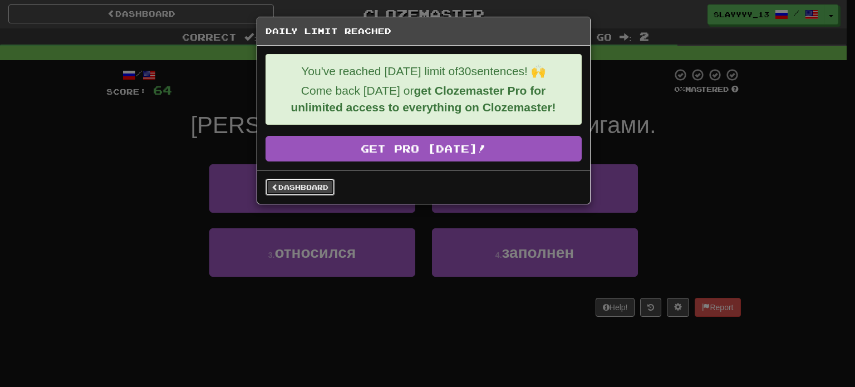
click at [276, 181] on link "Dashboard" at bounding box center [300, 187] width 69 height 17
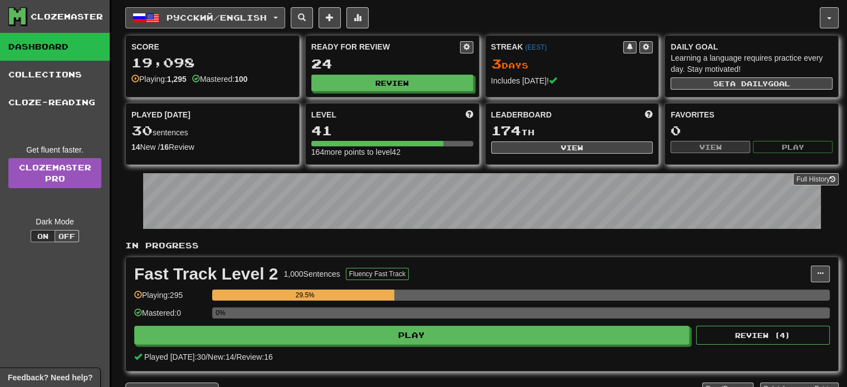
click at [182, 16] on span "Русский / English" at bounding box center [216, 17] width 100 height 9
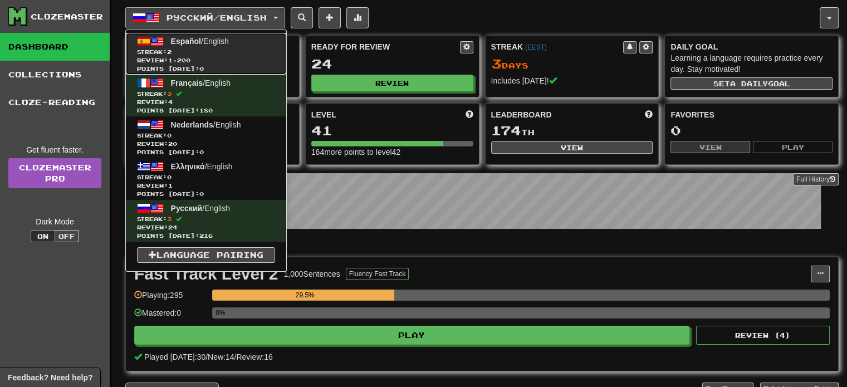
click at [258, 51] on span "Streak: 2" at bounding box center [206, 52] width 138 height 8
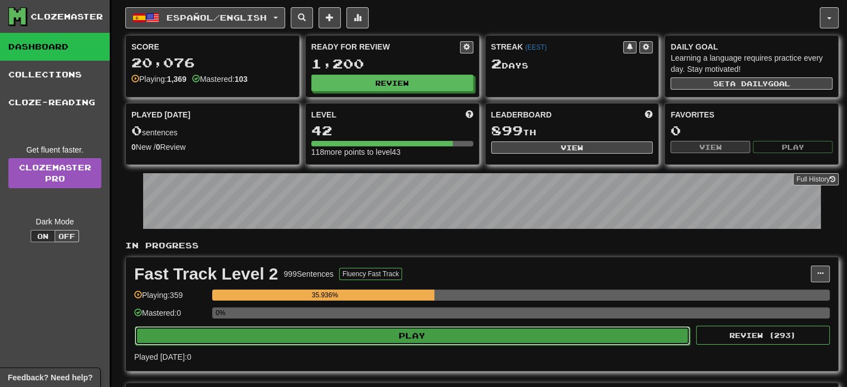
click at [488, 335] on button "Play" at bounding box center [412, 335] width 555 height 19
select select "**"
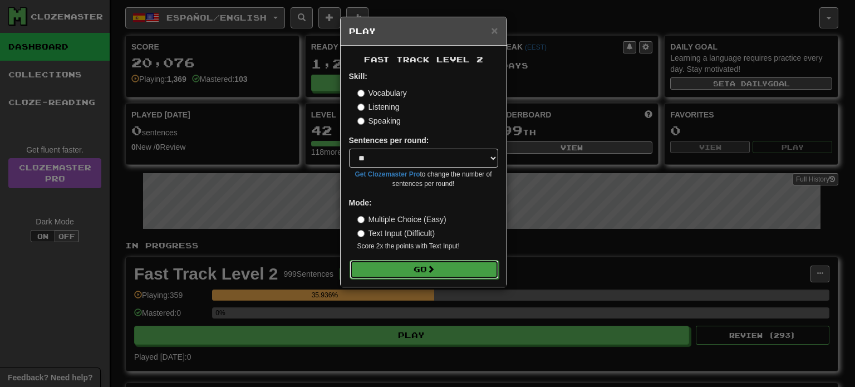
click at [475, 269] on button "Go" at bounding box center [424, 269] width 149 height 19
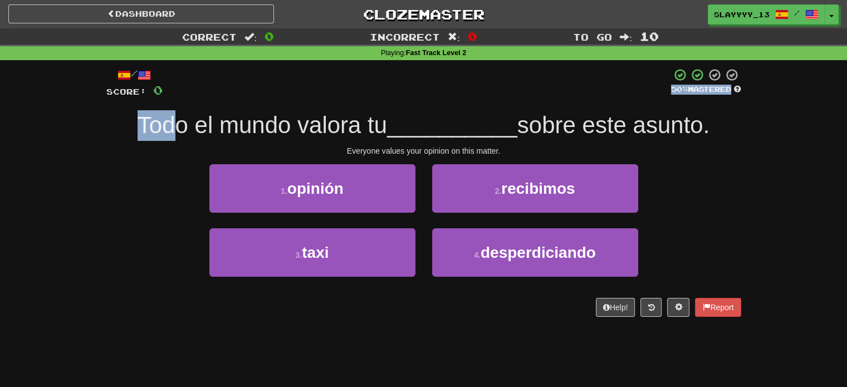
drag, startPoint x: 165, startPoint y: 132, endPoint x: 412, endPoint y: 99, distance: 249.4
click at [412, 99] on div "/ Score: 0 50 % Mastered Todo el mundo valora tu __________ sobre este asunto. …" at bounding box center [423, 192] width 635 height 249
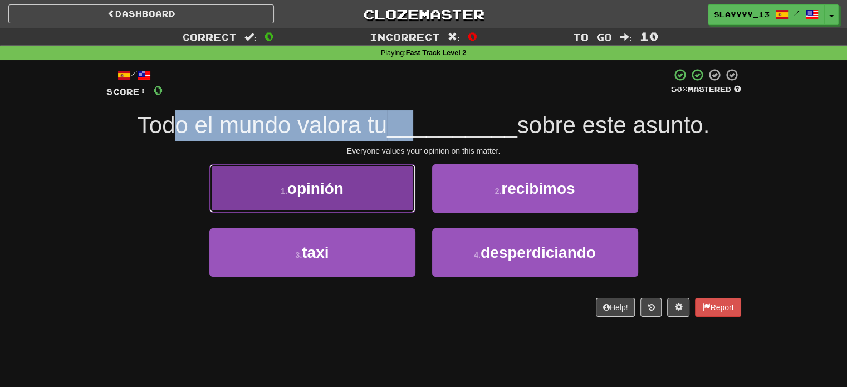
click at [384, 194] on button "1 . opinión" at bounding box center [312, 188] width 206 height 48
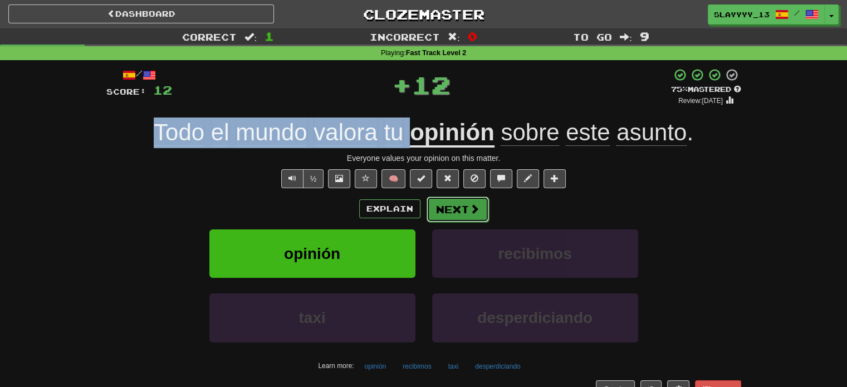
click at [473, 207] on span at bounding box center [474, 209] width 10 height 10
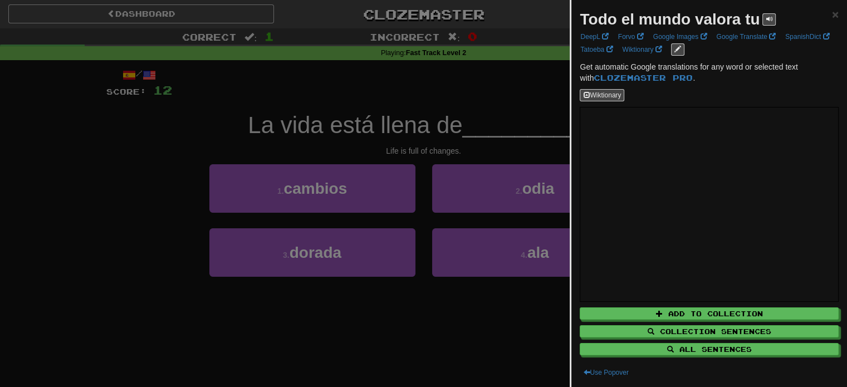
click at [292, 119] on div at bounding box center [423, 193] width 847 height 387
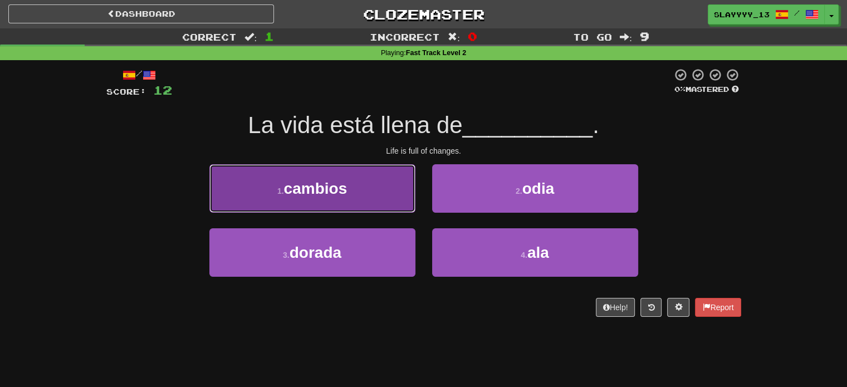
click at [348, 200] on button "1 . cambios" at bounding box center [312, 188] width 206 height 48
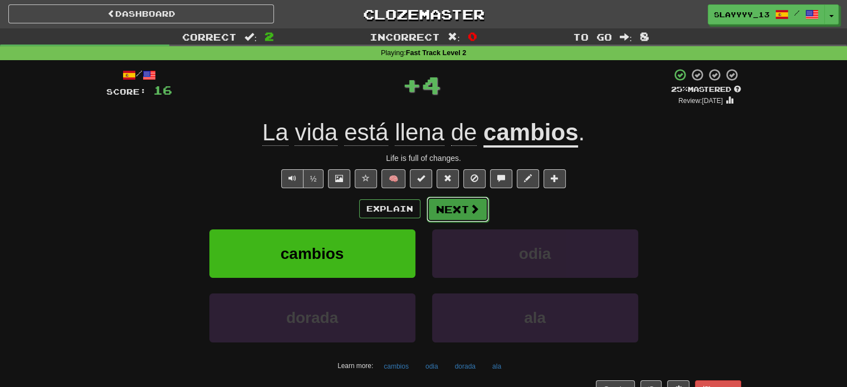
click at [462, 209] on button "Next" at bounding box center [457, 210] width 62 height 26
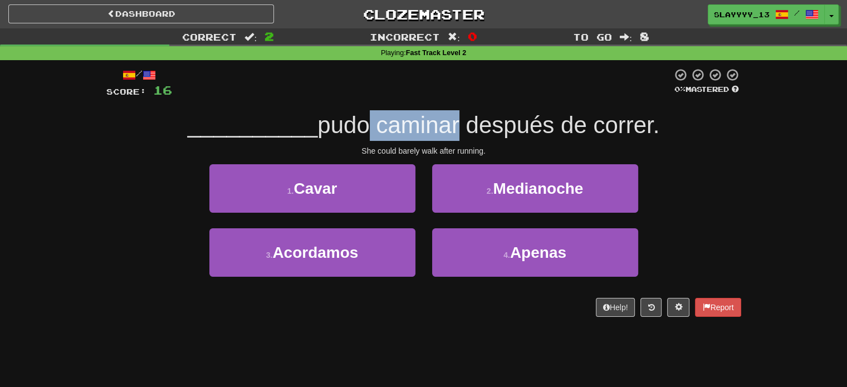
drag, startPoint x: 360, startPoint y: 109, endPoint x: 453, endPoint y: 131, distance: 95.5
click at [453, 131] on div "/ Score: 16 0 % Mastered __________ pudo caminar después de correr. She could b…" at bounding box center [423, 192] width 635 height 249
click at [453, 131] on span "pudo caminar después de correr." at bounding box center [488, 125] width 342 height 26
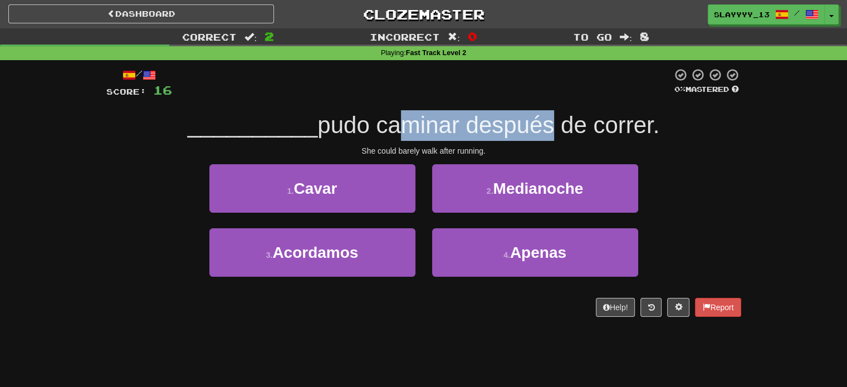
drag, startPoint x: 393, startPoint y: 127, endPoint x: 565, endPoint y: 138, distance: 172.3
click at [565, 138] on span "pudo caminar después de correr." at bounding box center [488, 125] width 342 height 26
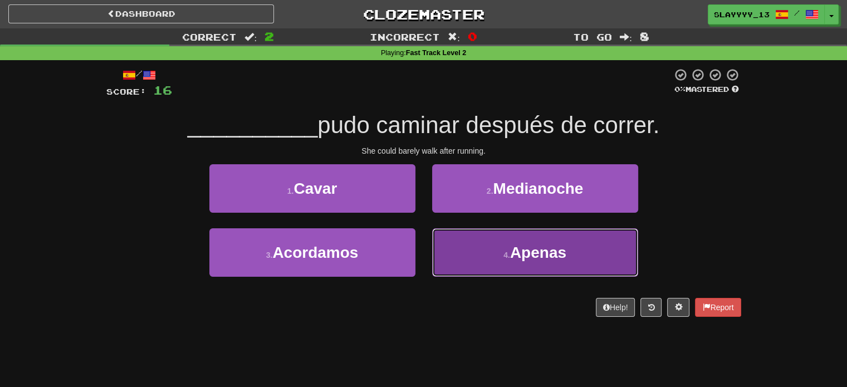
click at [492, 256] on button "4 . Apenas" at bounding box center [535, 252] width 206 height 48
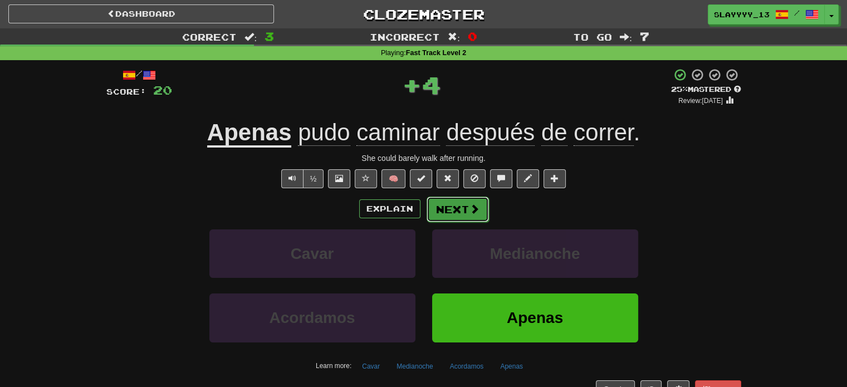
click at [457, 214] on button "Next" at bounding box center [457, 210] width 62 height 26
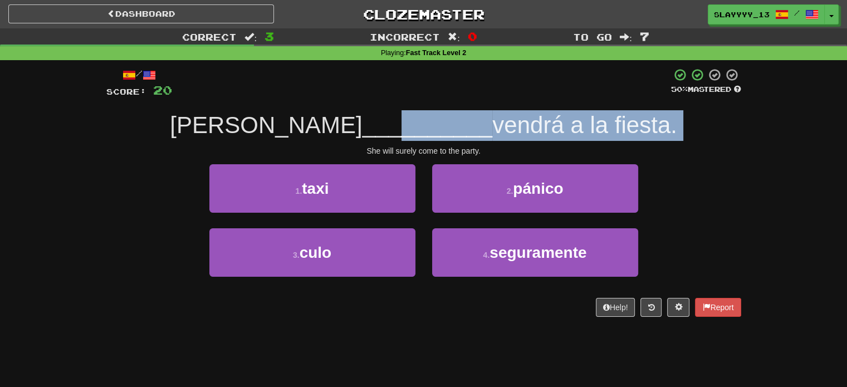
drag, startPoint x: 286, startPoint y: 141, endPoint x: 324, endPoint y: 138, distance: 38.6
click at [324, 138] on div "/ Score: 20 50 % Mastered Ella __________ vendrá a la fiesta. She will surely c…" at bounding box center [423, 192] width 635 height 249
click at [362, 138] on span "__________" at bounding box center [427, 125] width 130 height 26
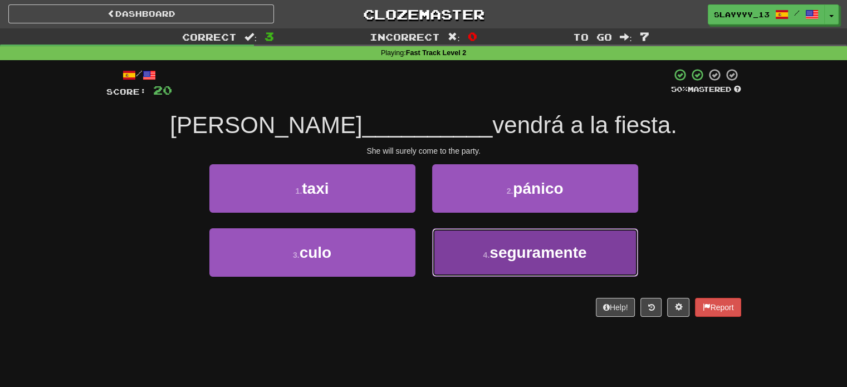
click at [474, 243] on button "4 . seguramente" at bounding box center [535, 252] width 206 height 48
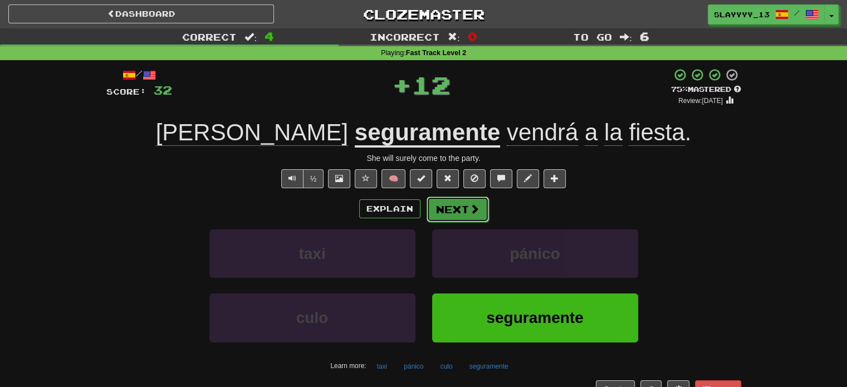
click at [434, 210] on button "Next" at bounding box center [457, 210] width 62 height 26
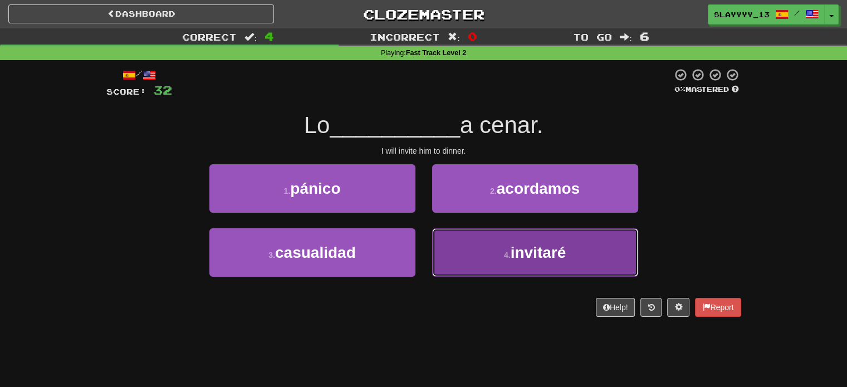
click at [481, 242] on button "4 . invitaré" at bounding box center [535, 252] width 206 height 48
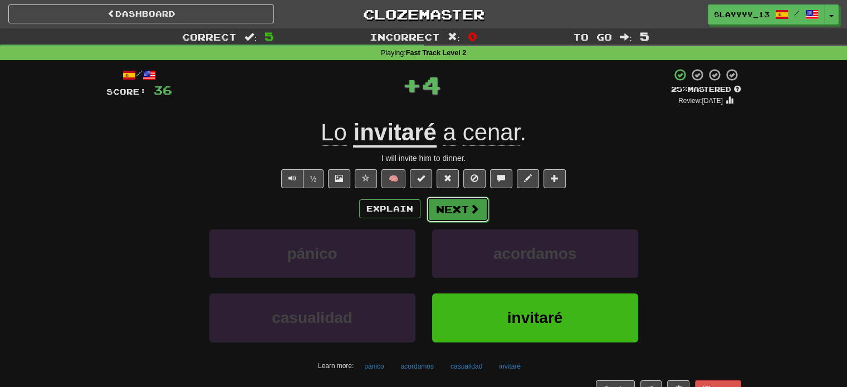
click at [466, 207] on button "Next" at bounding box center [457, 210] width 62 height 26
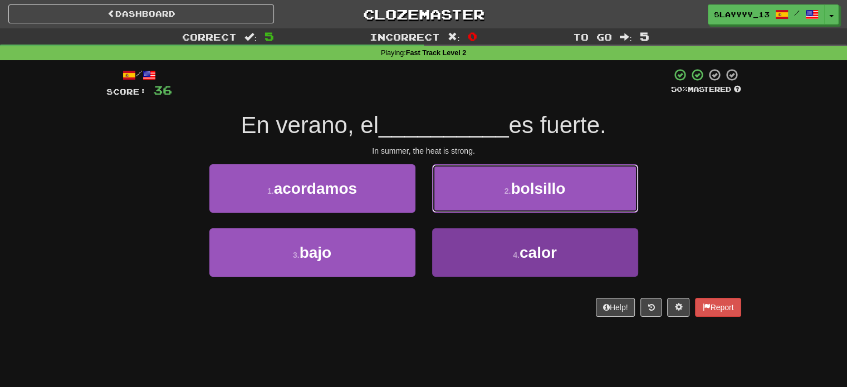
drag, startPoint x: 461, startPoint y: 203, endPoint x: 510, endPoint y: 258, distance: 73.7
click at [510, 258] on div "1 . acordamos 2 . bolsillo 3 . bajo 4 . calor" at bounding box center [423, 228] width 651 height 129
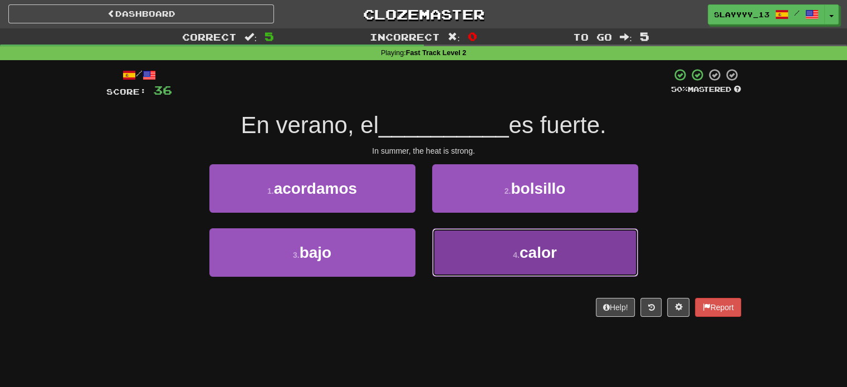
click at [510, 258] on button "4 . calor" at bounding box center [535, 252] width 206 height 48
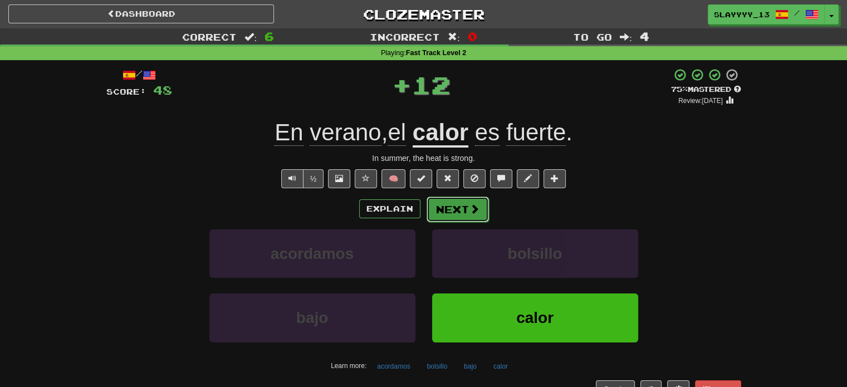
click at [474, 207] on span at bounding box center [474, 209] width 10 height 10
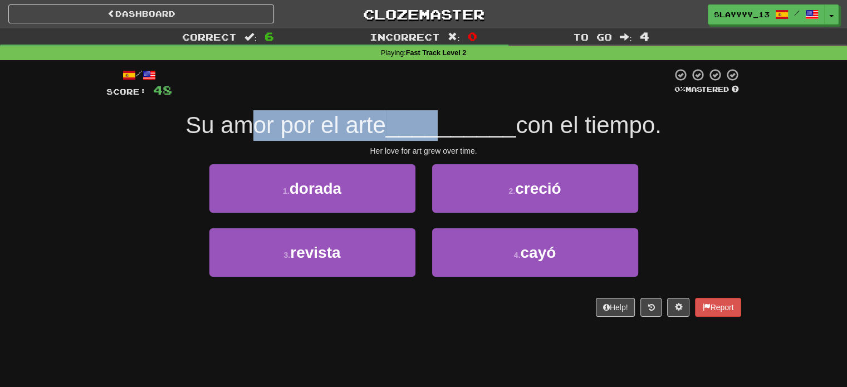
drag, startPoint x: 244, startPoint y: 128, endPoint x: 434, endPoint y: 125, distance: 190.4
click at [434, 125] on div "Su amor por el arte __________ con el tiempo." at bounding box center [423, 125] width 635 height 31
click at [434, 125] on span "__________" at bounding box center [451, 125] width 130 height 26
click at [385, 126] on span "Su amor por el arte" at bounding box center [285, 125] width 200 height 26
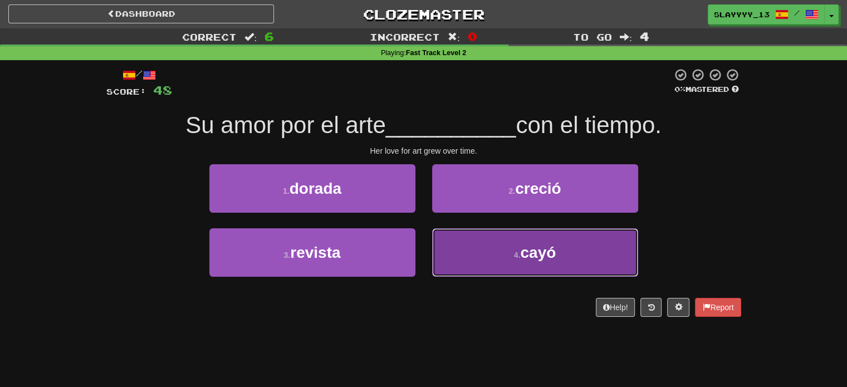
click at [495, 252] on button "4 . cayó" at bounding box center [535, 252] width 206 height 48
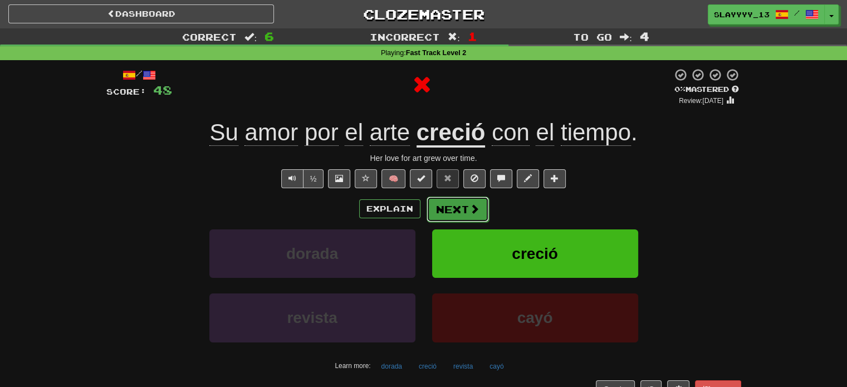
click at [455, 209] on button "Next" at bounding box center [457, 210] width 62 height 26
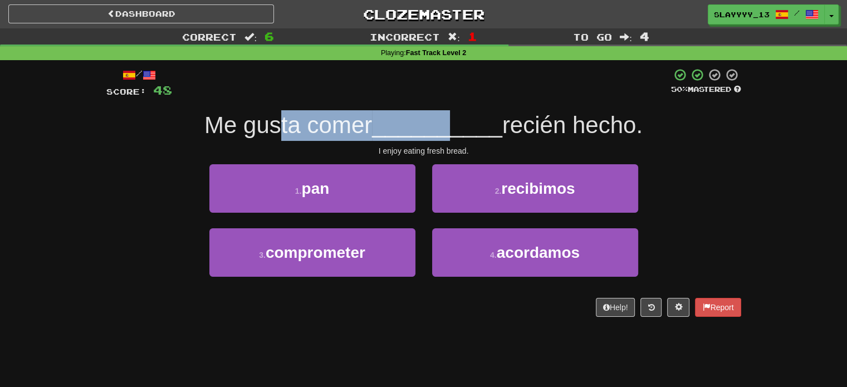
drag, startPoint x: 275, startPoint y: 133, endPoint x: 452, endPoint y: 119, distance: 177.0
click at [452, 119] on div "Me gusta comer __________ recién hecho." at bounding box center [423, 125] width 635 height 31
click at [448, 139] on div "Me gusta comer __________ recién hecho." at bounding box center [423, 125] width 635 height 31
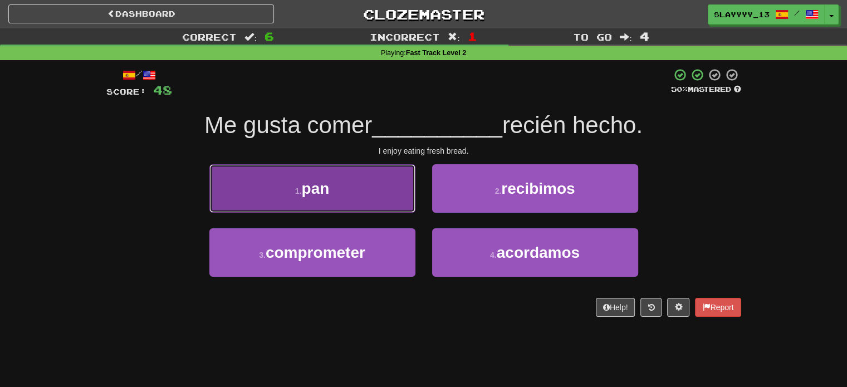
click at [400, 184] on button "1 . pan" at bounding box center [312, 188] width 206 height 48
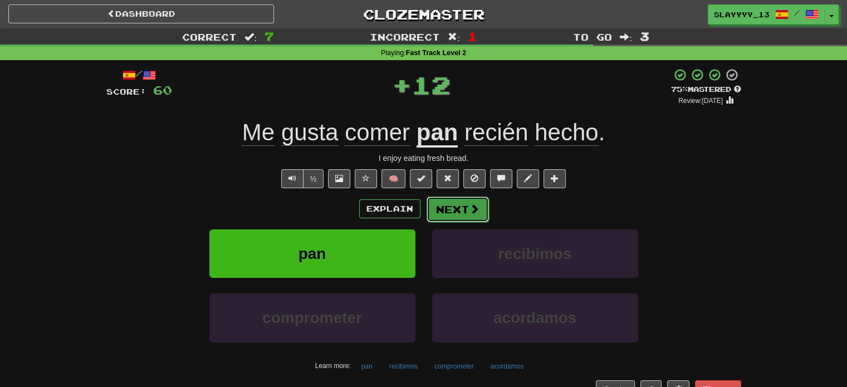
click at [452, 198] on button "Next" at bounding box center [457, 210] width 62 height 26
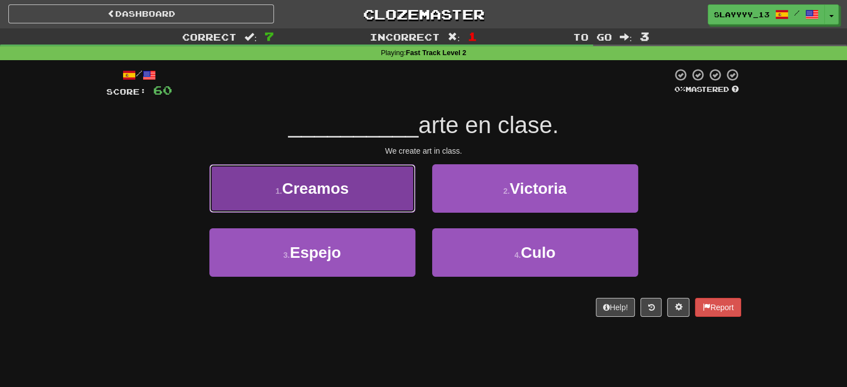
click at [377, 205] on button "1 . Creamos" at bounding box center [312, 188] width 206 height 48
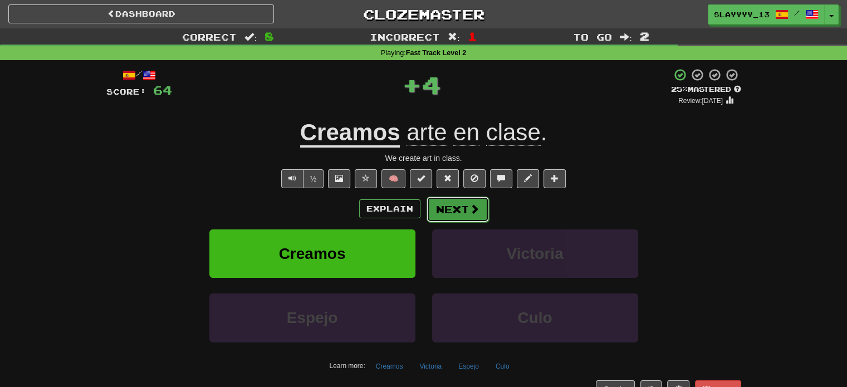
click at [447, 213] on button "Next" at bounding box center [457, 210] width 62 height 26
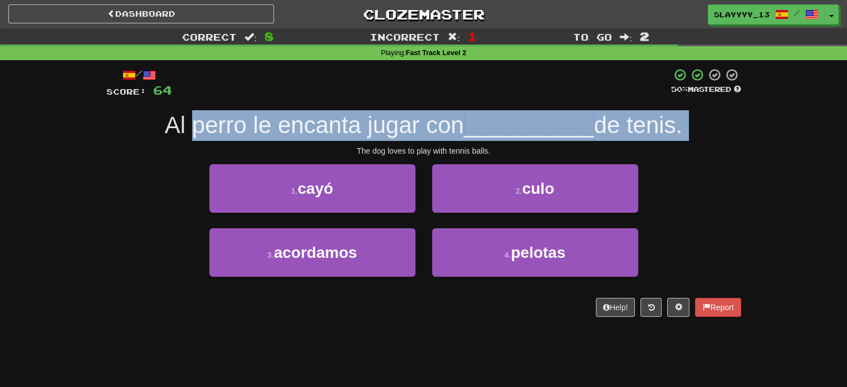
drag, startPoint x: 185, startPoint y: 127, endPoint x: 303, endPoint y: 148, distance: 119.7
click at [303, 148] on div "/ Score: 64 50 % Mastered Al perro le encanta jugar con __________ de tenis. Th…" at bounding box center [423, 192] width 635 height 249
click at [303, 148] on div "The dog loves to play with tennis balls." at bounding box center [423, 150] width 635 height 11
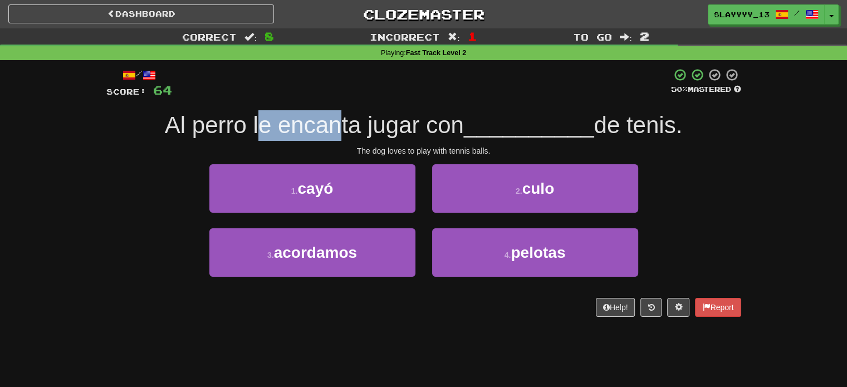
drag, startPoint x: 252, startPoint y: 111, endPoint x: 332, endPoint y: 125, distance: 81.4
click at [332, 125] on div "Al perro le encanta jugar con __________ de tenis." at bounding box center [423, 125] width 635 height 31
click at [332, 125] on span "Al perro le encanta jugar con" at bounding box center [314, 125] width 299 height 26
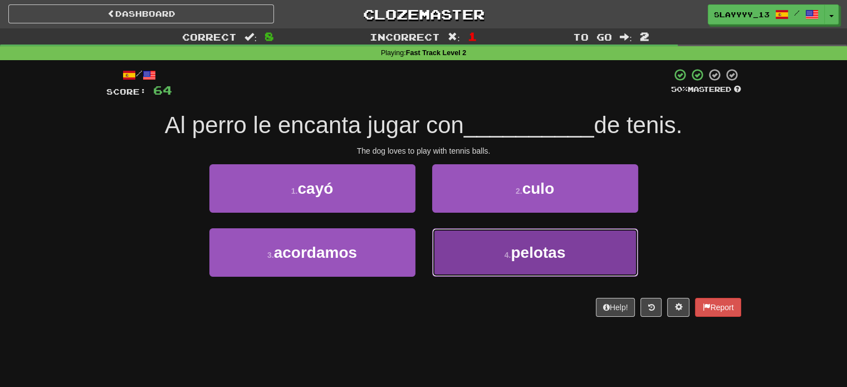
click at [491, 248] on button "4 . pelotas" at bounding box center [535, 252] width 206 height 48
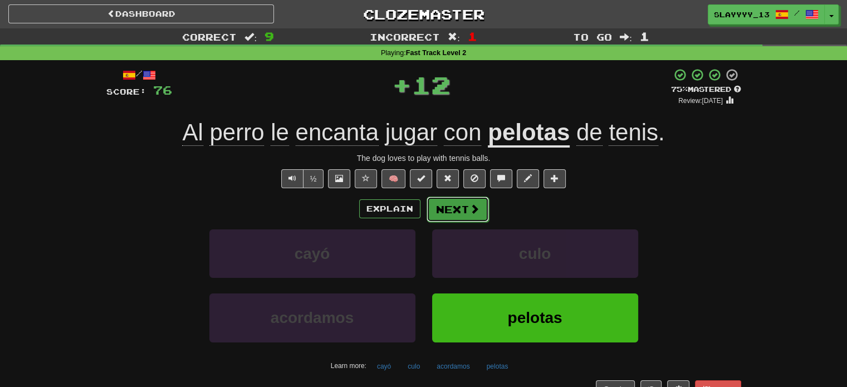
click at [468, 199] on button "Next" at bounding box center [457, 210] width 62 height 26
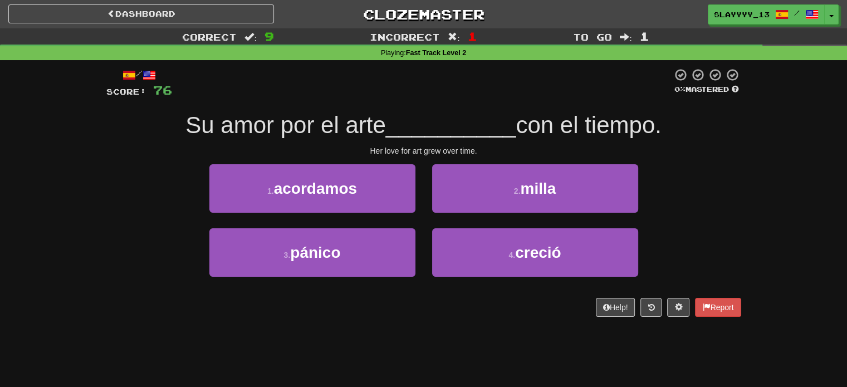
drag, startPoint x: 209, startPoint y: 141, endPoint x: 367, endPoint y: 134, distance: 158.3
click at [367, 134] on div "/ Score: 76 0 % Mastered Su amor por el arte __________ con el tiempo. Her love…" at bounding box center [423, 192] width 635 height 249
click at [367, 134] on span "Su amor por el arte" at bounding box center [285, 125] width 200 height 26
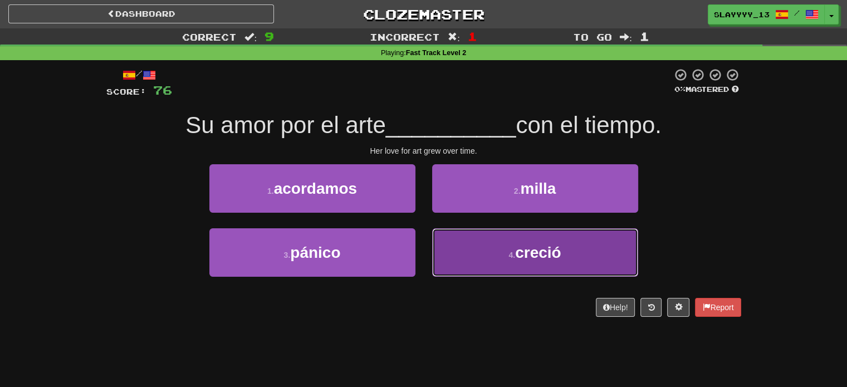
click at [454, 254] on button "4 . creció" at bounding box center [535, 252] width 206 height 48
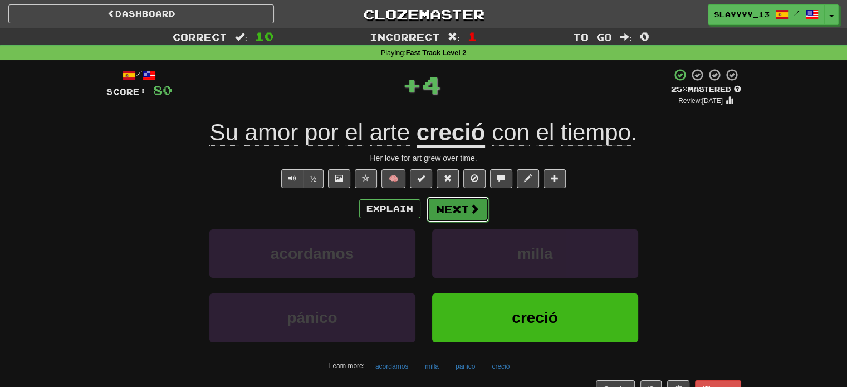
click at [452, 206] on button "Next" at bounding box center [457, 210] width 62 height 26
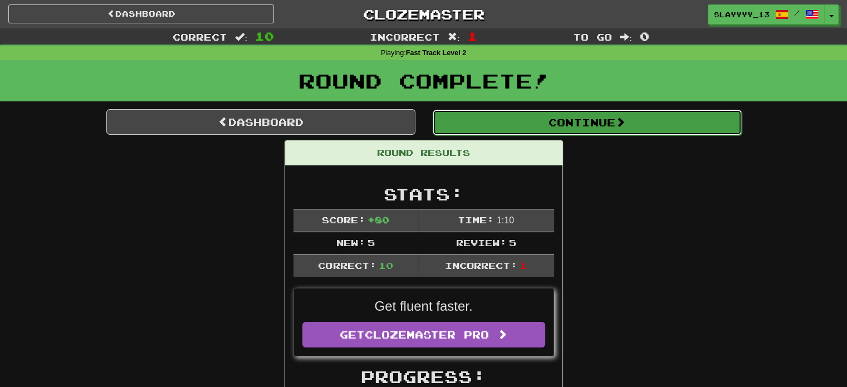
click at [500, 119] on button "Continue" at bounding box center [587, 123] width 309 height 26
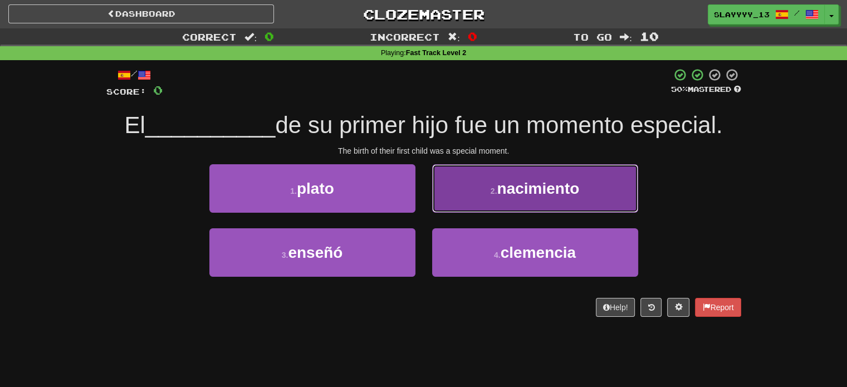
click at [507, 195] on span "nacimiento" at bounding box center [538, 188] width 82 height 17
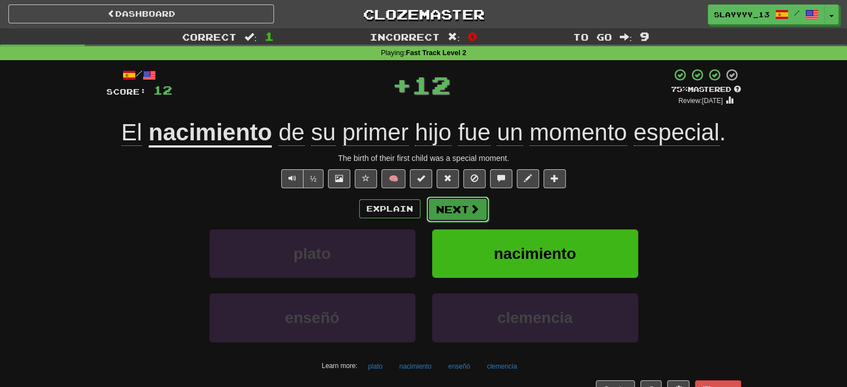
click at [475, 207] on span at bounding box center [474, 209] width 10 height 10
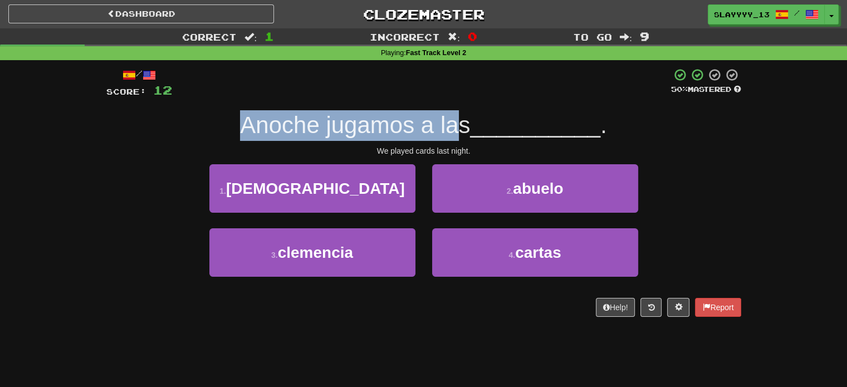
drag, startPoint x: 244, startPoint y: 135, endPoint x: 455, endPoint y: 135, distance: 211.0
click at [455, 135] on span "Anoche jugamos a las" at bounding box center [355, 125] width 230 height 26
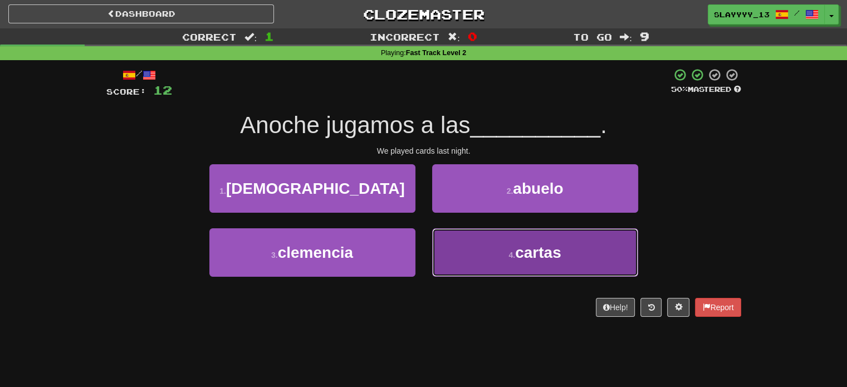
click at [514, 251] on small "4 ." at bounding box center [511, 255] width 7 height 9
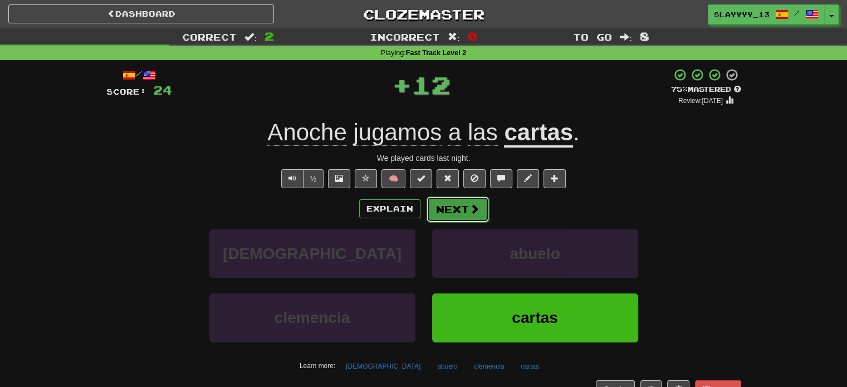
click at [454, 206] on button "Next" at bounding box center [457, 210] width 62 height 26
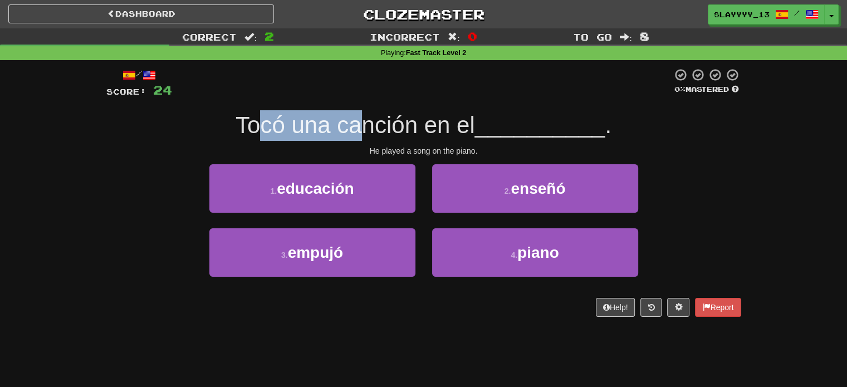
drag, startPoint x: 253, startPoint y: 121, endPoint x: 363, endPoint y: 127, distance: 110.4
click at [363, 127] on span "Tocó una canción en el" at bounding box center [355, 125] width 239 height 26
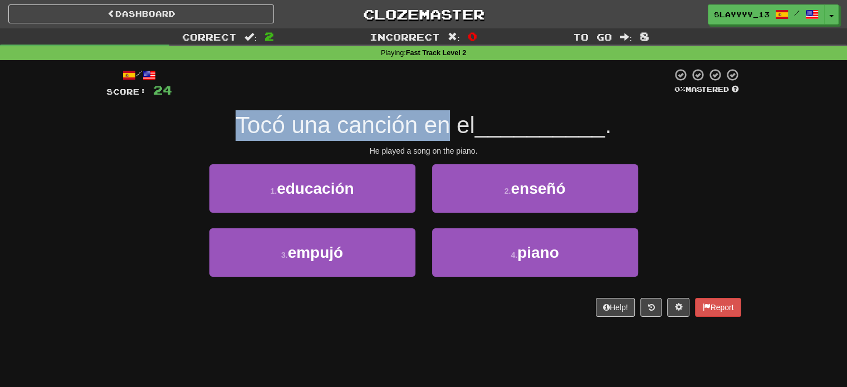
drag, startPoint x: 236, startPoint y: 117, endPoint x: 450, endPoint y: 136, distance: 215.2
click at [450, 136] on span "Tocó una canción en el" at bounding box center [355, 125] width 239 height 26
click at [441, 135] on span "Tocó una canción en el" at bounding box center [355, 125] width 239 height 26
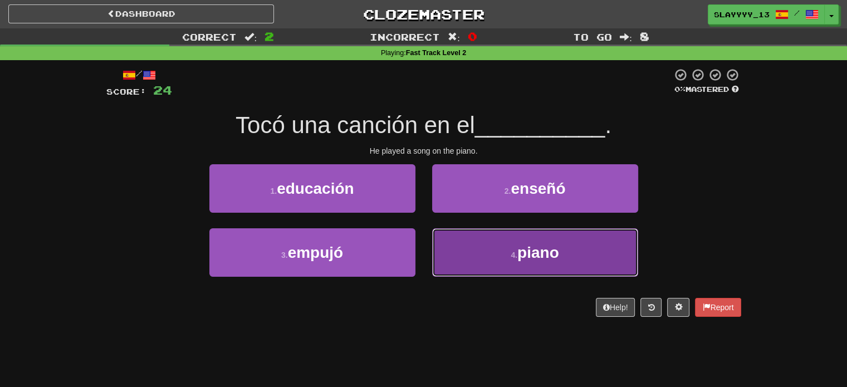
click at [489, 269] on button "4 . piano" at bounding box center [535, 252] width 206 height 48
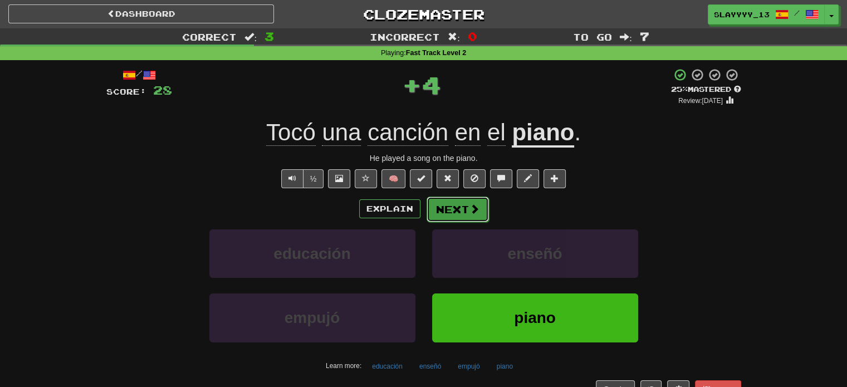
click at [453, 206] on button "Next" at bounding box center [457, 210] width 62 height 26
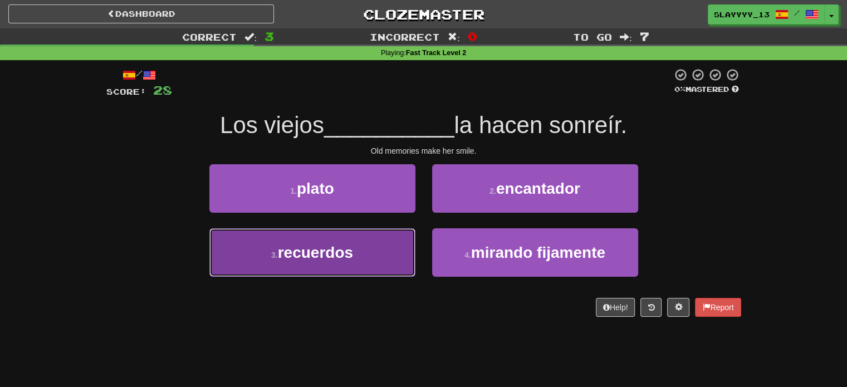
click at [386, 271] on button "3 . recuerdos" at bounding box center [312, 252] width 206 height 48
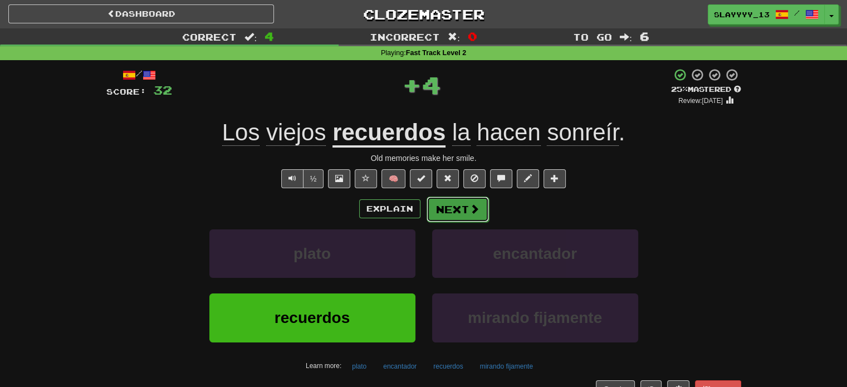
click at [448, 217] on button "Next" at bounding box center [457, 210] width 62 height 26
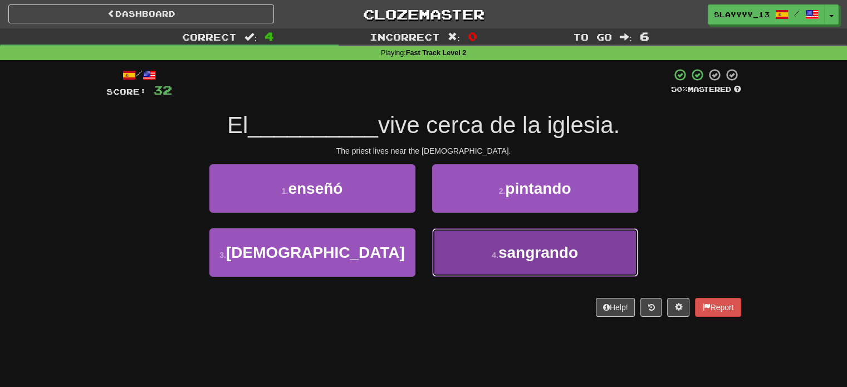
click at [490, 237] on button "4 . sangrando" at bounding box center [535, 252] width 206 height 48
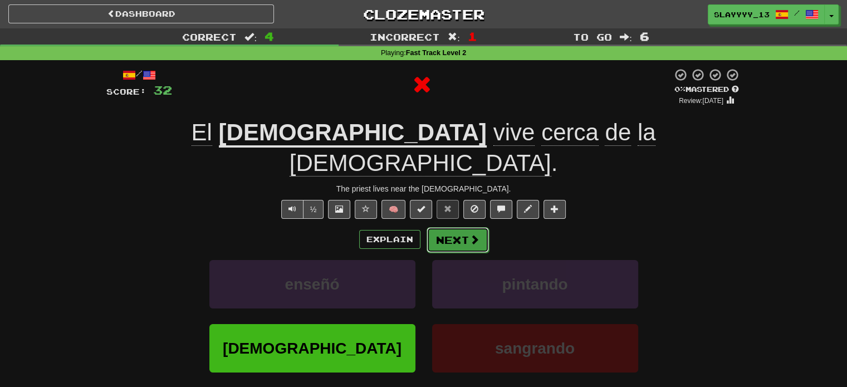
click at [460, 227] on button "Next" at bounding box center [457, 240] width 62 height 26
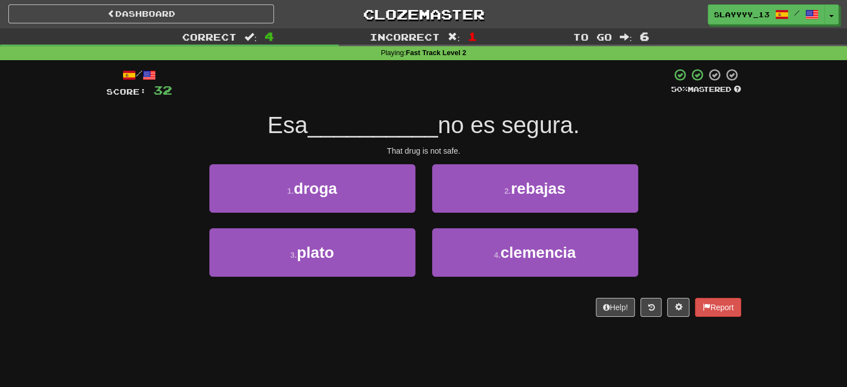
drag, startPoint x: 344, startPoint y: 145, endPoint x: 381, endPoint y: 141, distance: 37.5
click at [381, 141] on div "/ Score: 32 50 % Mastered Esa __________ no es segura. That drug is not safe. 1…" at bounding box center [423, 192] width 635 height 249
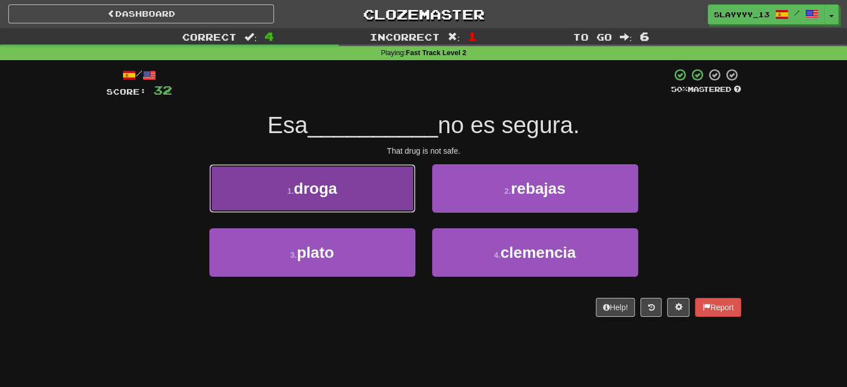
click at [364, 179] on button "1 . droga" at bounding box center [312, 188] width 206 height 48
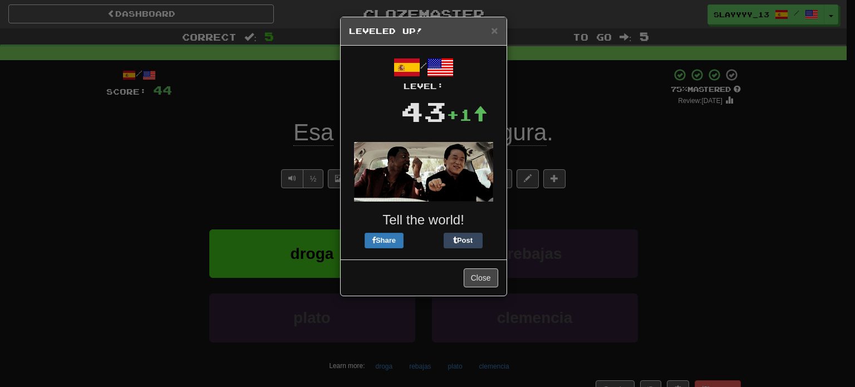
click at [490, 33] on h5 "Leveled Up!" at bounding box center [423, 31] width 149 height 11
click at [494, 31] on span "×" at bounding box center [494, 30] width 7 height 13
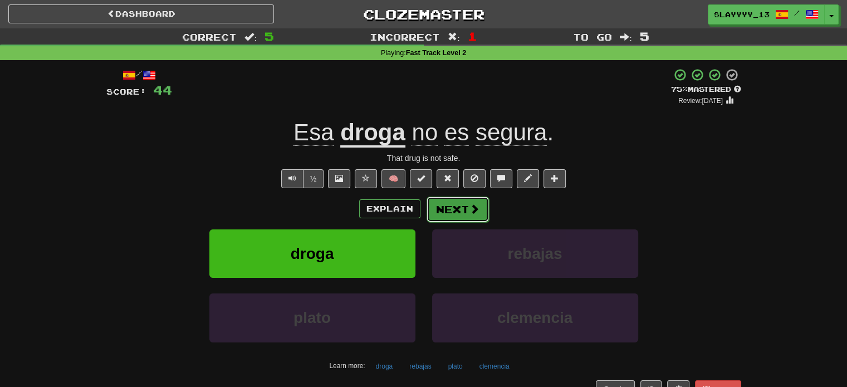
click at [461, 211] on button "Next" at bounding box center [457, 210] width 62 height 26
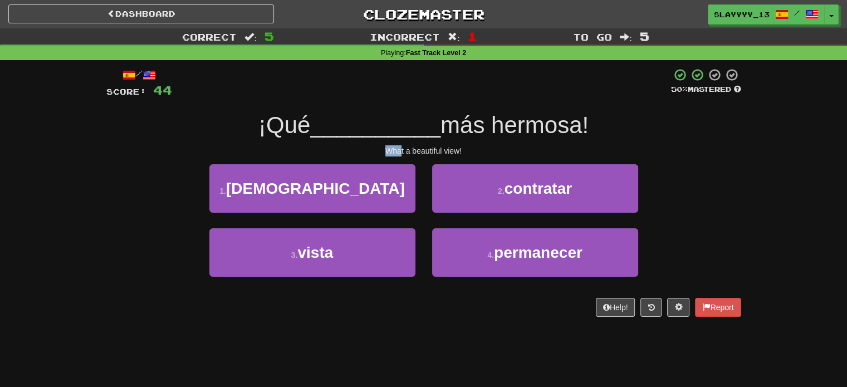
drag, startPoint x: 323, startPoint y: 146, endPoint x: 400, endPoint y: 146, distance: 76.8
click at [400, 146] on div "What a beautiful view!" at bounding box center [423, 150] width 635 height 11
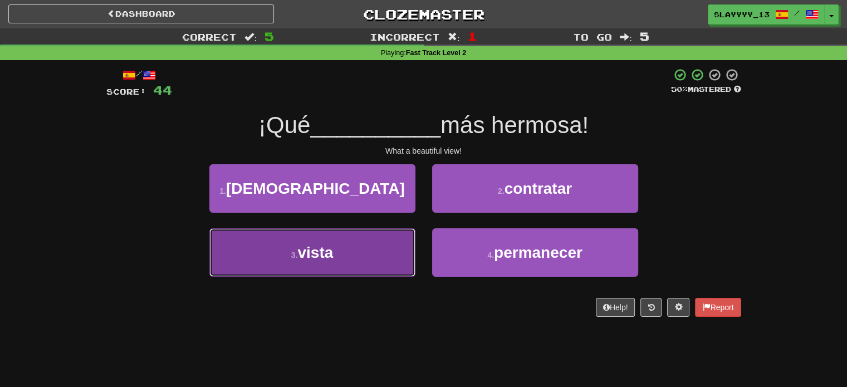
click at [340, 274] on button "3 . vista" at bounding box center [312, 252] width 206 height 48
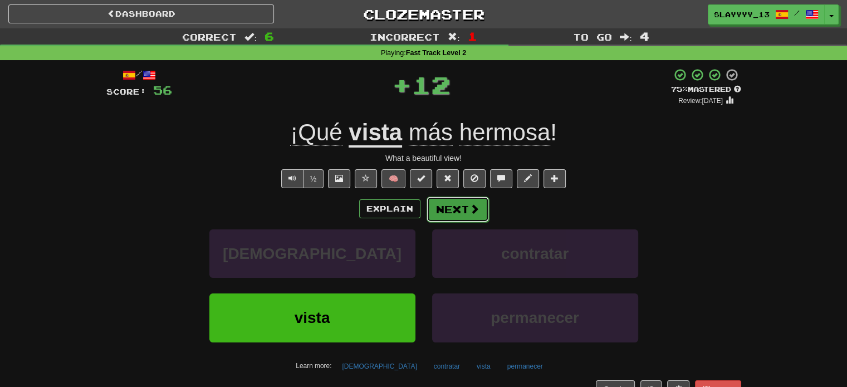
click at [441, 218] on button "Next" at bounding box center [457, 210] width 62 height 26
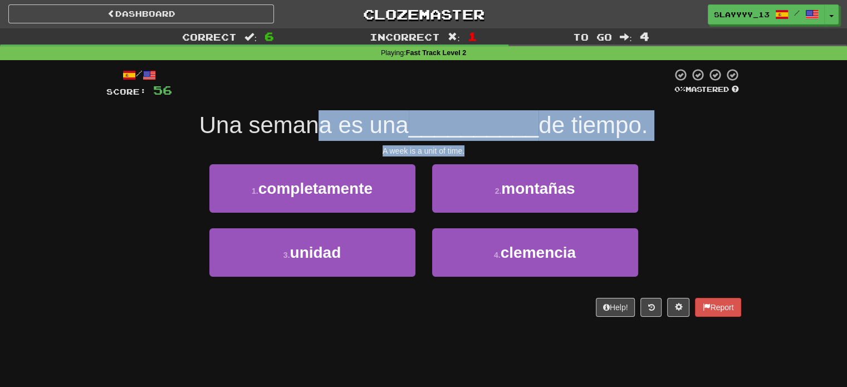
drag, startPoint x: 317, startPoint y: 118, endPoint x: 477, endPoint y: 142, distance: 162.1
click at [477, 142] on div "/ Score: 56 0 % Mastered Una semana es una __________ de tiempo. A week is a un…" at bounding box center [423, 192] width 635 height 249
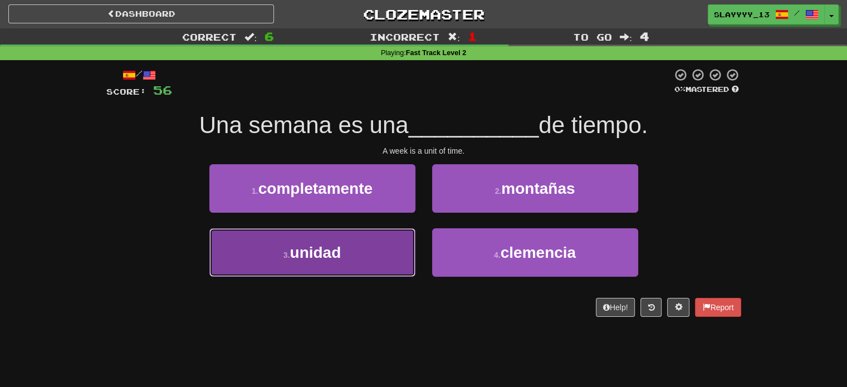
click at [295, 274] on button "3 . unidad" at bounding box center [312, 252] width 206 height 48
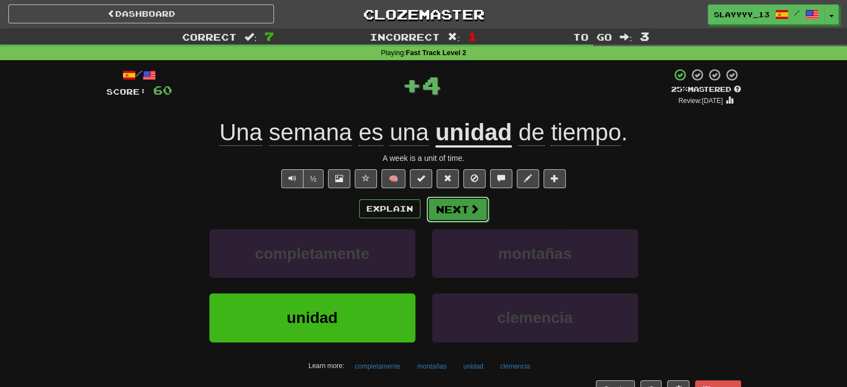
click at [449, 210] on button "Next" at bounding box center [457, 210] width 62 height 26
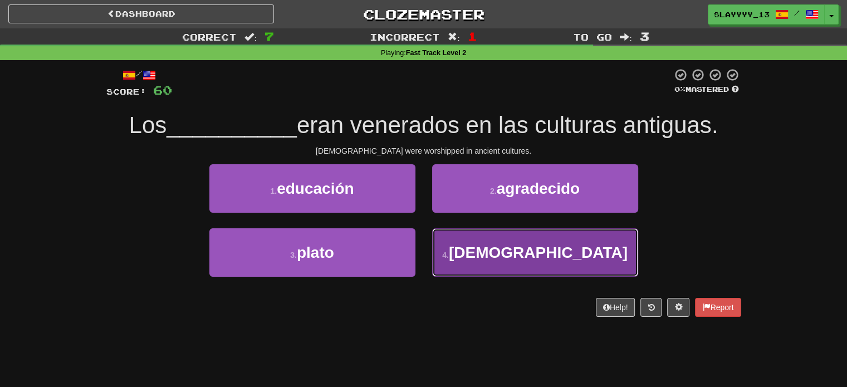
click at [604, 257] on button "4 . dioses" at bounding box center [535, 252] width 206 height 48
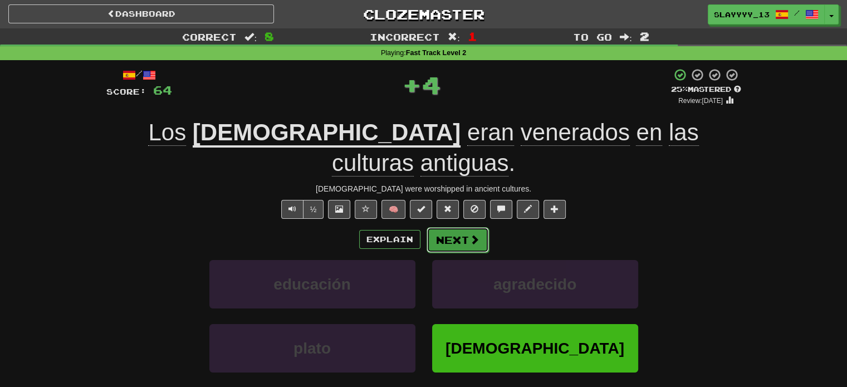
click at [460, 227] on button "Next" at bounding box center [457, 240] width 62 height 26
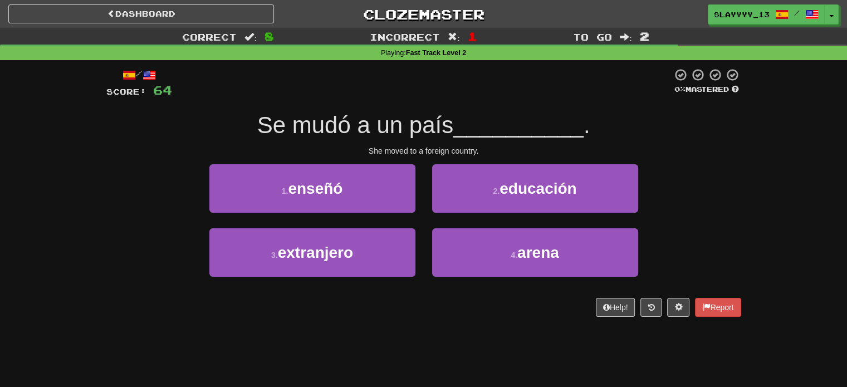
drag, startPoint x: 285, startPoint y: 131, endPoint x: 457, endPoint y: 128, distance: 171.5
click at [457, 128] on div "Se mudó a un país __________ ." at bounding box center [423, 125] width 635 height 31
click at [457, 128] on span "__________" at bounding box center [518, 125] width 130 height 26
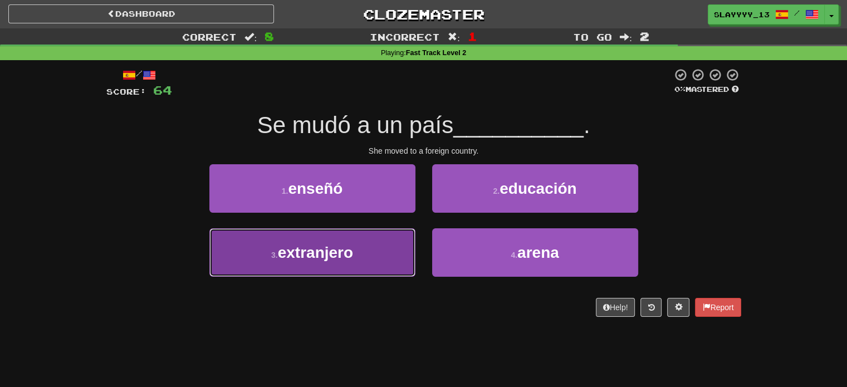
click at [372, 256] on button "3 . extranjero" at bounding box center [312, 252] width 206 height 48
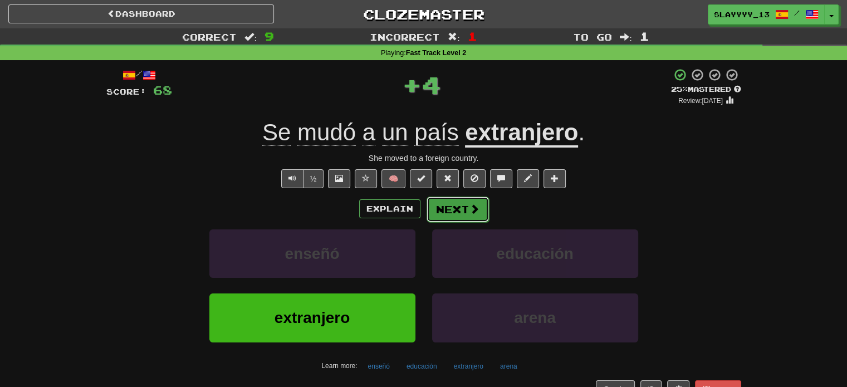
click at [466, 210] on button "Next" at bounding box center [457, 210] width 62 height 26
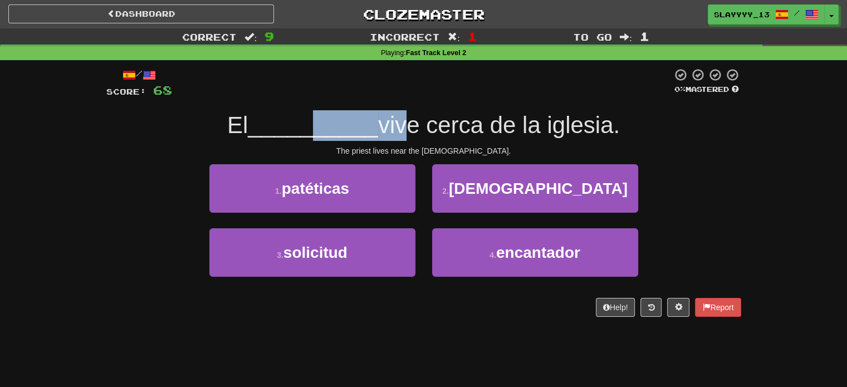
drag, startPoint x: 318, startPoint y: 140, endPoint x: 401, endPoint y: 125, distance: 83.8
click at [401, 125] on div "El __________ vive cerca de la iglesia." at bounding box center [423, 125] width 635 height 31
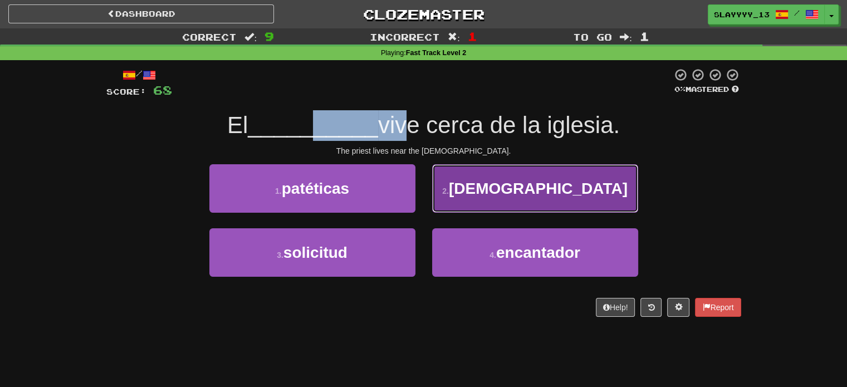
click at [494, 200] on button "2 . sacerdote" at bounding box center [535, 188] width 206 height 48
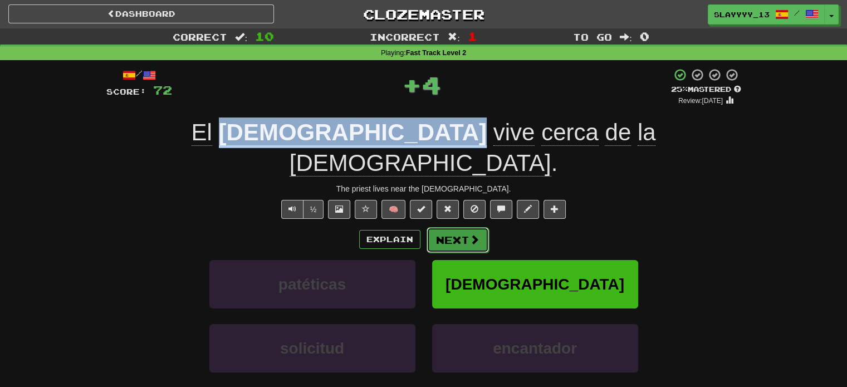
click at [453, 227] on button "Next" at bounding box center [457, 240] width 62 height 26
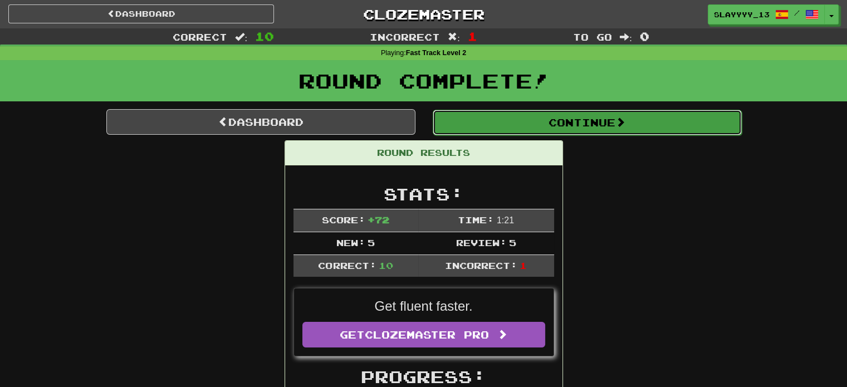
click at [465, 119] on button "Continue" at bounding box center [587, 123] width 309 height 26
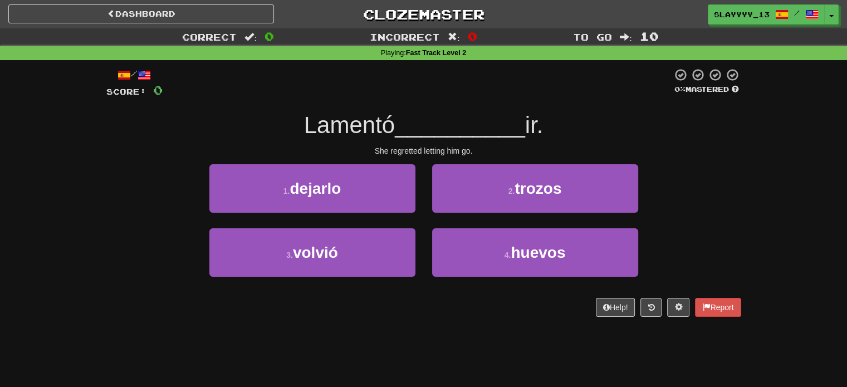
click at [383, 119] on span "Lamentó" at bounding box center [349, 125] width 91 height 26
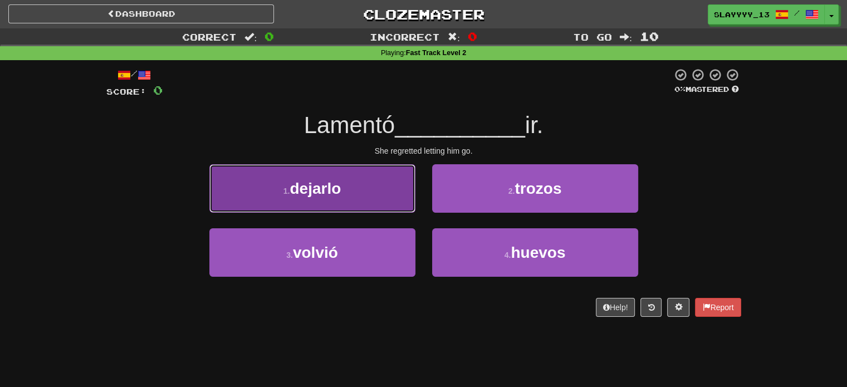
click at [356, 199] on button "1 . dejarlo" at bounding box center [312, 188] width 206 height 48
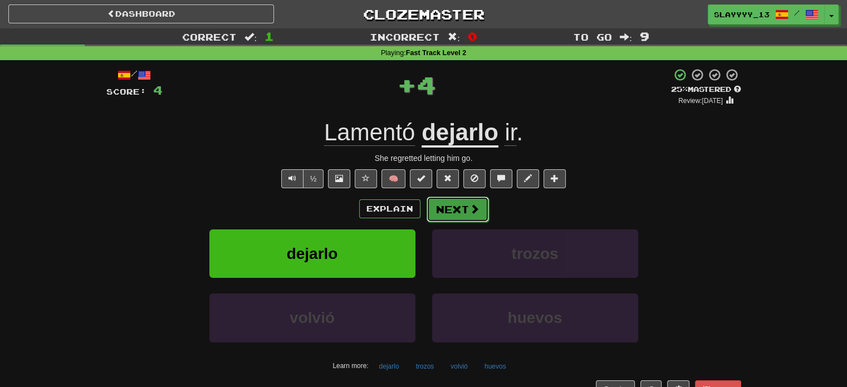
click at [439, 212] on button "Next" at bounding box center [457, 210] width 62 height 26
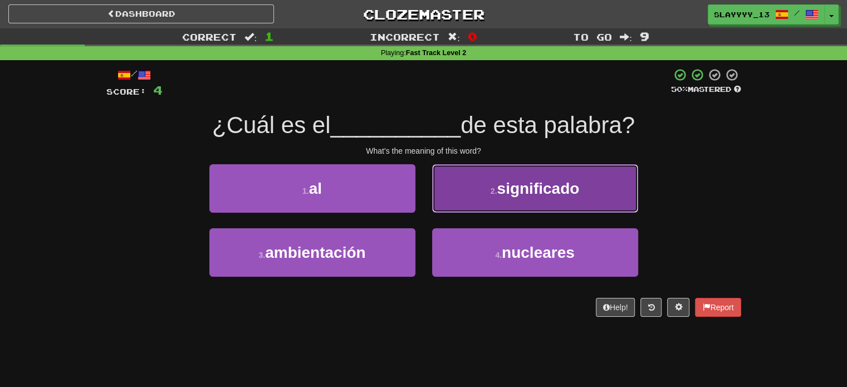
click at [569, 189] on span "significado" at bounding box center [538, 188] width 82 height 17
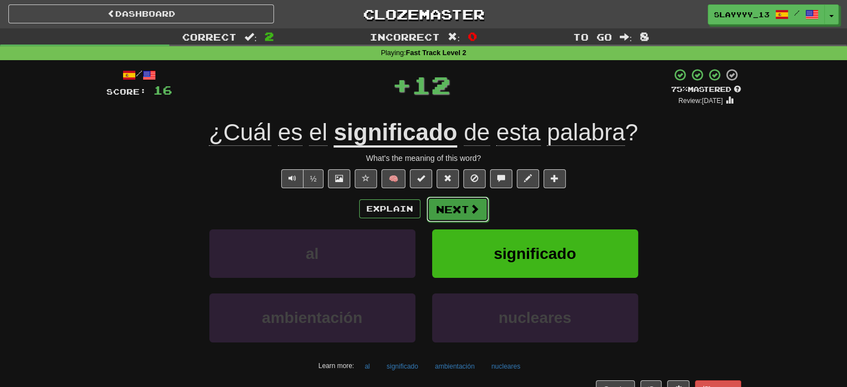
click at [478, 202] on button "Next" at bounding box center [457, 210] width 62 height 26
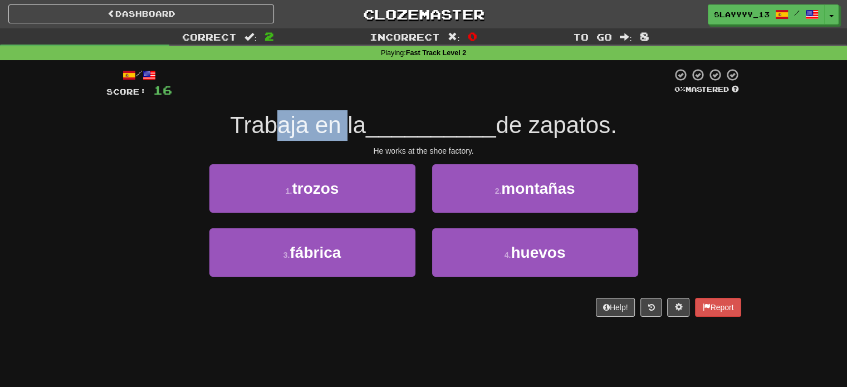
drag, startPoint x: 266, startPoint y: 131, endPoint x: 339, endPoint y: 125, distance: 73.1
click at [339, 125] on span "Trabaja en la" at bounding box center [298, 125] width 136 height 26
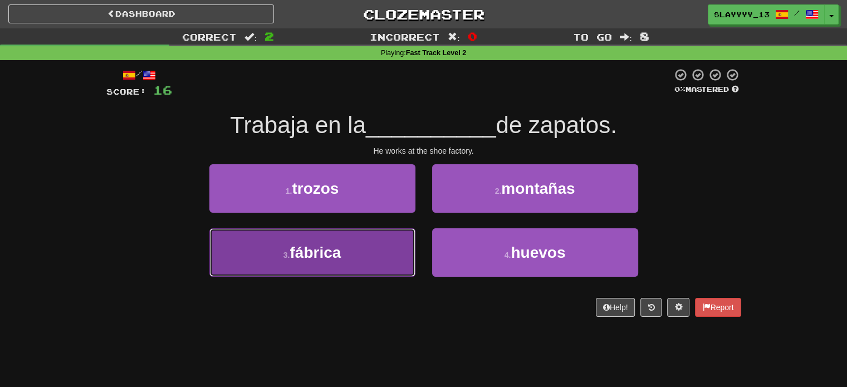
click at [395, 256] on button "3 . fábrica" at bounding box center [312, 252] width 206 height 48
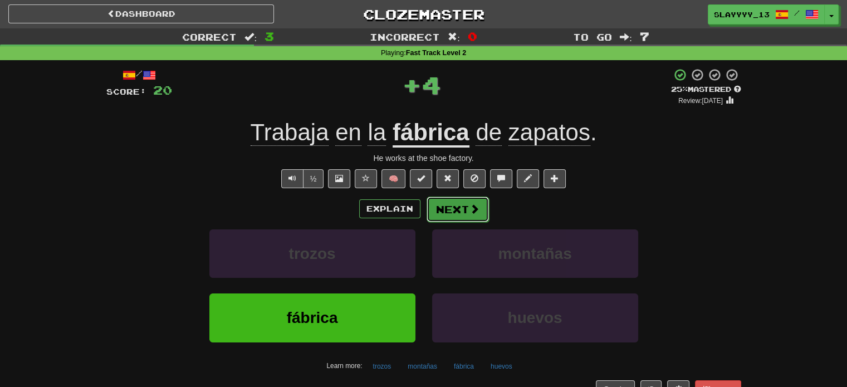
click at [457, 205] on button "Next" at bounding box center [457, 210] width 62 height 26
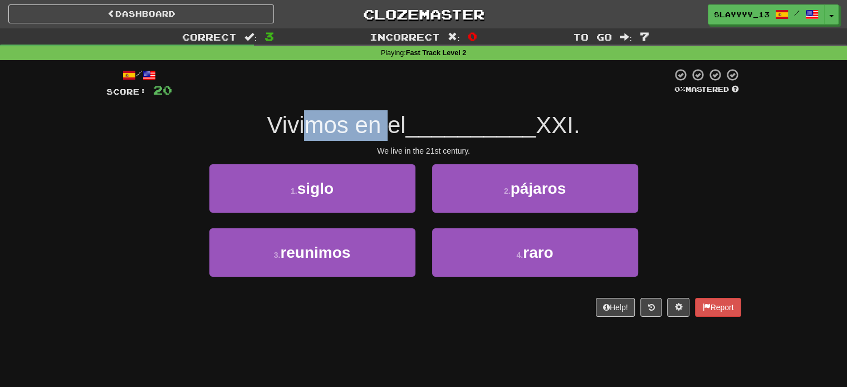
drag, startPoint x: 307, startPoint y: 118, endPoint x: 379, endPoint y: 120, distance: 72.4
click at [379, 120] on span "Vivimos en el" at bounding box center [336, 125] width 139 height 26
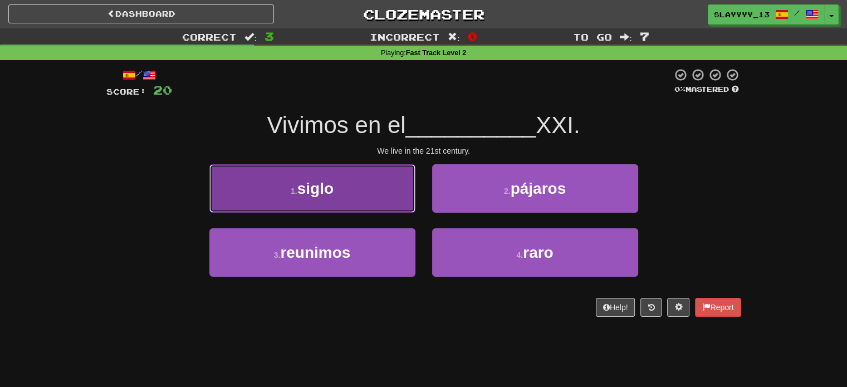
click at [372, 208] on button "1 . siglo" at bounding box center [312, 188] width 206 height 48
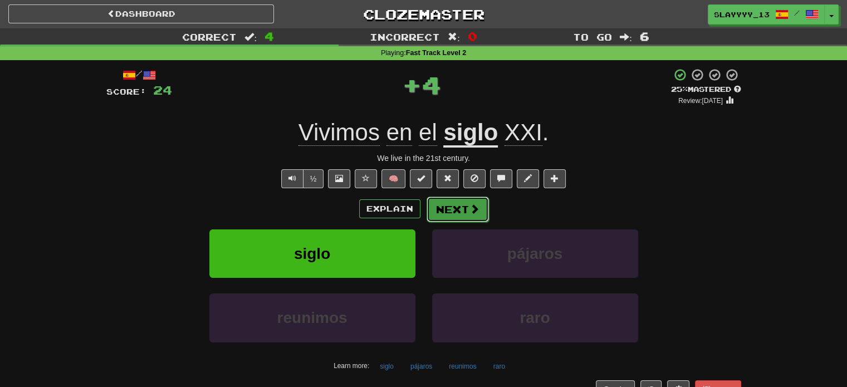
click at [441, 214] on button "Next" at bounding box center [457, 210] width 62 height 26
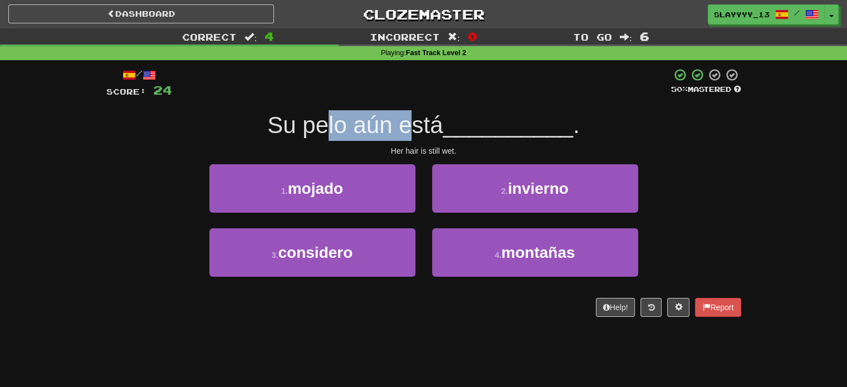
drag, startPoint x: 320, startPoint y: 131, endPoint x: 406, endPoint y: 133, distance: 85.8
click at [406, 133] on span "Su pelo aún está" at bounding box center [354, 125] width 175 height 26
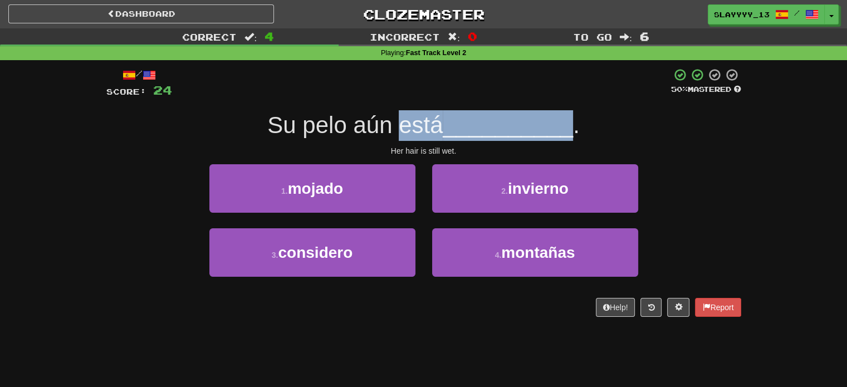
drag, startPoint x: 406, startPoint y: 133, endPoint x: 447, endPoint y: 128, distance: 41.5
click at [447, 128] on div "Su pelo aún está __________ ." at bounding box center [423, 125] width 635 height 31
click at [447, 128] on span "__________" at bounding box center [508, 125] width 130 height 26
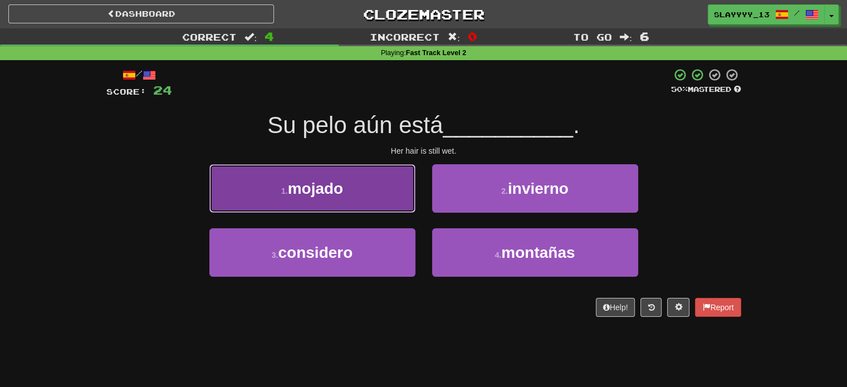
click at [392, 185] on button "1 . mojado" at bounding box center [312, 188] width 206 height 48
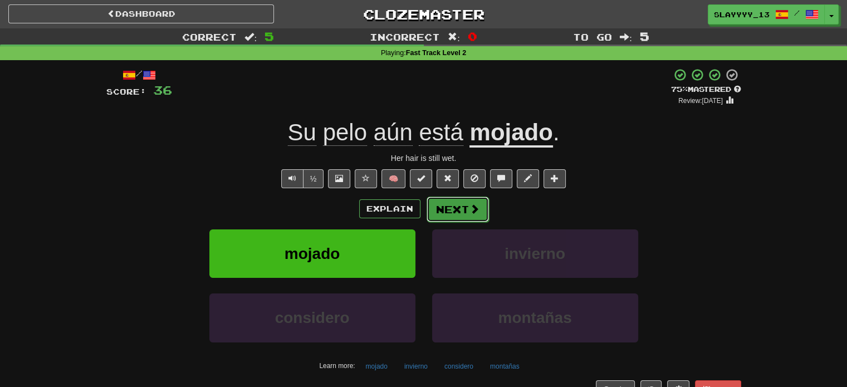
click at [475, 212] on span at bounding box center [474, 209] width 10 height 10
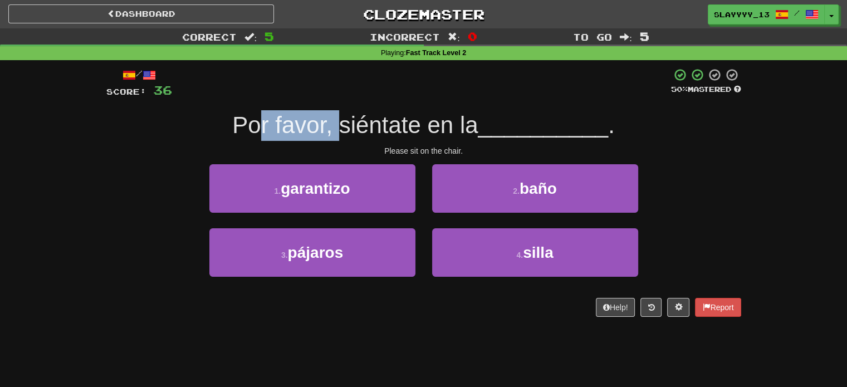
drag, startPoint x: 253, startPoint y: 130, endPoint x: 333, endPoint y: 128, distance: 80.7
click at [333, 128] on span "Por favor, siéntate en la" at bounding box center [355, 125] width 246 height 26
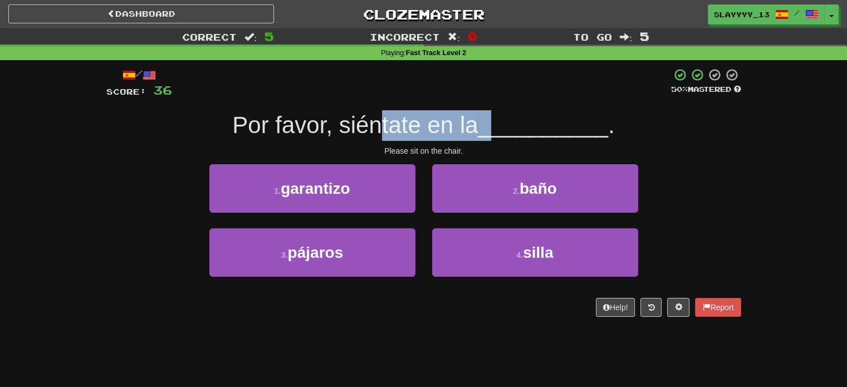
drag, startPoint x: 381, startPoint y: 126, endPoint x: 493, endPoint y: 107, distance: 113.0
click at [493, 107] on div "/ Score: 36 50 % Mastered Por favor, siéntate en la __________ . Please sit on …" at bounding box center [423, 192] width 635 height 249
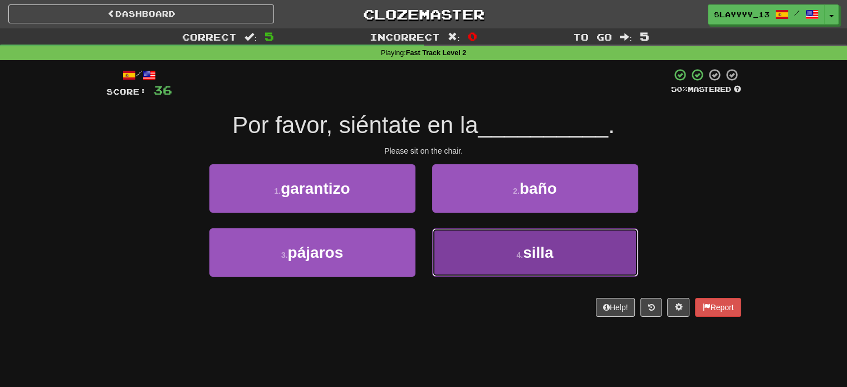
click at [553, 268] on button "4 . silla" at bounding box center [535, 252] width 206 height 48
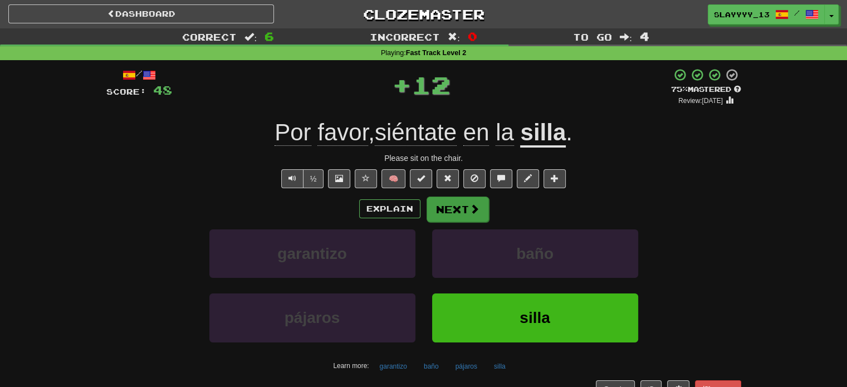
drag, startPoint x: 464, startPoint y: 193, endPoint x: 463, endPoint y: 200, distance: 7.8
click at [463, 200] on div "/ Score: 48 + 12 75 % Mastered Review: 2025-09-19 Por favor , siéntate en la si…" at bounding box center [423, 233] width 635 height 331
click at [463, 200] on button "Next" at bounding box center [457, 210] width 62 height 26
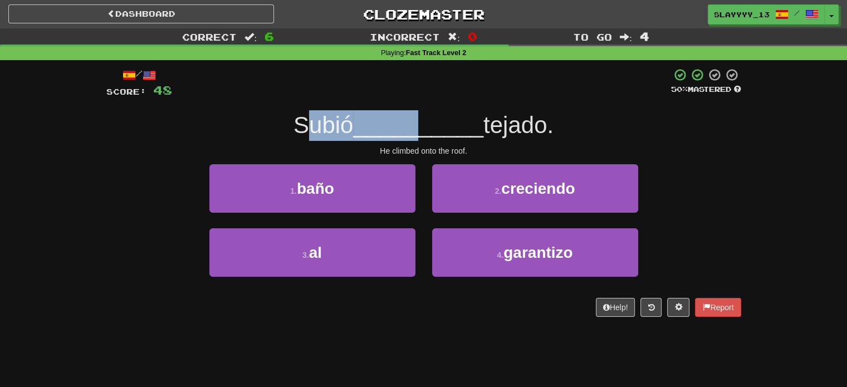
drag, startPoint x: 301, startPoint y: 116, endPoint x: 415, endPoint y: 118, distance: 114.7
click at [415, 118] on div "Subió __________ tejado." at bounding box center [423, 125] width 635 height 31
click at [415, 118] on span "__________" at bounding box center [418, 125] width 130 height 26
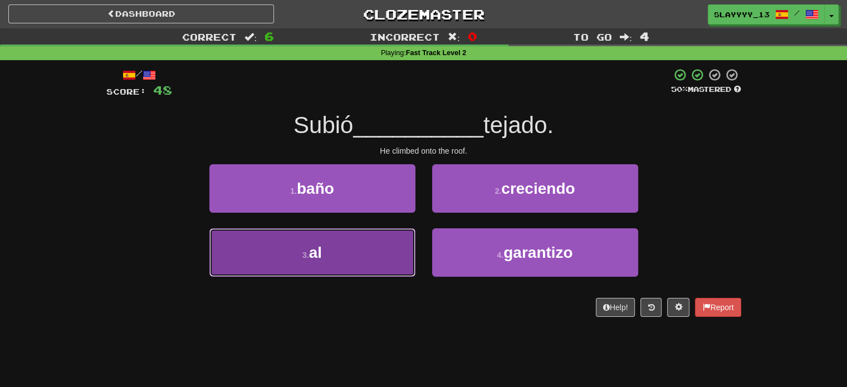
click at [357, 262] on button "3 . al" at bounding box center [312, 252] width 206 height 48
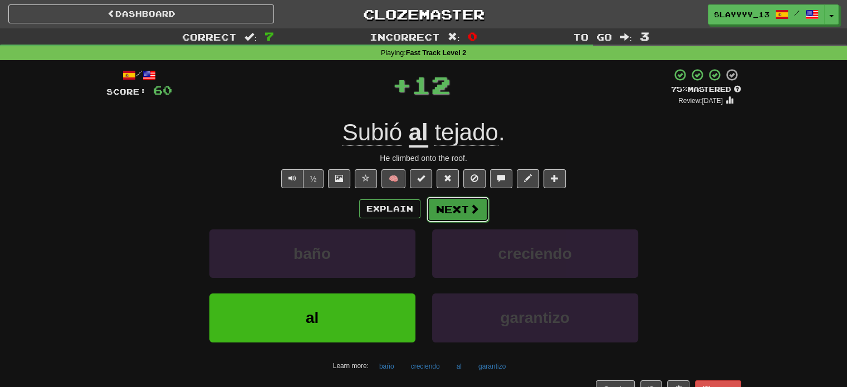
click at [463, 217] on button "Next" at bounding box center [457, 210] width 62 height 26
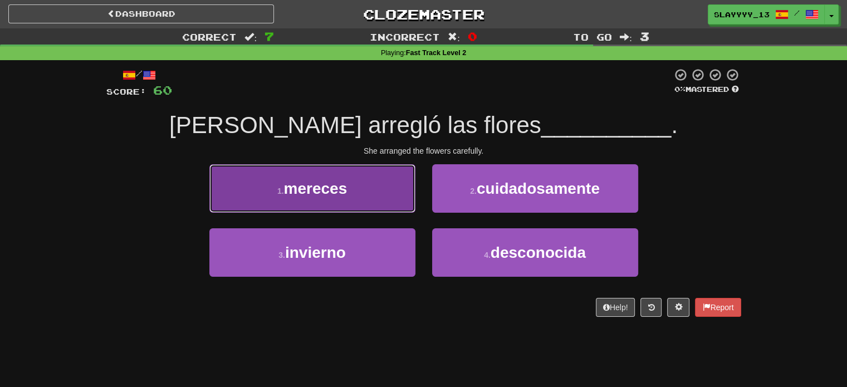
click at [365, 194] on button "1 . mereces" at bounding box center [312, 188] width 206 height 48
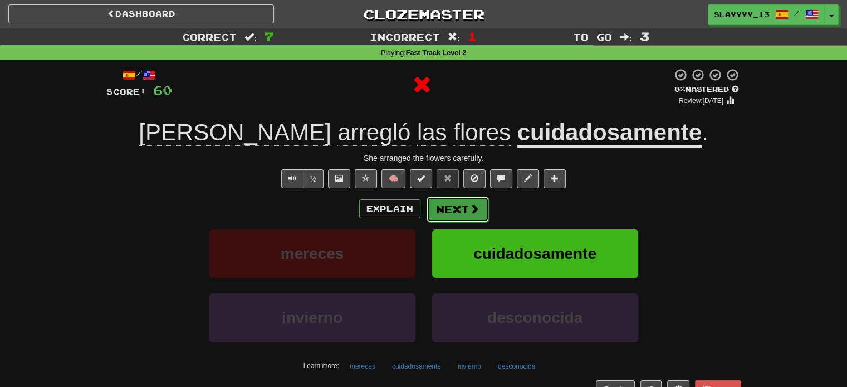
click at [458, 199] on button "Next" at bounding box center [457, 210] width 62 height 26
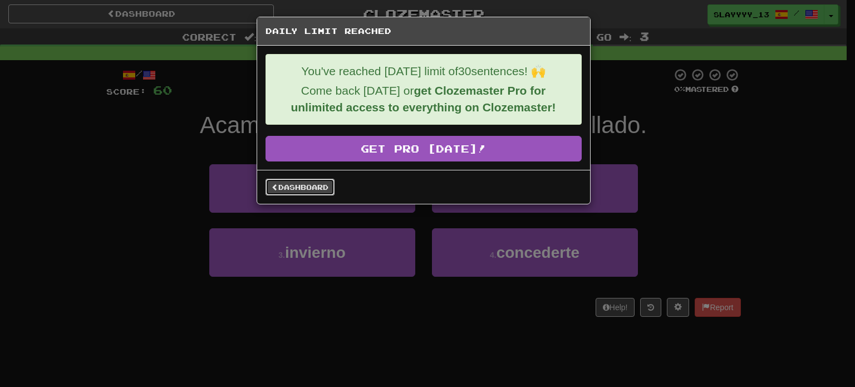
click at [303, 186] on link "Dashboard" at bounding box center [300, 187] width 69 height 17
